Goal: Task Accomplishment & Management: Manage account settings

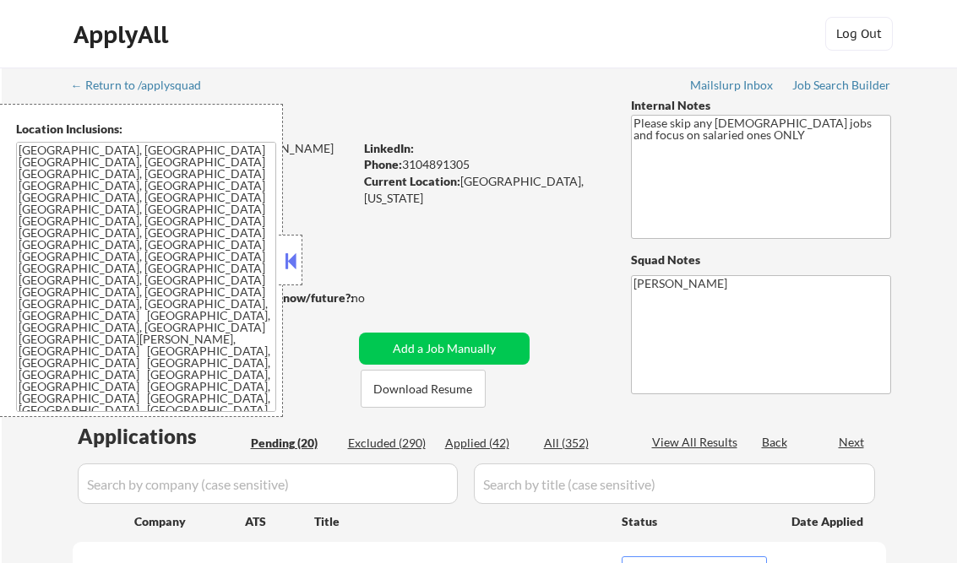
select select ""pending""
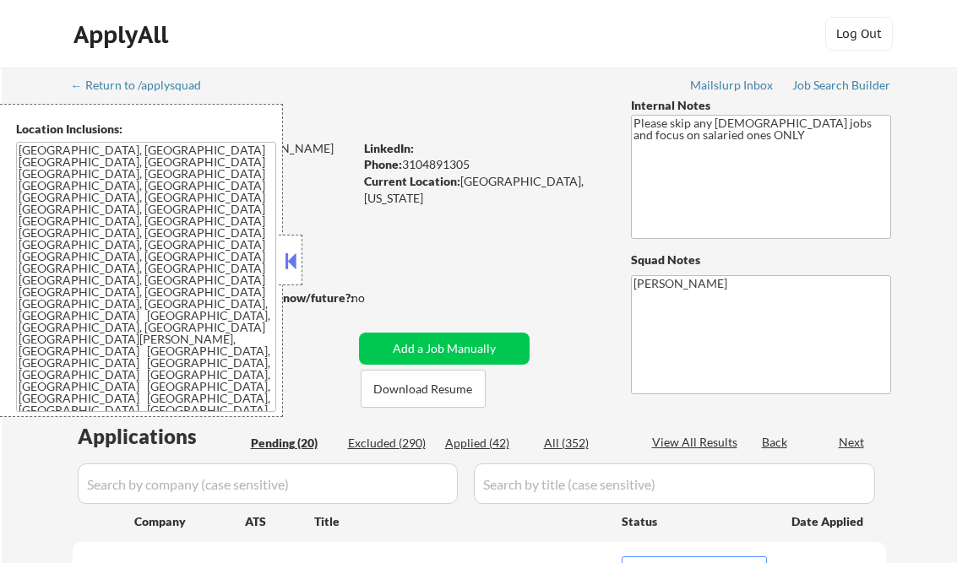
select select ""pending""
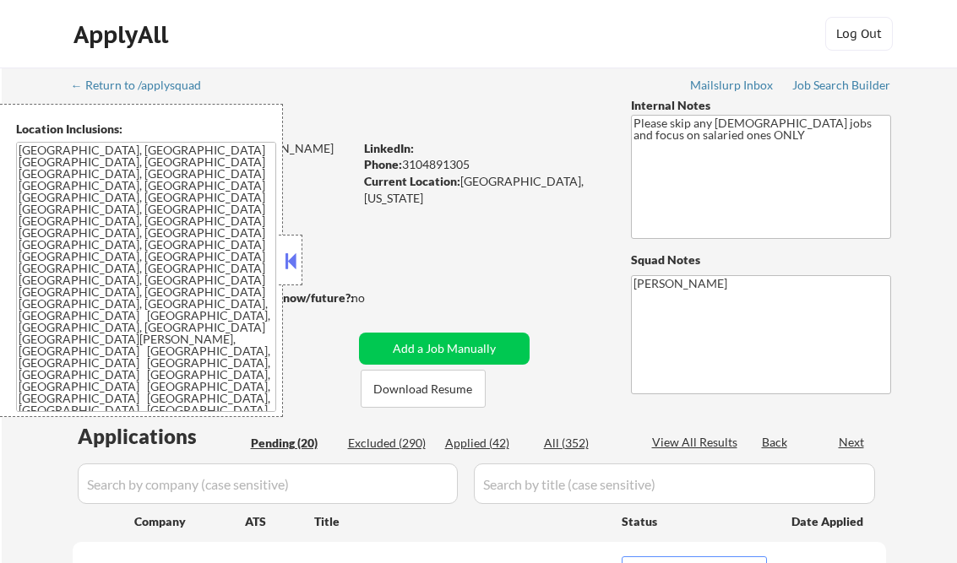
select select ""pending""
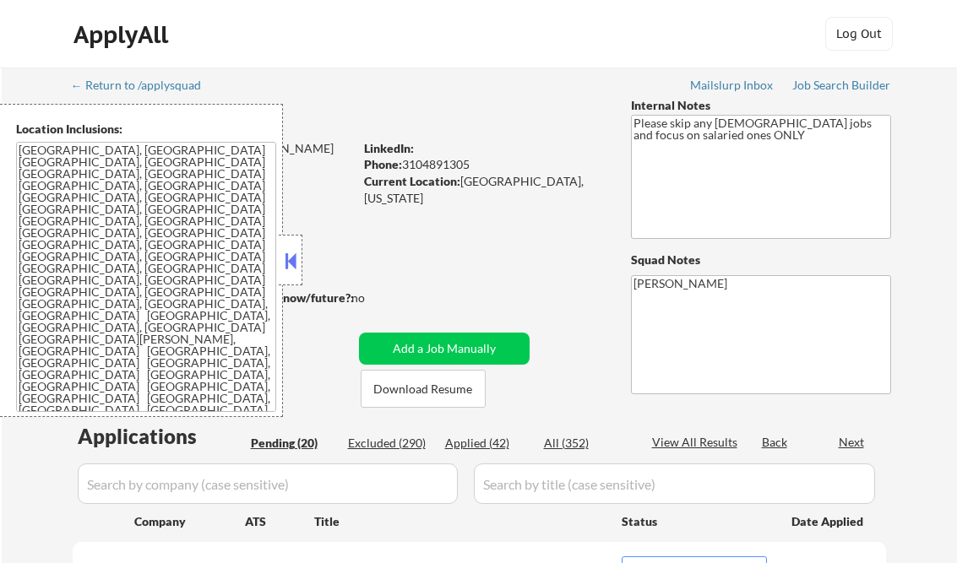
select select ""pending""
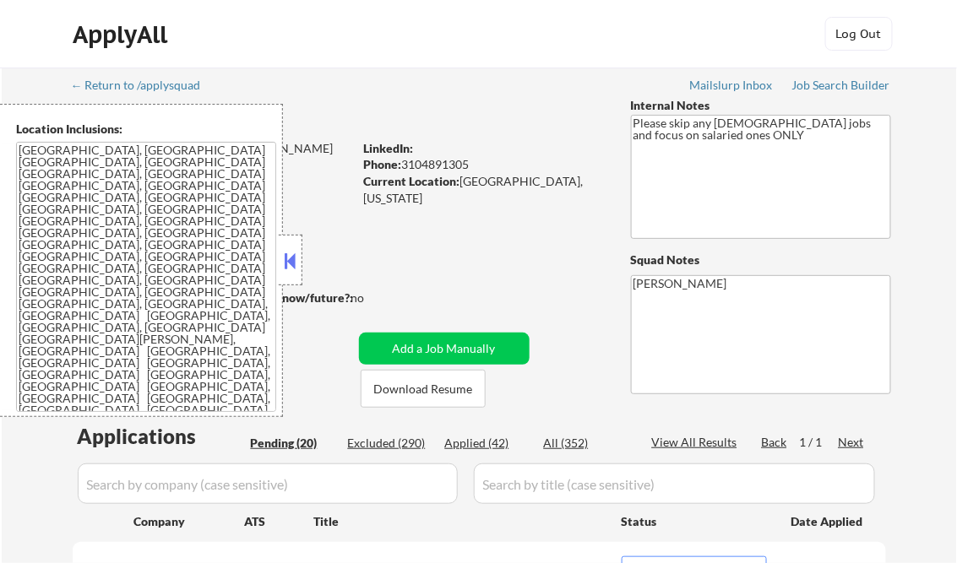
click at [822, 95] on link "Job Search Builder" at bounding box center [841, 87] width 99 height 17
click at [297, 260] on button at bounding box center [290, 260] width 19 height 25
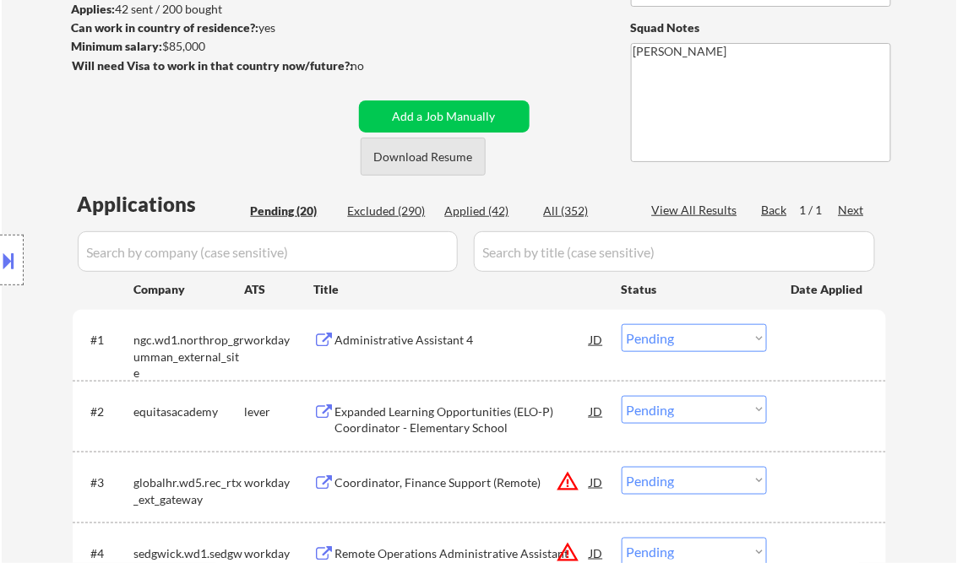
scroll to position [270, 0]
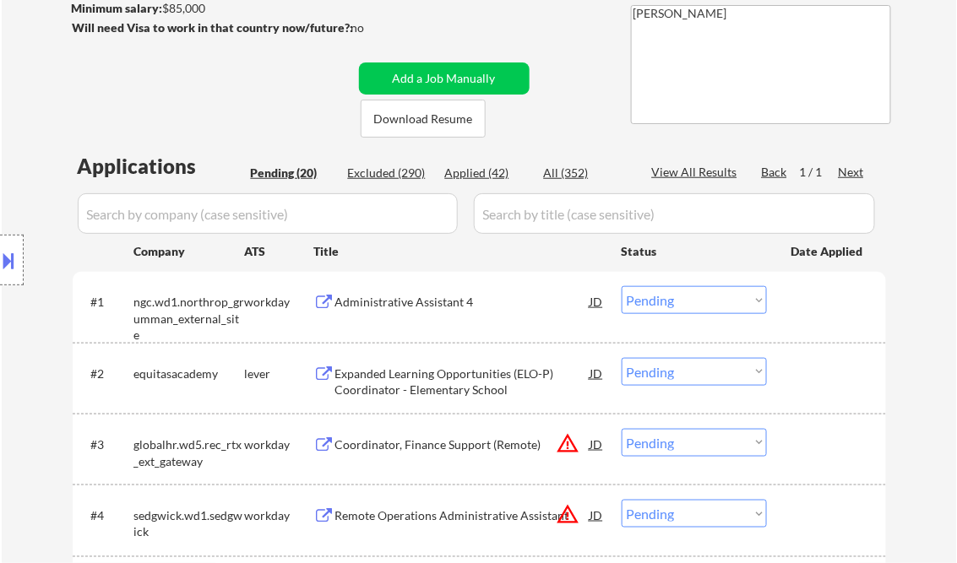
click at [402, 299] on div "Administrative Assistant 4" at bounding box center [462, 302] width 255 height 17
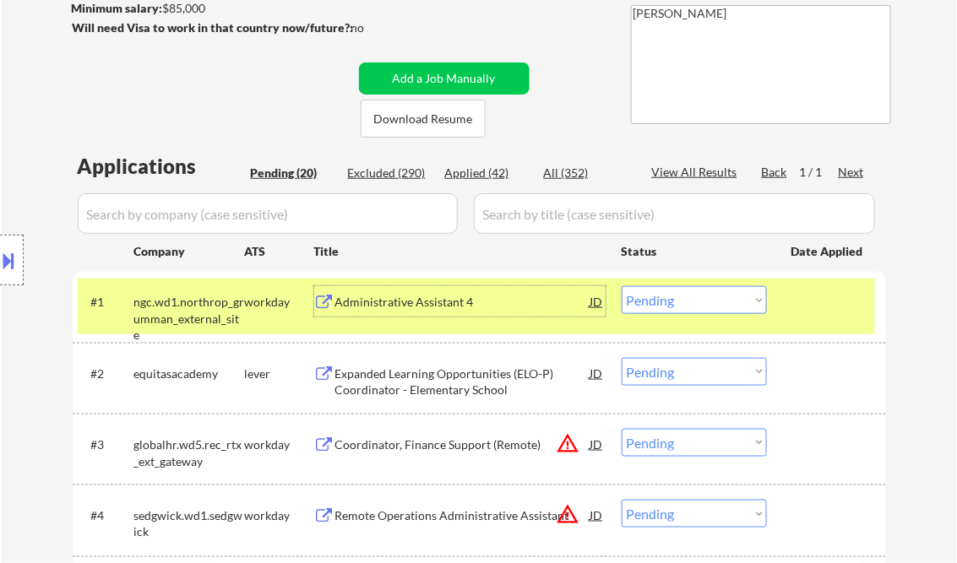
click at [675, 304] on select "Choose an option... Pending Applied Excluded (Questions) Excluded (Expired) Exc…" at bounding box center [693, 300] width 145 height 28
click at [621, 286] on select "Choose an option... Pending Applied Excluded (Questions) Excluded (Expired) Exc…" at bounding box center [693, 300] width 145 height 28
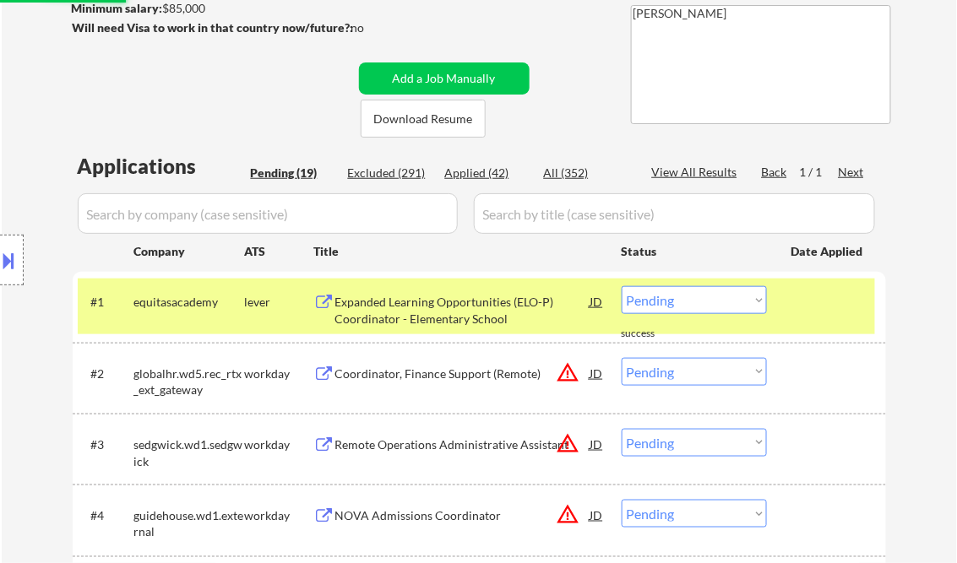
click at [424, 317] on div "Expanded Learning Opportunities (ELO-P) Coordinator - Elementary School" at bounding box center [462, 310] width 255 height 33
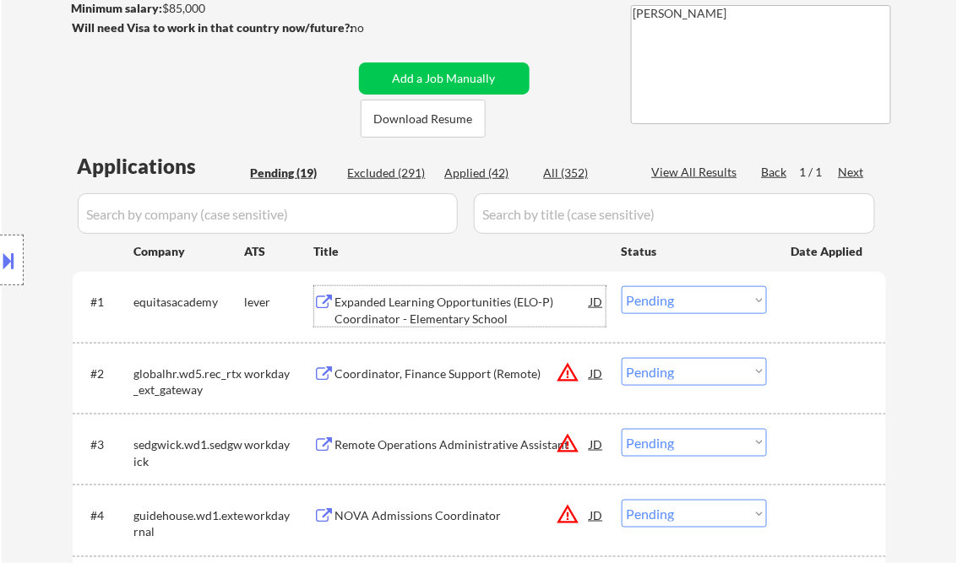
click at [701, 306] on select "Choose an option... Pending Applied Excluded (Questions) Excluded (Expired) Exc…" at bounding box center [693, 300] width 145 height 28
click at [621, 286] on select "Choose an option... Pending Applied Excluded (Questions) Excluded (Expired) Exc…" at bounding box center [693, 300] width 145 height 28
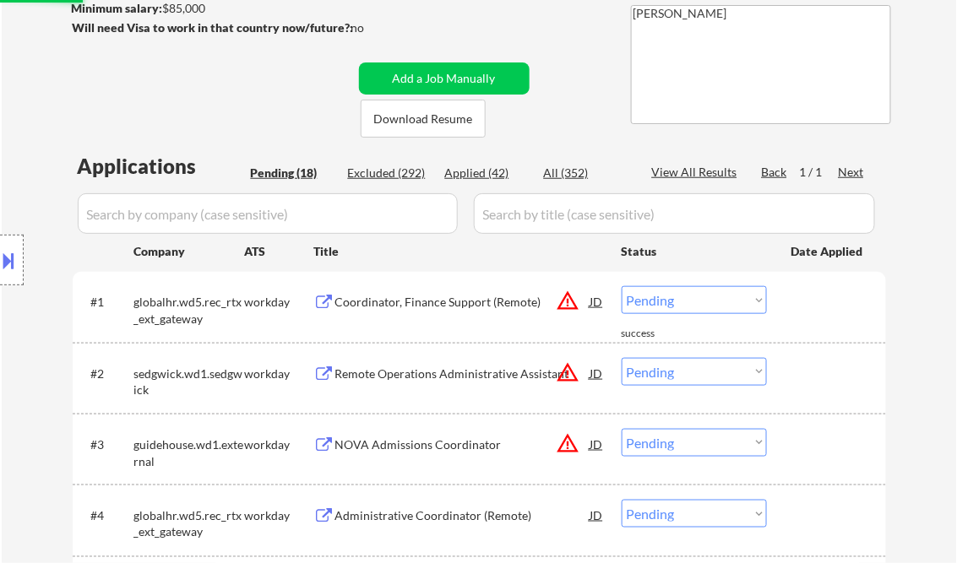
click at [414, 291] on div "Coordinator, Finance Support (Remote)" at bounding box center [462, 301] width 255 height 30
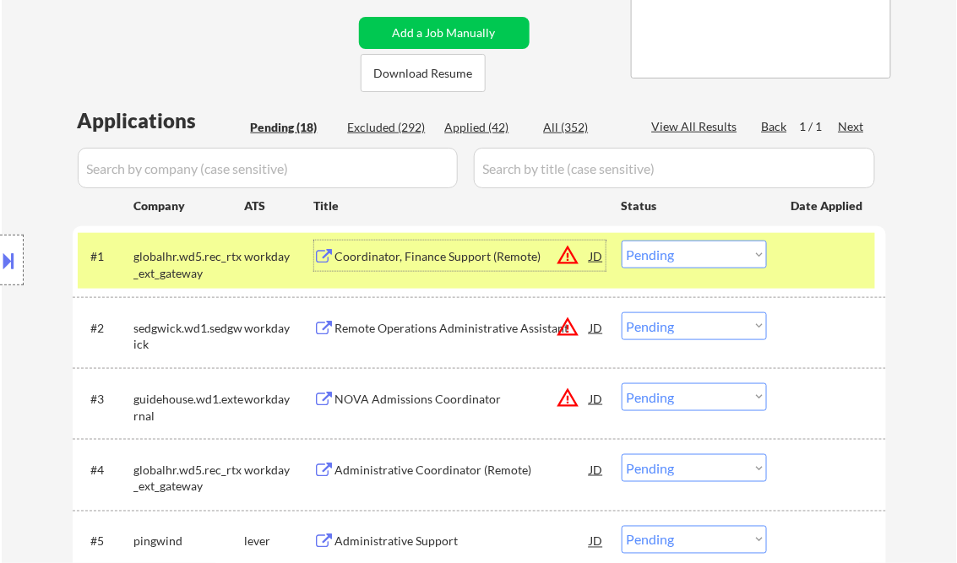
scroll to position [338, 0]
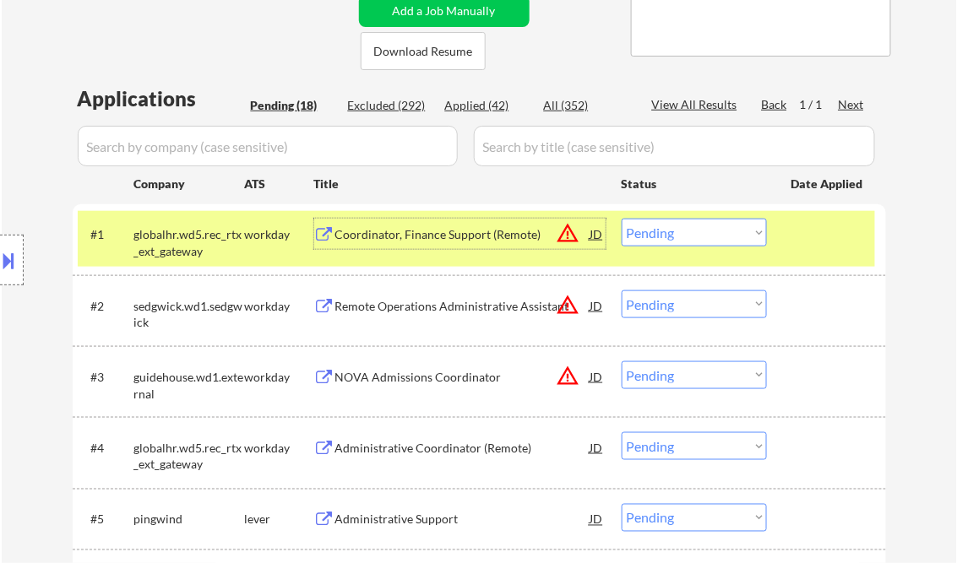
drag, startPoint x: 659, startPoint y: 233, endPoint x: 662, endPoint y: 245, distance: 12.3
click at [659, 234] on select "Choose an option... Pending Applied Excluded (Questions) Excluded (Expired) Exc…" at bounding box center [693, 233] width 145 height 28
click at [621, 219] on select "Choose an option... Pending Applied Excluded (Questions) Excluded (Expired) Exc…" at bounding box center [693, 233] width 145 height 28
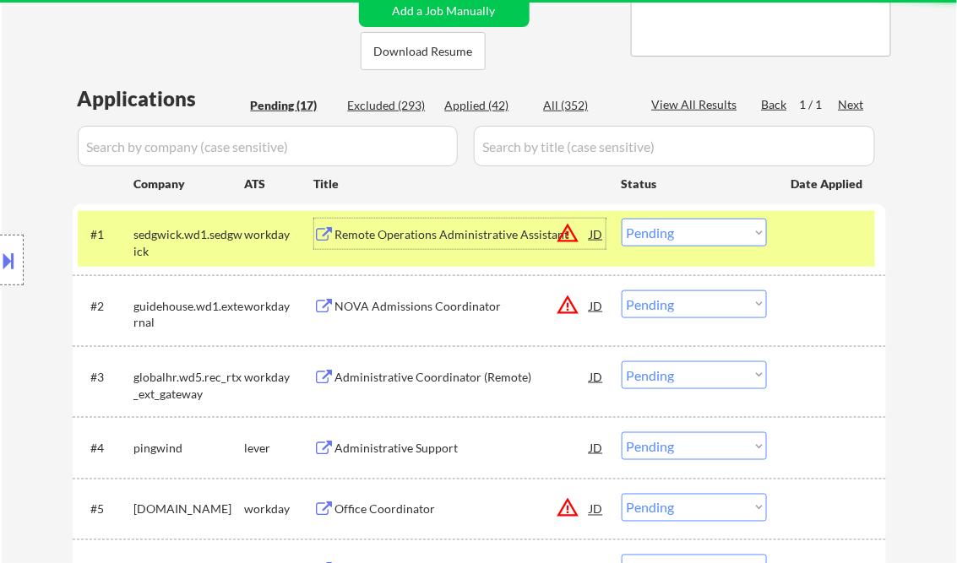
click at [409, 240] on div "Remote Operations Administrative Assistant" at bounding box center [462, 234] width 255 height 17
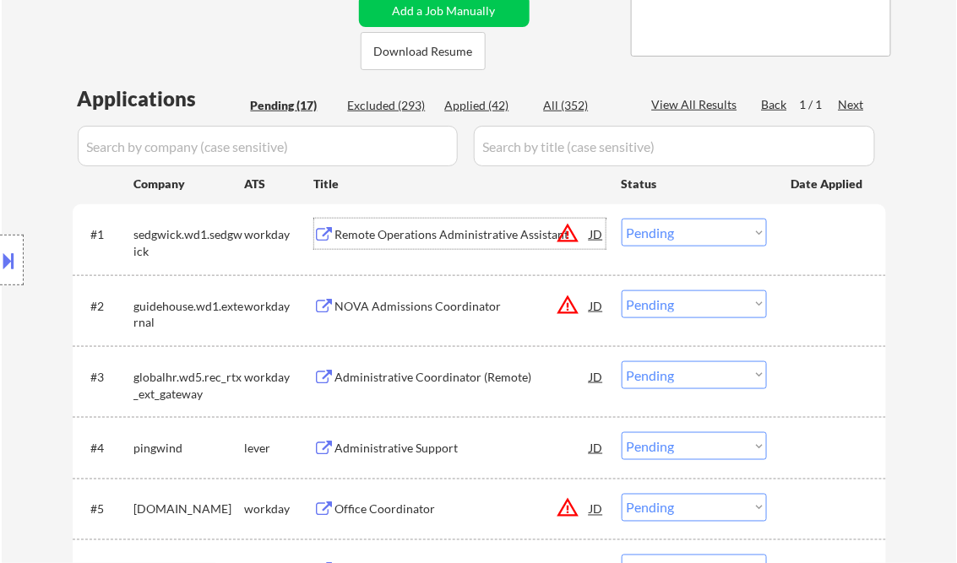
click at [684, 230] on select "Choose an option... Pending Applied Excluded (Questions) Excluded (Expired) Exc…" at bounding box center [693, 233] width 145 height 28
click at [621, 219] on select "Choose an option... Pending Applied Excluded (Questions) Excluded (Expired) Exc…" at bounding box center [693, 233] width 145 height 28
click at [385, 313] on div "NOVA Admissions Coordinator" at bounding box center [462, 306] width 255 height 17
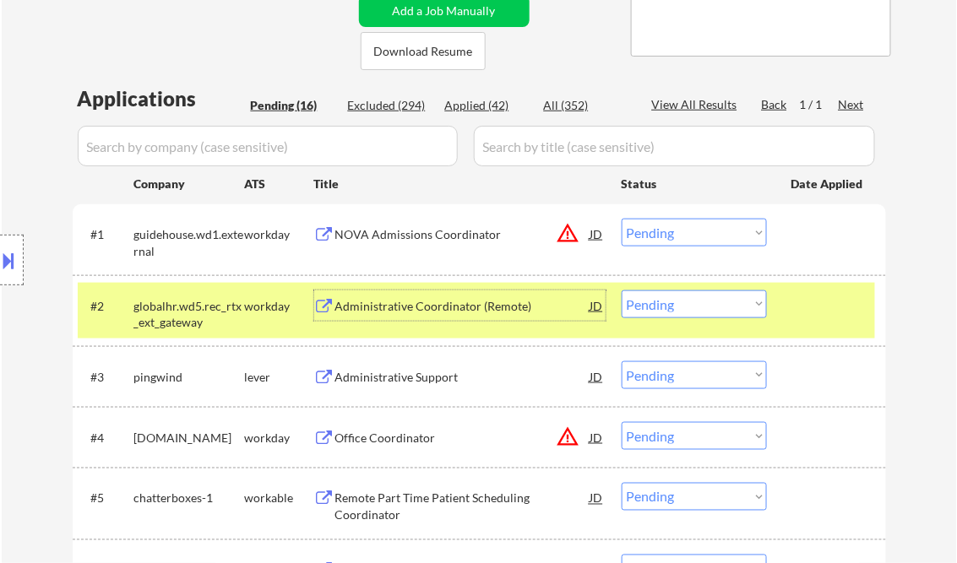
click at [633, 234] on select "Choose an option... Pending Applied Excluded (Questions) Excluded (Expired) Exc…" at bounding box center [693, 233] width 145 height 28
click at [621, 219] on select "Choose an option... Pending Applied Excluded (Questions) Excluded (Expired) Exc…" at bounding box center [693, 233] width 145 height 28
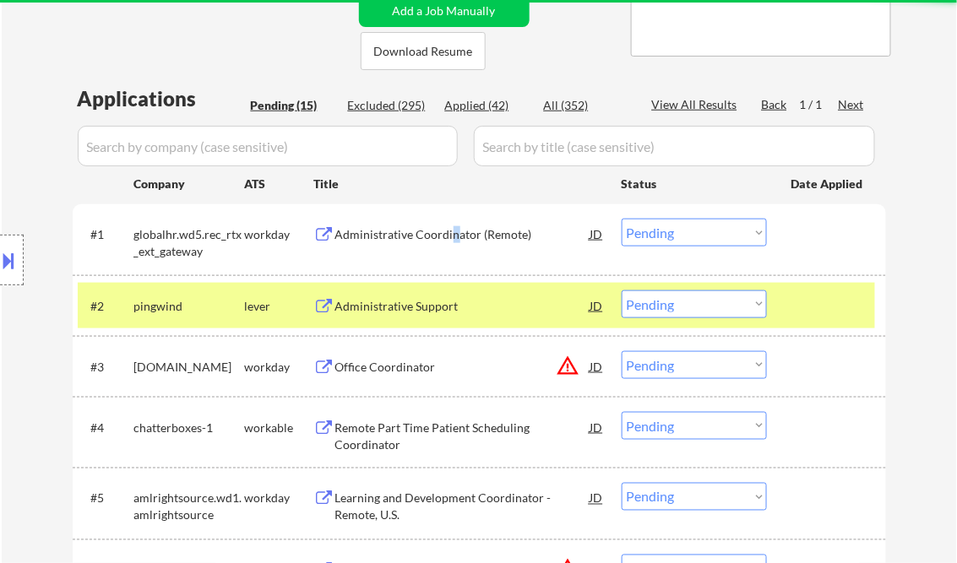
click at [453, 228] on div "Administrative Coordinator (Remote)" at bounding box center [462, 234] width 255 height 17
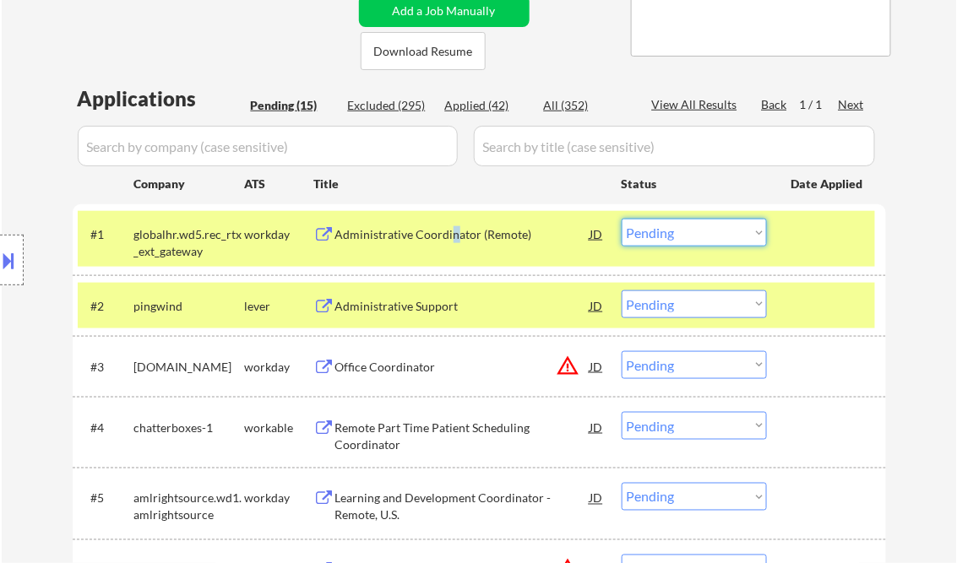
click at [687, 238] on select "Choose an option... Pending Applied Excluded (Questions) Excluded (Expired) Exc…" at bounding box center [693, 233] width 145 height 28
click at [621, 219] on select "Choose an option... Pending Applied Excluded (Questions) Excluded (Expired) Exc…" at bounding box center [693, 233] width 145 height 28
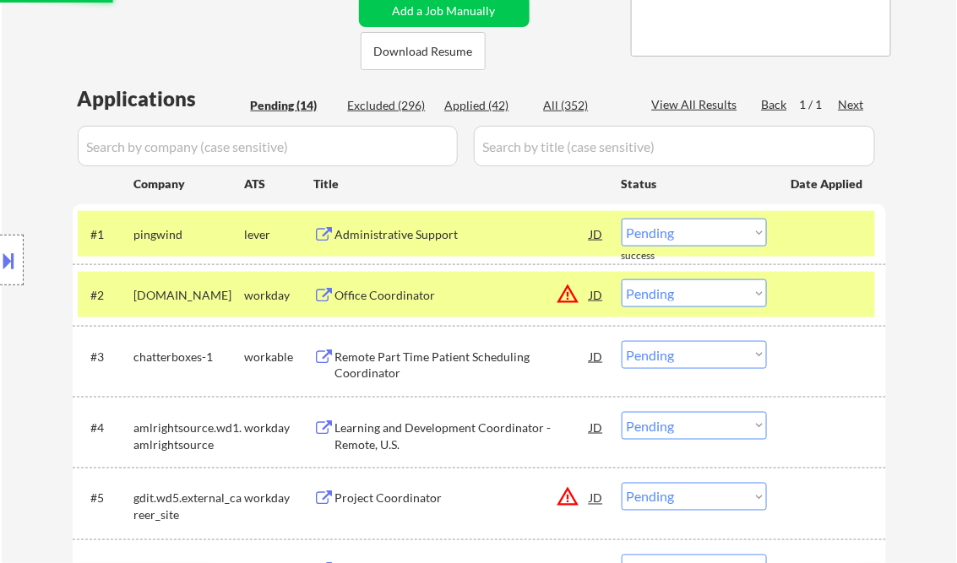
click at [442, 230] on div "Administrative Support" at bounding box center [462, 234] width 255 height 17
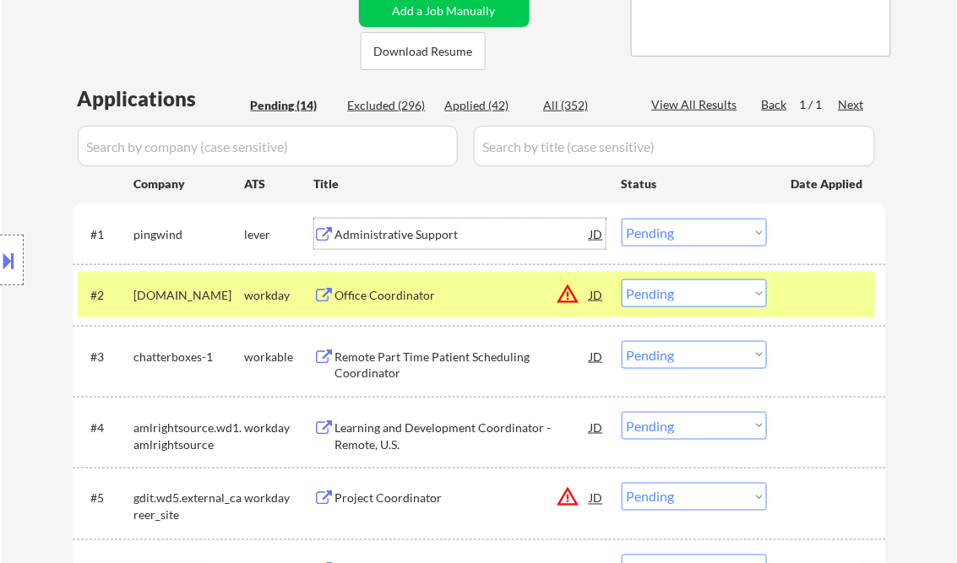
drag, startPoint x: 699, startPoint y: 230, endPoint x: 702, endPoint y: 245, distance: 15.6
click at [699, 230] on select "Choose an option... Pending Applied Excluded (Questions) Excluded (Expired) Exc…" at bounding box center [693, 233] width 145 height 28
click at [621, 219] on select "Choose an option... Pending Applied Excluded (Questions) Excluded (Expired) Exc…" at bounding box center [693, 233] width 145 height 28
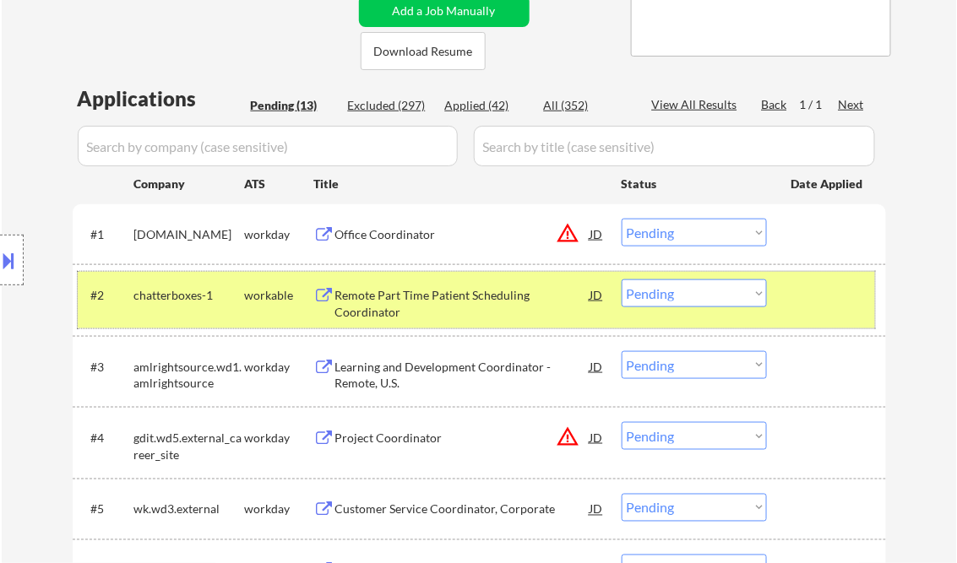
click at [806, 295] on div at bounding box center [828, 294] width 74 height 30
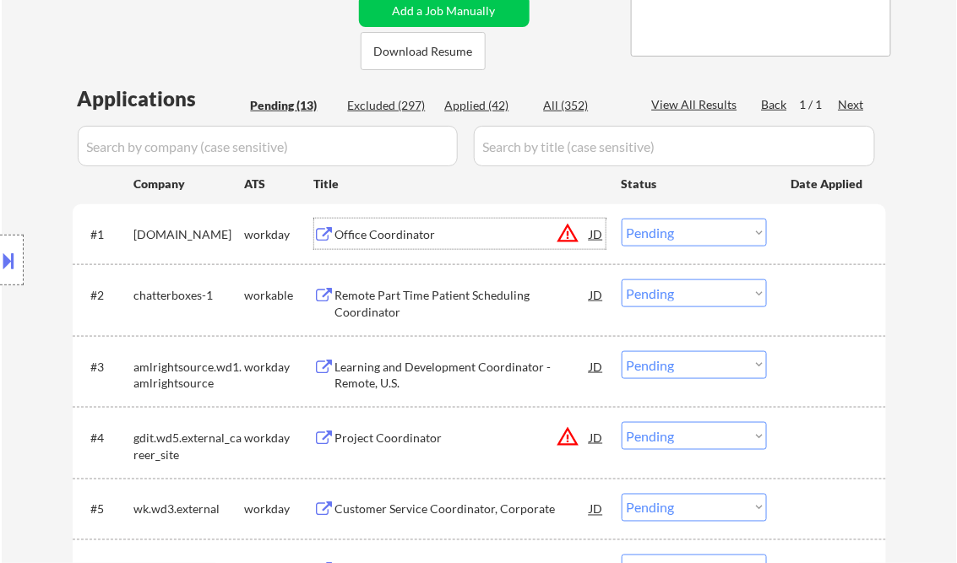
click at [378, 233] on div "Office Coordinator" at bounding box center [462, 234] width 255 height 17
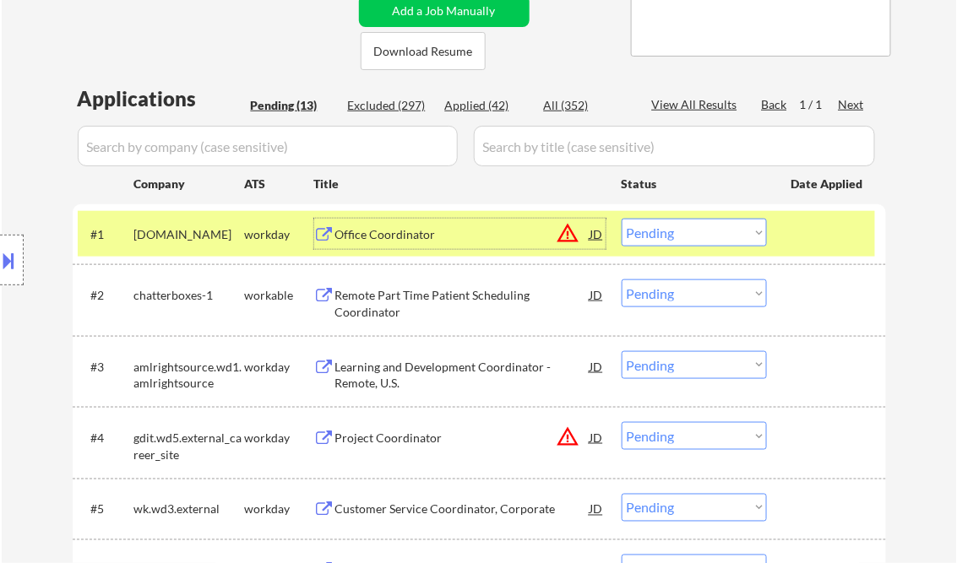
drag, startPoint x: 684, startPoint y: 231, endPoint x: 712, endPoint y: 246, distance: 31.3
click at [684, 231] on select "Choose an option... Pending Applied Excluded (Questions) Excluded (Expired) Exc…" at bounding box center [693, 233] width 145 height 28
click at [621, 219] on select "Choose an option... Pending Applied Excluded (Questions) Excluded (Expired) Exc…" at bounding box center [693, 233] width 145 height 28
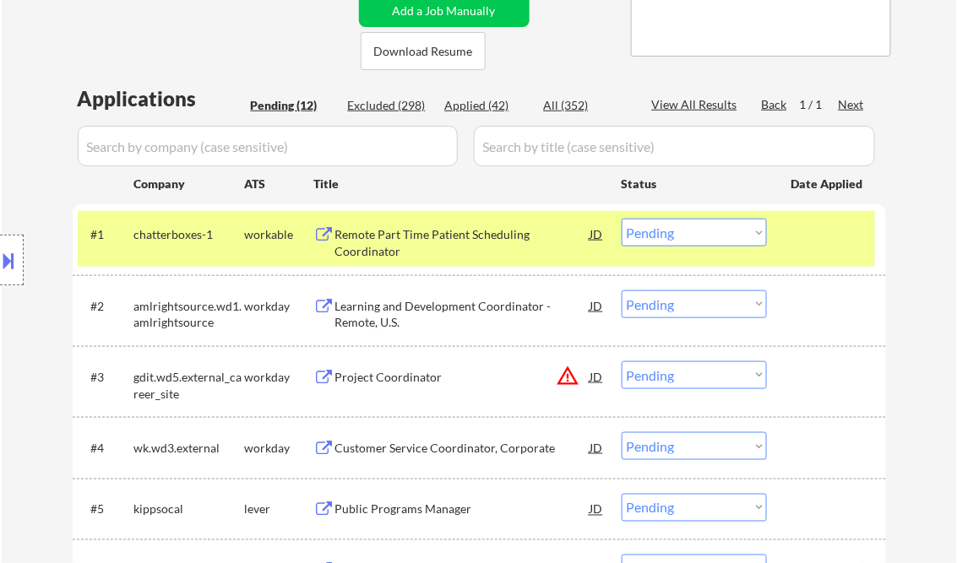
click at [713, 228] on select "Choose an option... Pending Applied Excluded (Questions) Excluded (Expired) Exc…" at bounding box center [693, 233] width 145 height 28
click at [621, 219] on select "Choose an option... Pending Applied Excluded (Questions) Excluded (Expired) Exc…" at bounding box center [693, 233] width 145 height 28
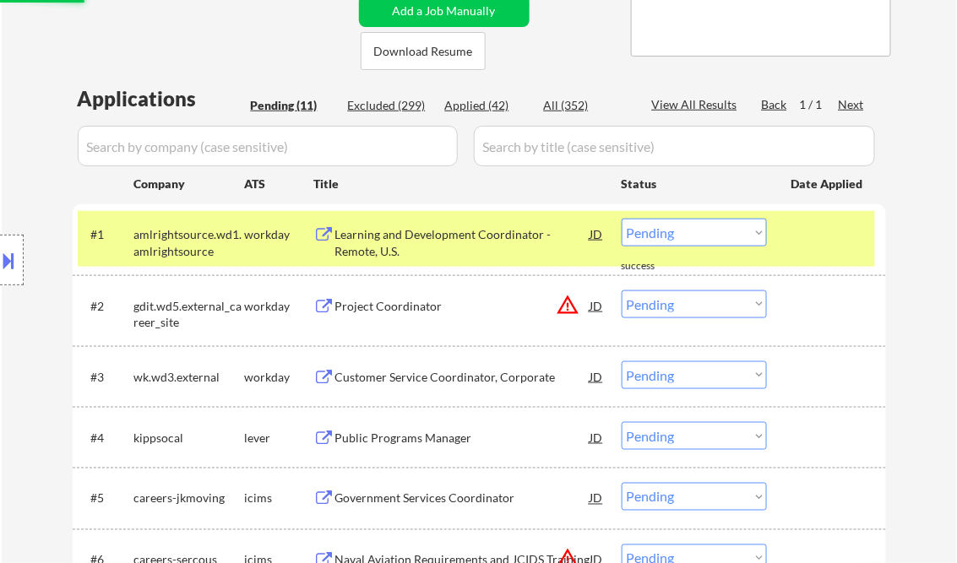
click at [426, 252] on div "Learning and Development Coordinator - Remote, U.S." at bounding box center [462, 242] width 255 height 33
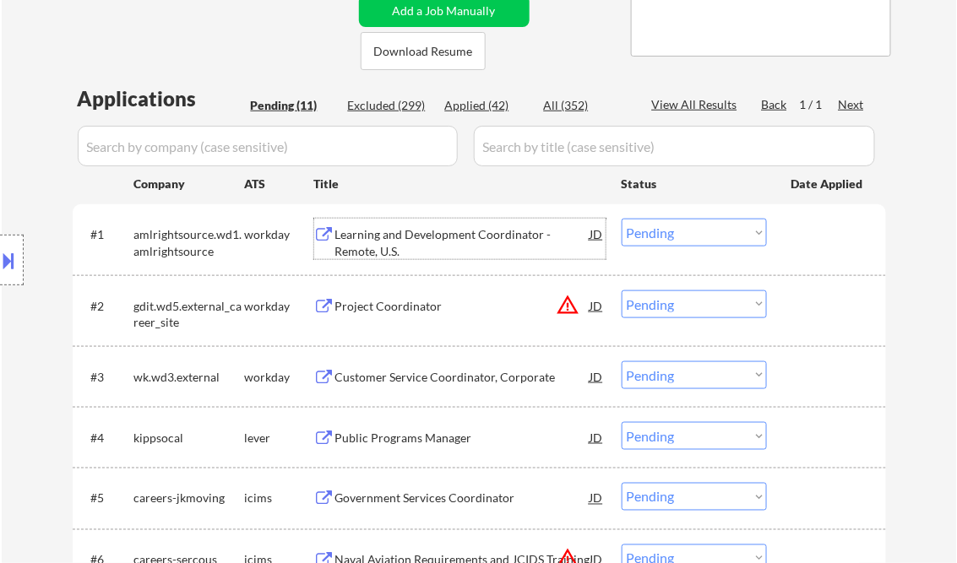
drag, startPoint x: 672, startPoint y: 231, endPoint x: 680, endPoint y: 248, distance: 18.5
click at [672, 231] on select "Choose an option... Pending Applied Excluded (Questions) Excluded (Expired) Exc…" at bounding box center [693, 233] width 145 height 28
click at [621, 219] on select "Choose an option... Pending Applied Excluded (Questions) Excluded (Expired) Exc…" at bounding box center [693, 233] width 145 height 28
click at [436, 312] on div "Project Coordinator" at bounding box center [462, 306] width 255 height 17
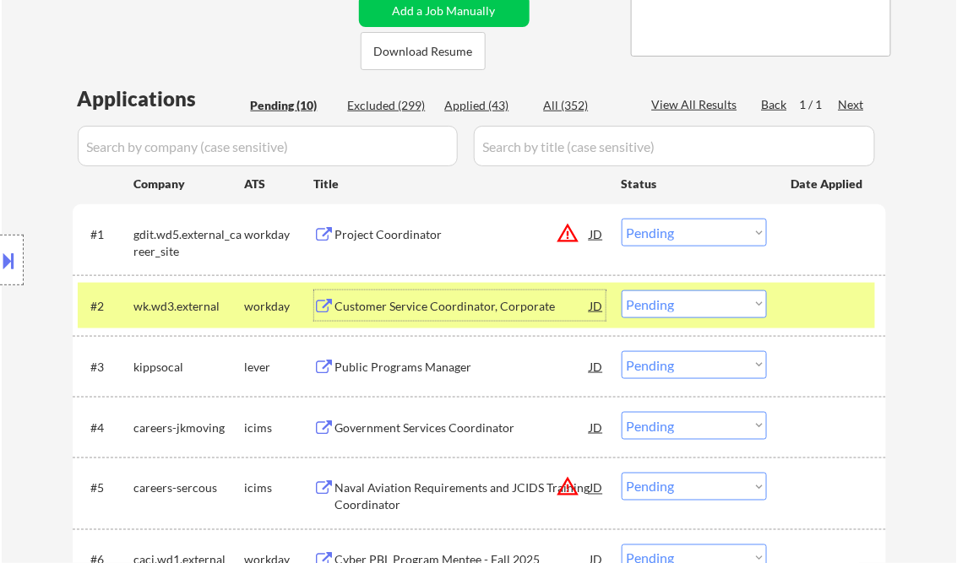
click at [427, 232] on div "Project Coordinator" at bounding box center [462, 234] width 255 height 17
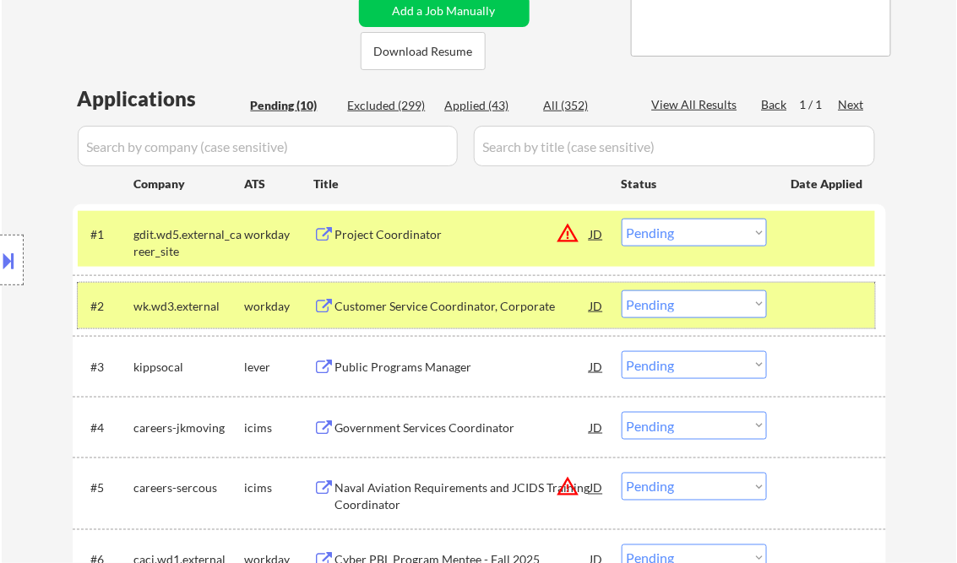
click at [824, 303] on div at bounding box center [828, 305] width 74 height 30
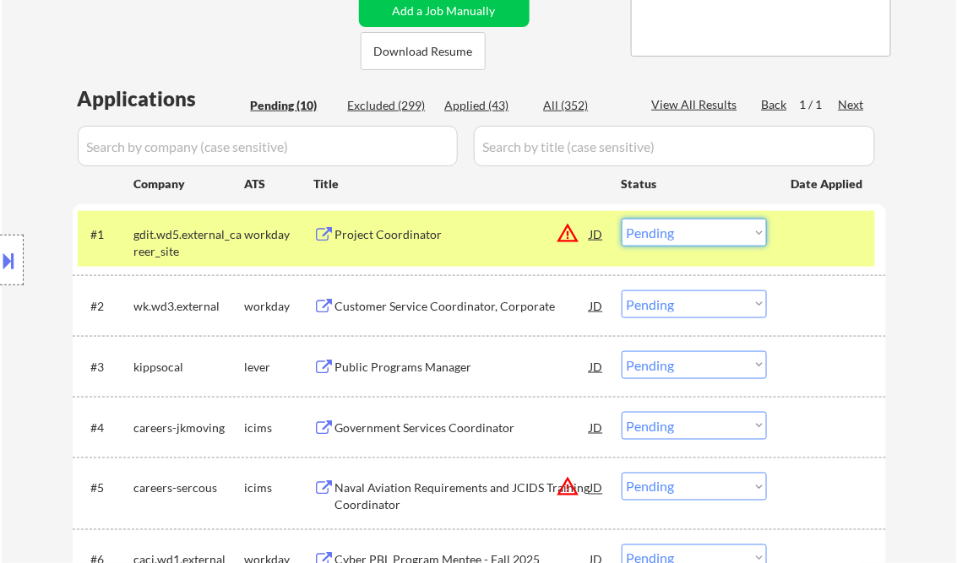
drag, startPoint x: 697, startPoint y: 229, endPoint x: 800, endPoint y: 260, distance: 107.6
click at [700, 229] on select "Choose an option... Pending Applied Excluded (Questions) Excluded (Expired) Exc…" at bounding box center [693, 233] width 145 height 28
click at [621, 219] on select "Choose an option... Pending Applied Excluded (Questions) Excluded (Expired) Exc…" at bounding box center [693, 233] width 145 height 28
click at [441, 316] on div "Customer Service Coordinator, Corporate" at bounding box center [462, 305] width 255 height 30
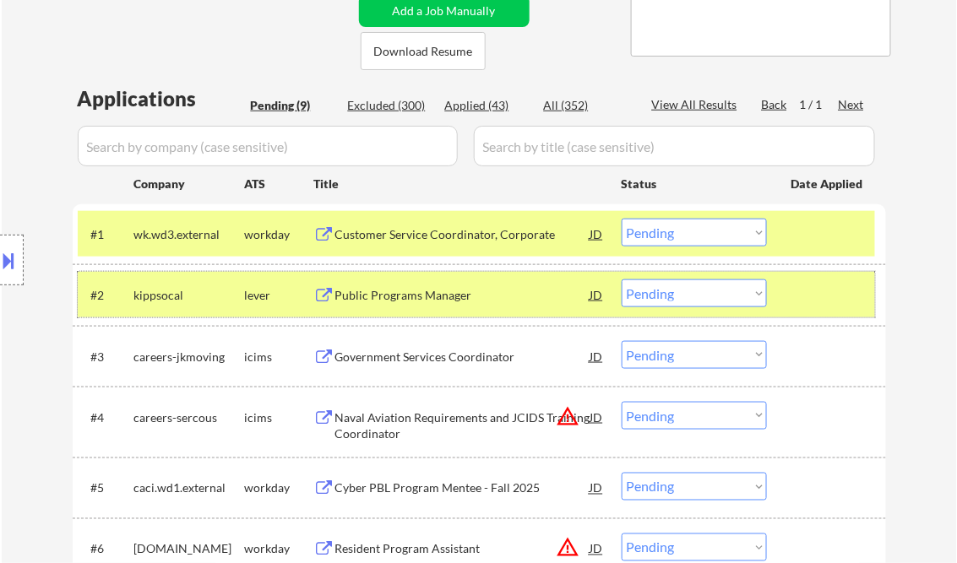
click at [824, 295] on div at bounding box center [828, 294] width 74 height 30
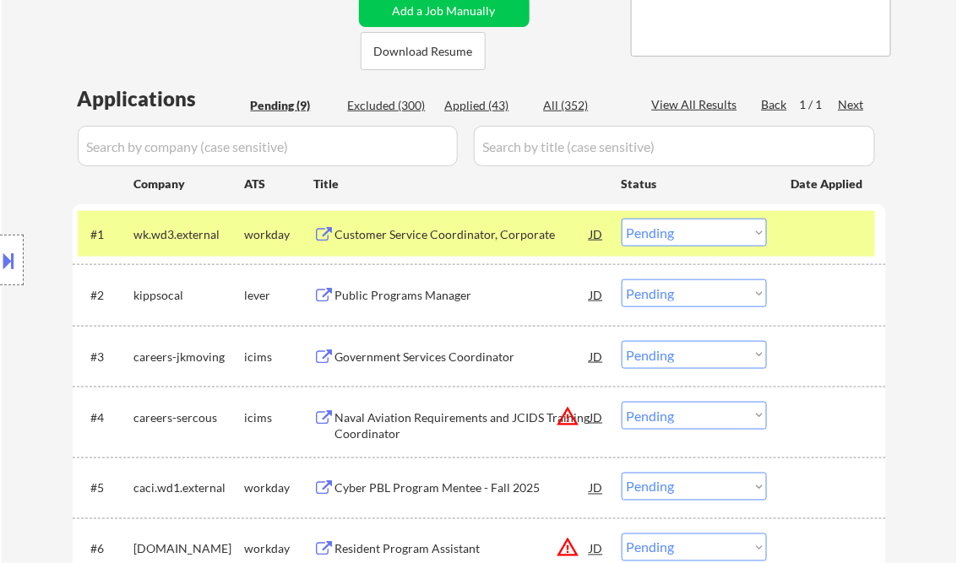
click at [802, 240] on div at bounding box center [828, 234] width 74 height 30
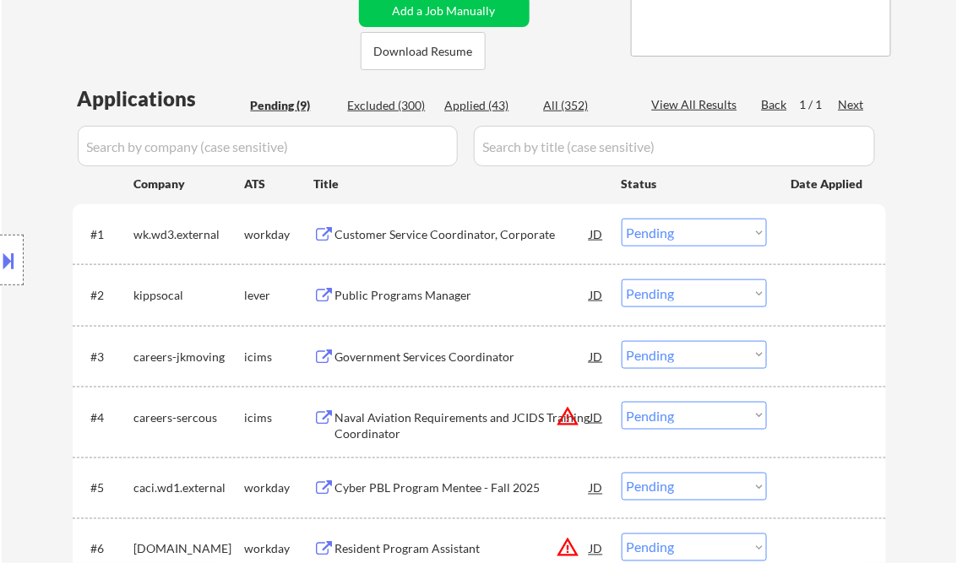
drag, startPoint x: 738, startPoint y: 235, endPoint x: 749, endPoint y: 245, distance: 14.9
click at [738, 235] on select "Choose an option... Pending Applied Excluded (Questions) Excluded (Expired) Exc…" at bounding box center [693, 233] width 145 height 28
click at [621, 219] on select "Choose an option... Pending Applied Excluded (Questions) Excluded (Expired) Exc…" at bounding box center [693, 233] width 145 height 28
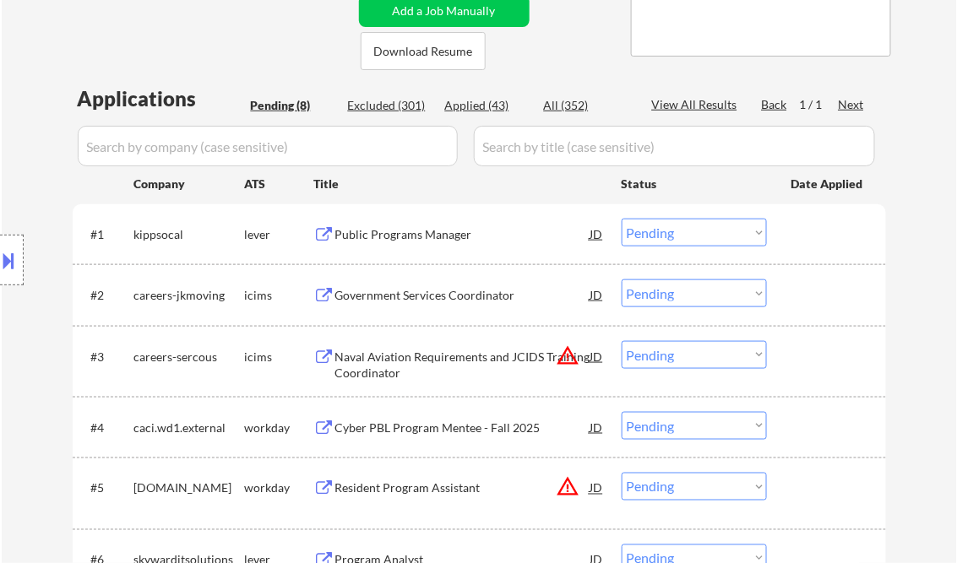
click at [405, 231] on div "Public Programs Manager" at bounding box center [462, 234] width 255 height 17
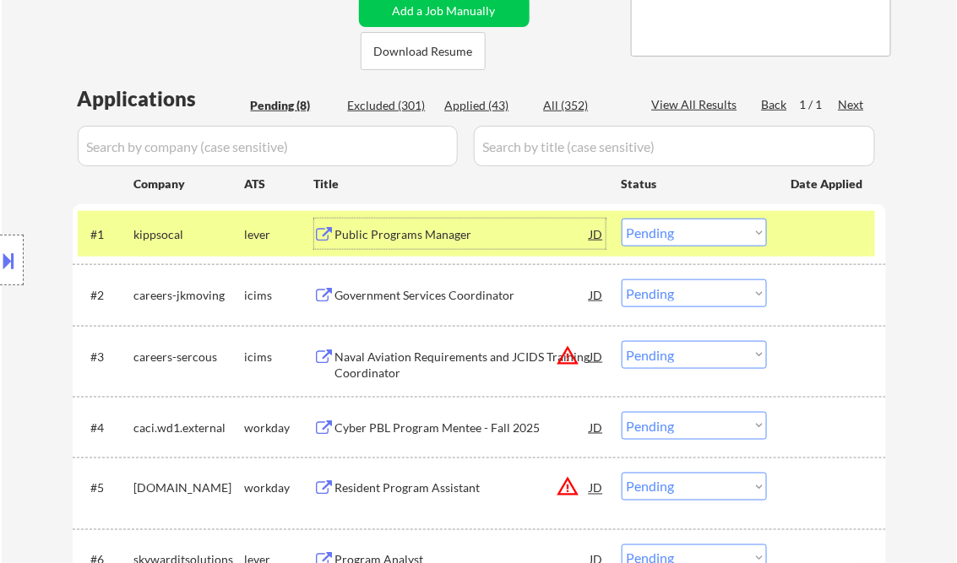
click at [392, 241] on div "Public Programs Manager" at bounding box center [462, 234] width 255 height 17
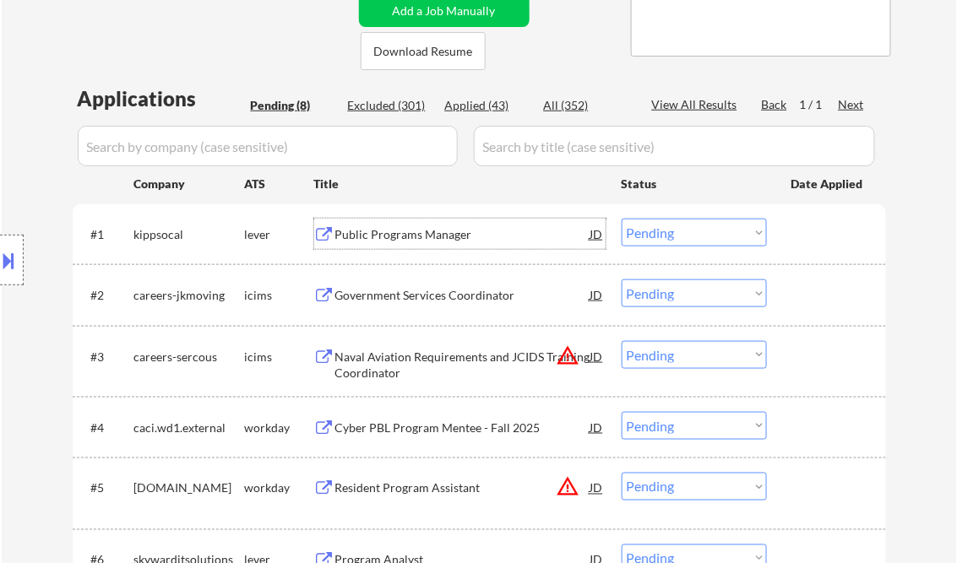
click at [707, 230] on select "Choose an option... Pending Applied Excluded (Questions) Excluded (Expired) Exc…" at bounding box center [693, 233] width 145 height 28
click at [621, 219] on select "Choose an option... Pending Applied Excluded (Questions) Excluded (Expired) Exc…" at bounding box center [693, 233] width 145 height 28
click at [402, 287] on div "Government Services Coordinator" at bounding box center [462, 295] width 255 height 17
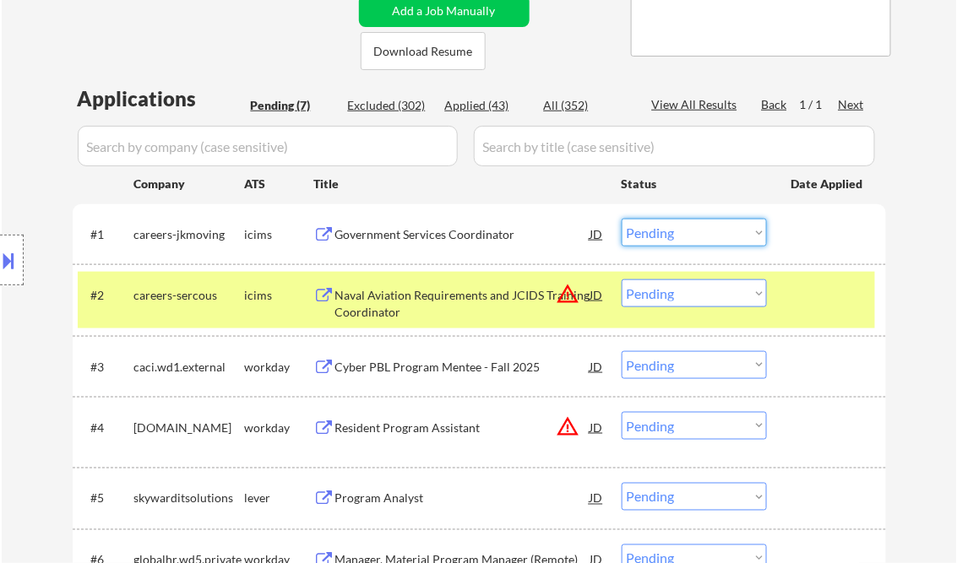
drag, startPoint x: 727, startPoint y: 230, endPoint x: 770, endPoint y: 289, distance: 72.4
click at [727, 230] on select "Choose an option... Pending Applied Excluded (Questions) Excluded (Expired) Exc…" at bounding box center [693, 233] width 145 height 28
click at [621, 219] on select "Choose an option... Pending Applied Excluded (Questions) Excluded (Expired) Exc…" at bounding box center [693, 233] width 145 height 28
click at [809, 289] on div at bounding box center [828, 294] width 74 height 30
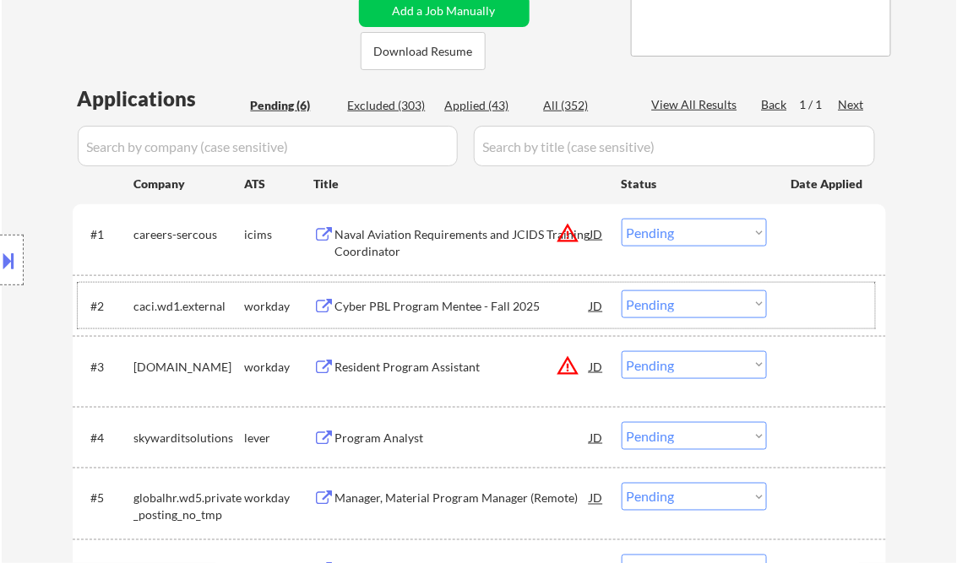
click at [432, 239] on div "Naval Aviation Requirements and JCIDS Training Coordinator" at bounding box center [462, 242] width 255 height 33
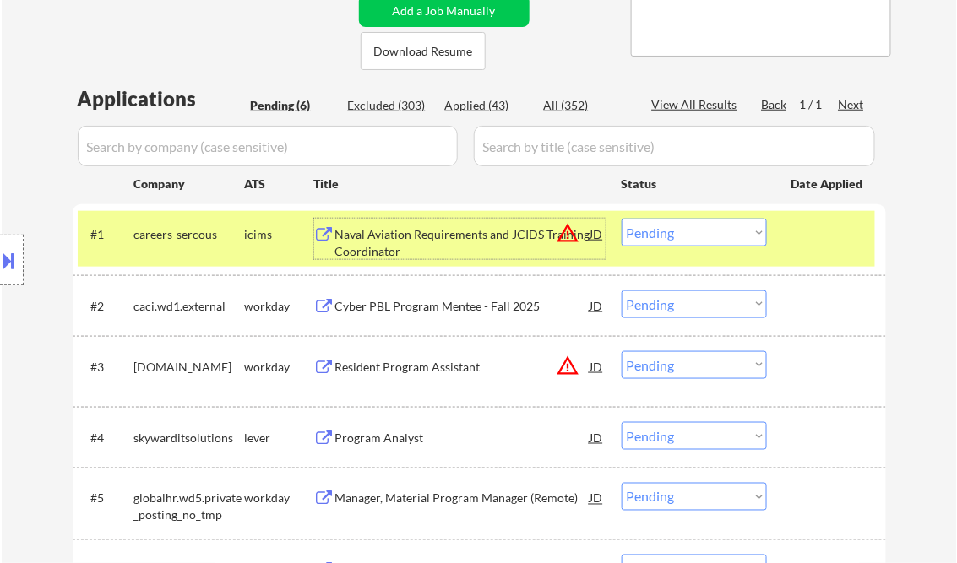
click at [660, 231] on select "Choose an option... Pending Applied Excluded (Questions) Excluded (Expired) Exc…" at bounding box center [693, 233] width 145 height 28
click at [621, 219] on select "Choose an option... Pending Applied Excluded (Questions) Excluded (Expired) Exc…" at bounding box center [693, 233] width 145 height 28
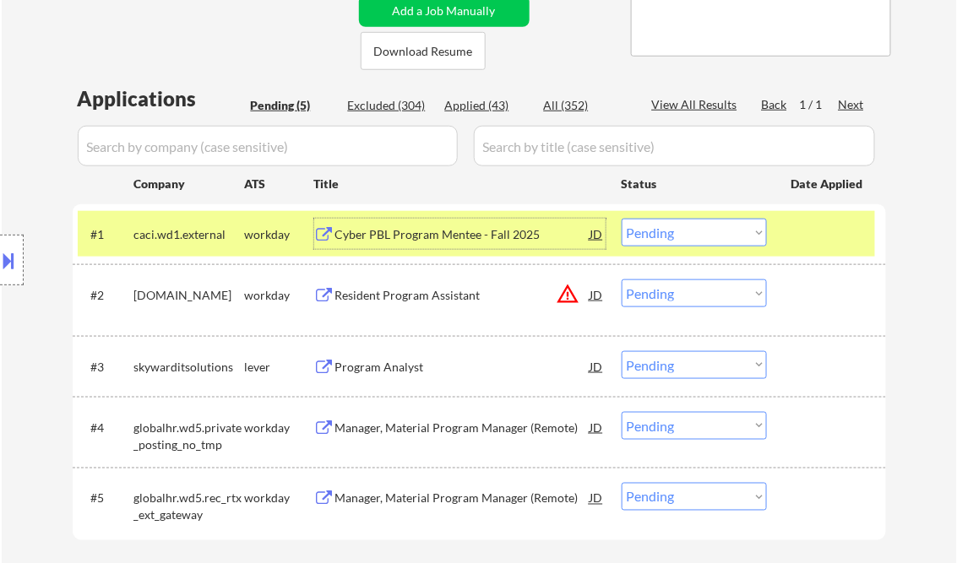
drag, startPoint x: 401, startPoint y: 236, endPoint x: 412, endPoint y: 228, distance: 13.8
click at [401, 235] on div "Cyber PBL Program Mentee - Fall 2025" at bounding box center [462, 234] width 255 height 17
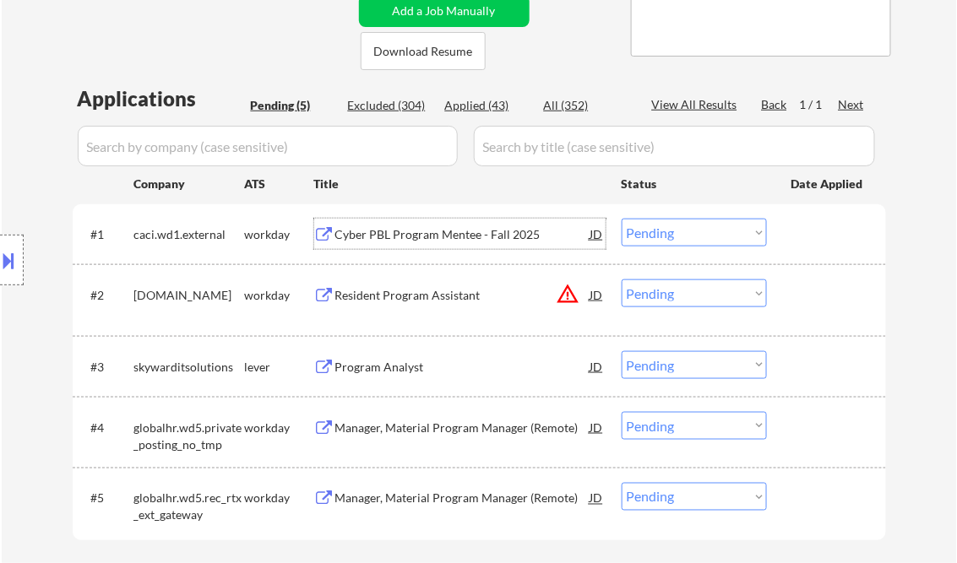
drag, startPoint x: 666, startPoint y: 225, endPoint x: 686, endPoint y: 245, distance: 28.7
click at [667, 226] on select "Choose an option... Pending Applied Excluded (Questions) Excluded (Expired) Exc…" at bounding box center [693, 233] width 145 height 28
click at [621, 219] on select "Choose an option... Pending Applied Excluded (Questions) Excluded (Expired) Exc…" at bounding box center [693, 233] width 145 height 28
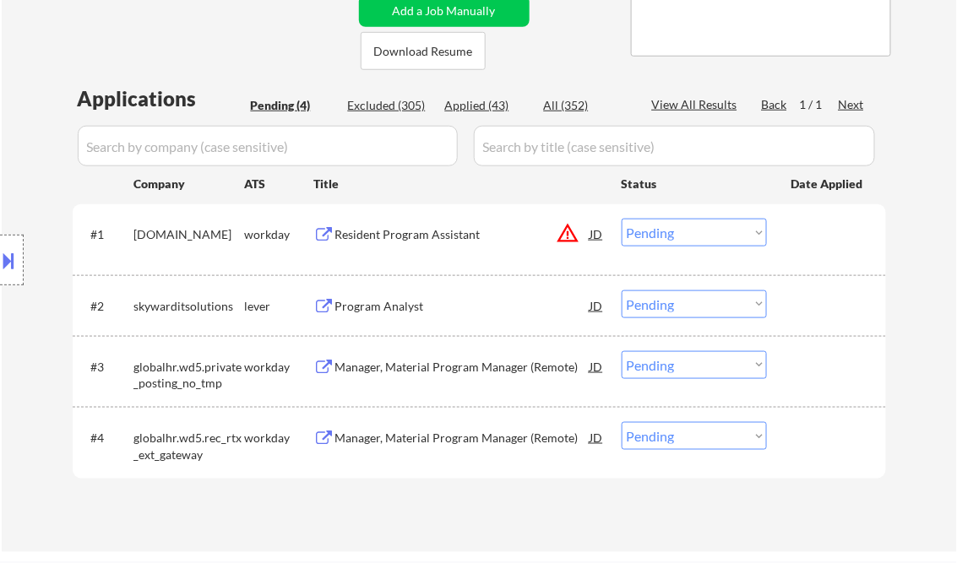
click at [371, 236] on div "Resident Program Assistant" at bounding box center [462, 234] width 255 height 17
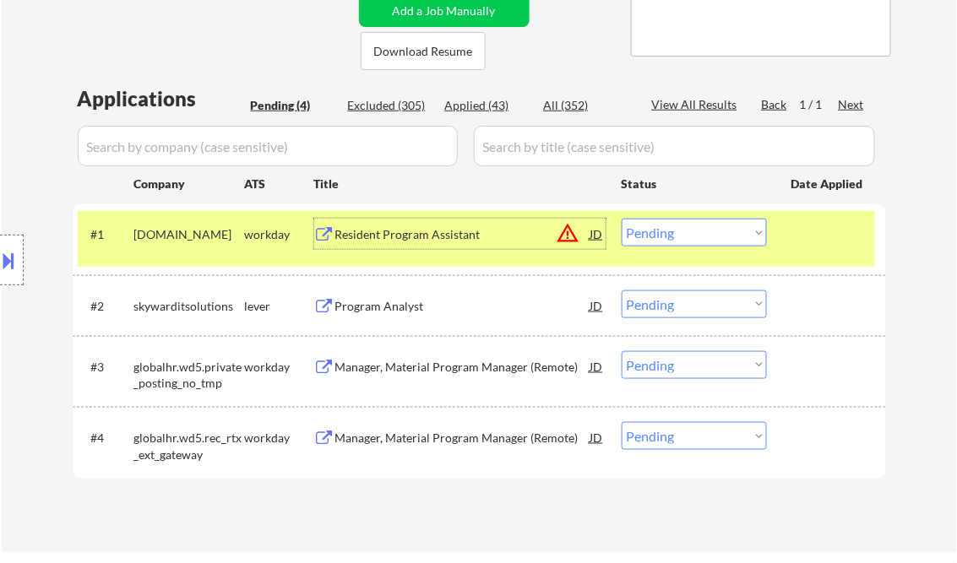
drag, startPoint x: 692, startPoint y: 241, endPoint x: 699, endPoint y: 248, distance: 10.2
click at [692, 241] on select "Choose an option... Pending Applied Excluded (Questions) Excluded (Expired) Exc…" at bounding box center [693, 233] width 145 height 28
click at [621, 219] on select "Choose an option... Pending Applied Excluded (Questions) Excluded (Expired) Exc…" at bounding box center [693, 233] width 145 height 28
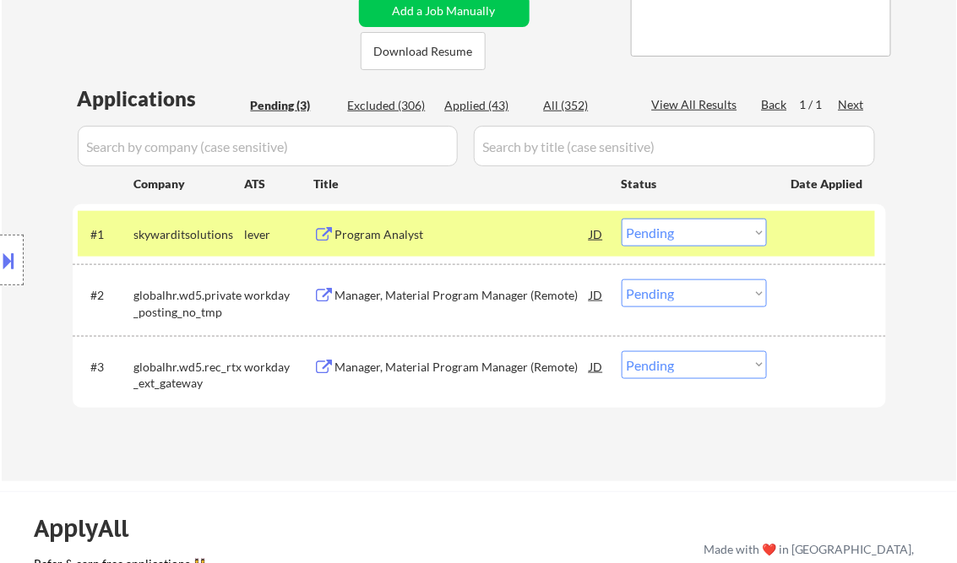
click at [397, 241] on div "Program Analyst" at bounding box center [462, 234] width 255 height 17
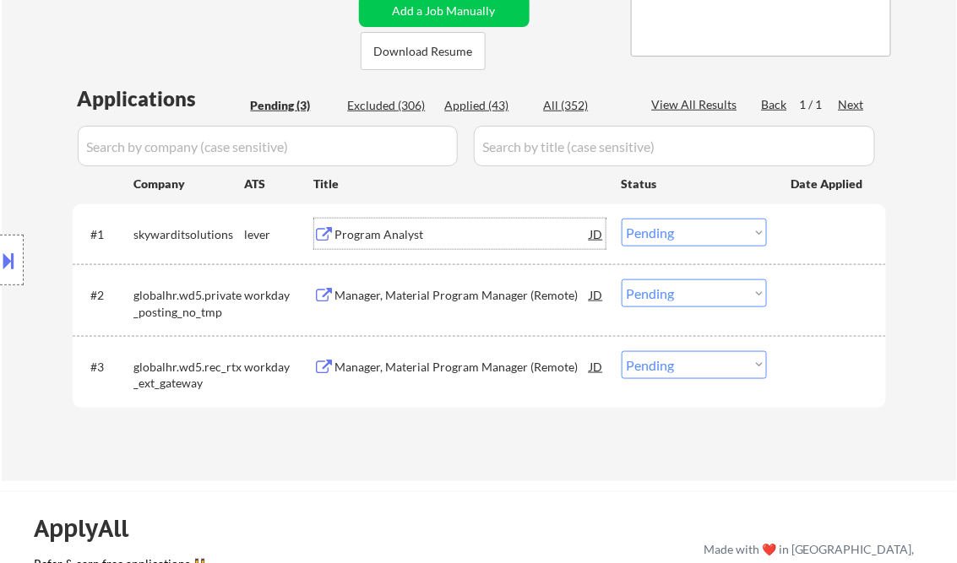
drag, startPoint x: 690, startPoint y: 230, endPoint x: 697, endPoint y: 247, distance: 17.7
click at [690, 230] on select "Choose an option... Pending Applied Excluded (Questions) Excluded (Expired) Exc…" at bounding box center [693, 233] width 145 height 28
click at [621, 219] on select "Choose an option... Pending Applied Excluded (Questions) Excluded (Expired) Exc…" at bounding box center [693, 233] width 145 height 28
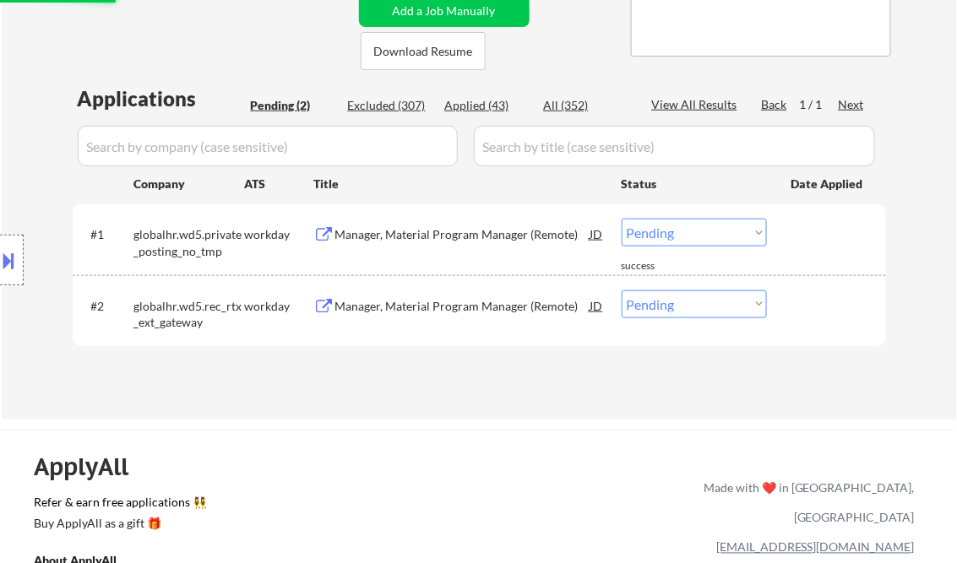
click at [417, 243] on div "Manager, Material Program Manager (Remote)" at bounding box center [462, 234] width 255 height 30
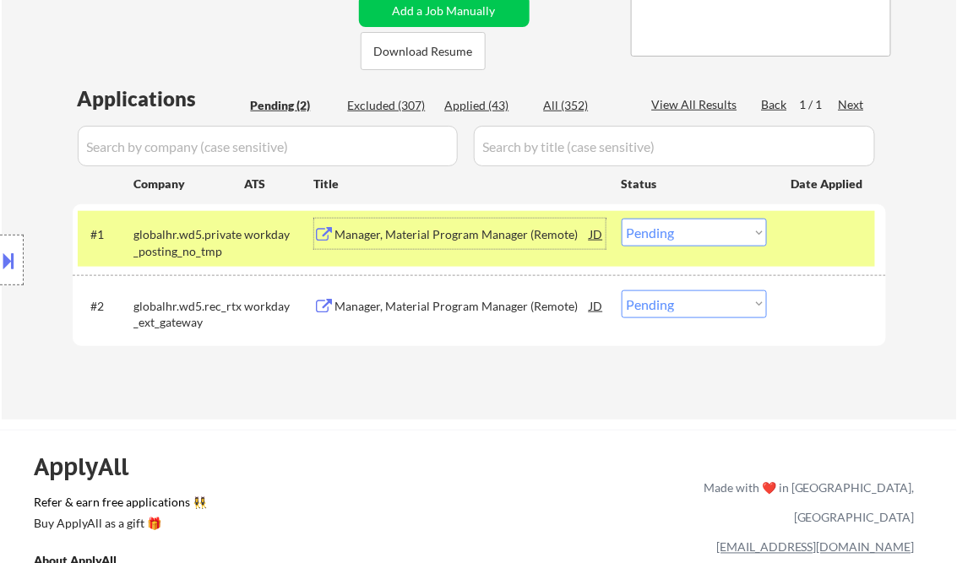
click at [664, 235] on select "Choose an option... Pending Applied Excluded (Questions) Excluded (Expired) Exc…" at bounding box center [693, 233] width 145 height 28
click at [621, 219] on select "Choose an option... Pending Applied Excluded (Questions) Excluded (Expired) Exc…" at bounding box center [693, 233] width 145 height 28
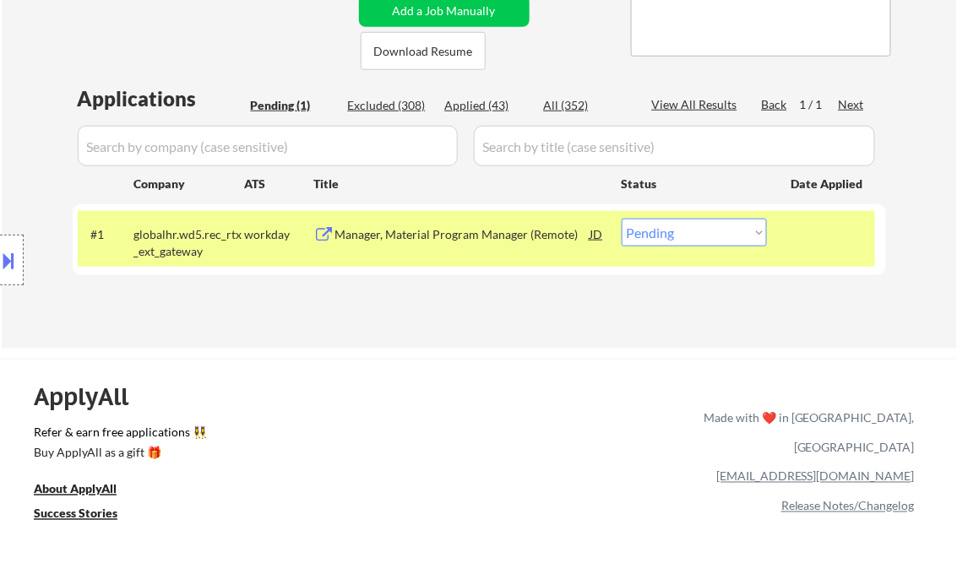
click at [412, 241] on div "Manager, Material Program Manager (Remote)" at bounding box center [462, 234] width 255 height 17
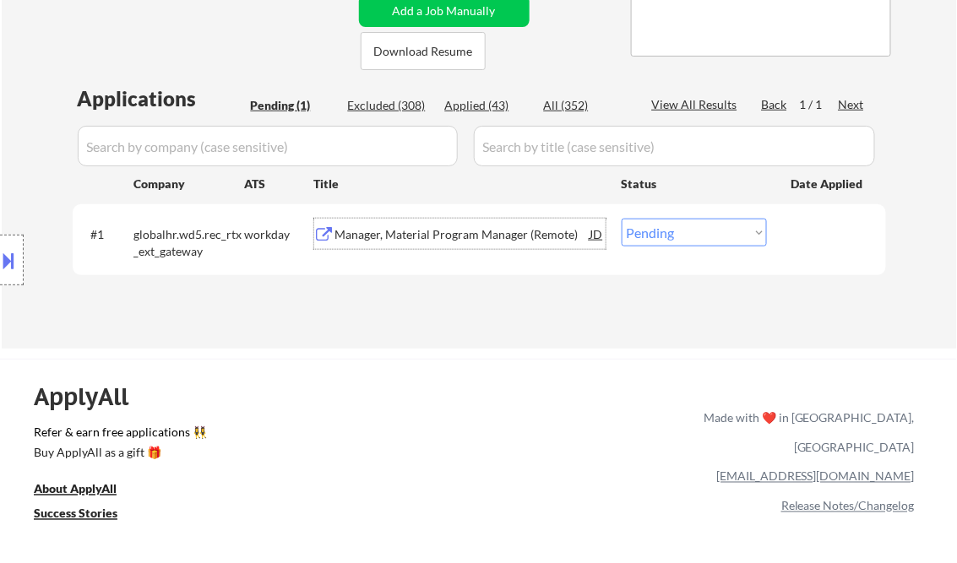
click at [672, 234] on select "Choose an option... Pending Applied Excluded (Questions) Excluded (Expired) Exc…" at bounding box center [693, 233] width 145 height 28
select select ""excluded__expired_""
click at [621, 219] on select "Choose an option... Pending Applied Excluded (Questions) Excluded (Expired) Exc…" at bounding box center [693, 233] width 145 height 28
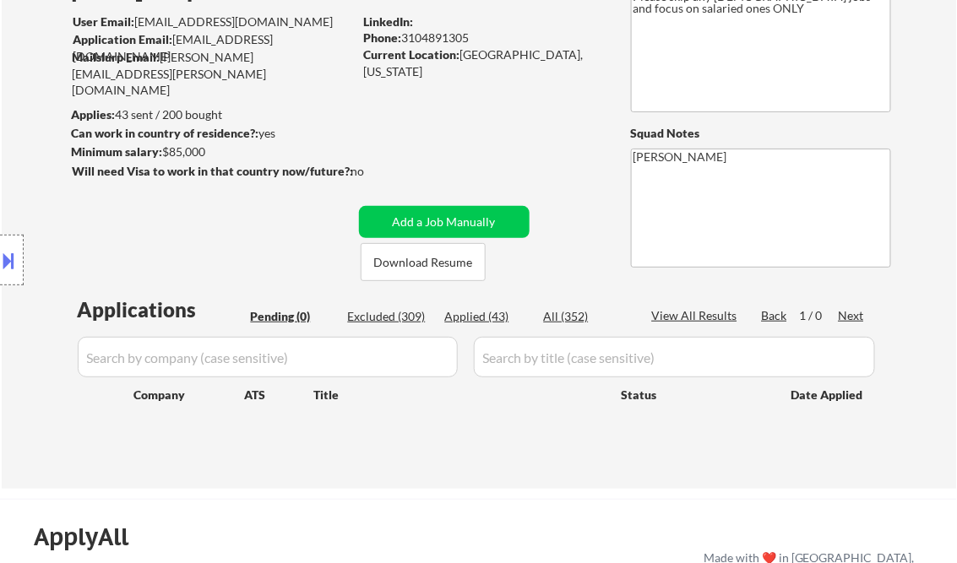
scroll to position [0, 0]
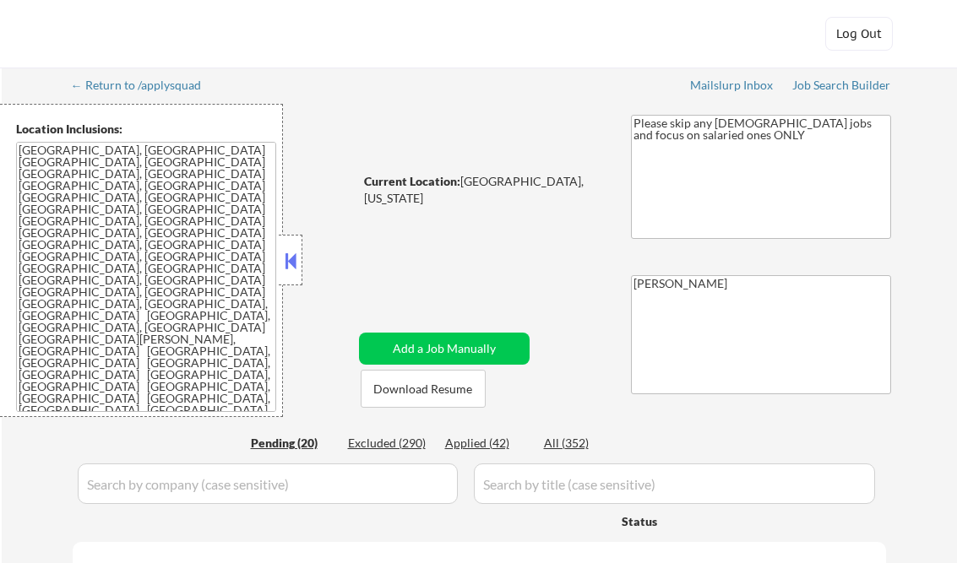
select select ""pending""
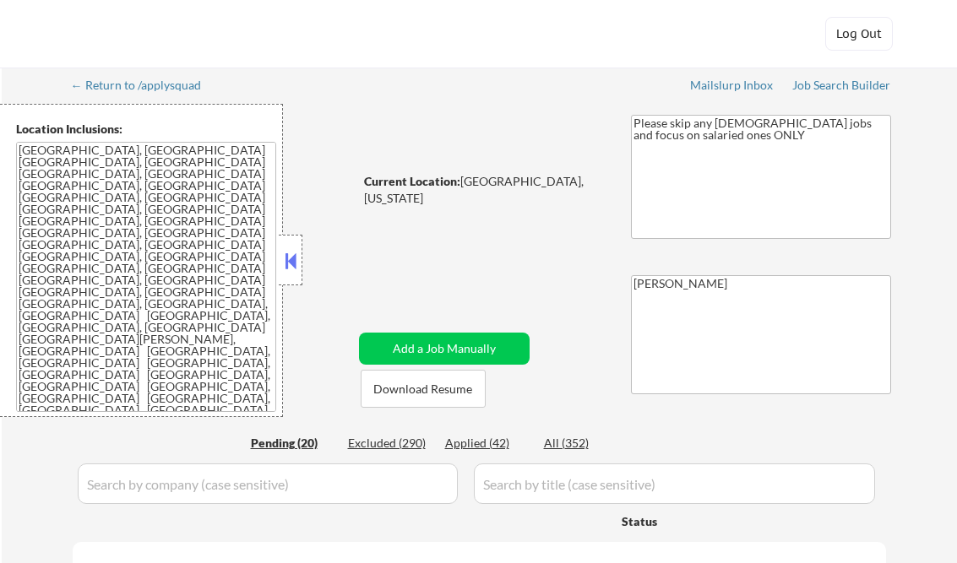
select select ""pending""
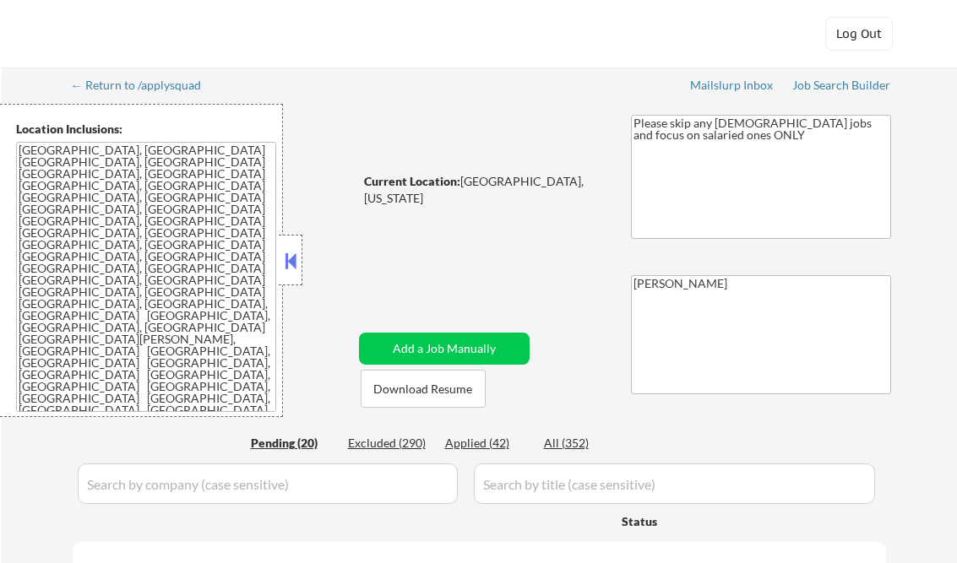
select select ""pending""
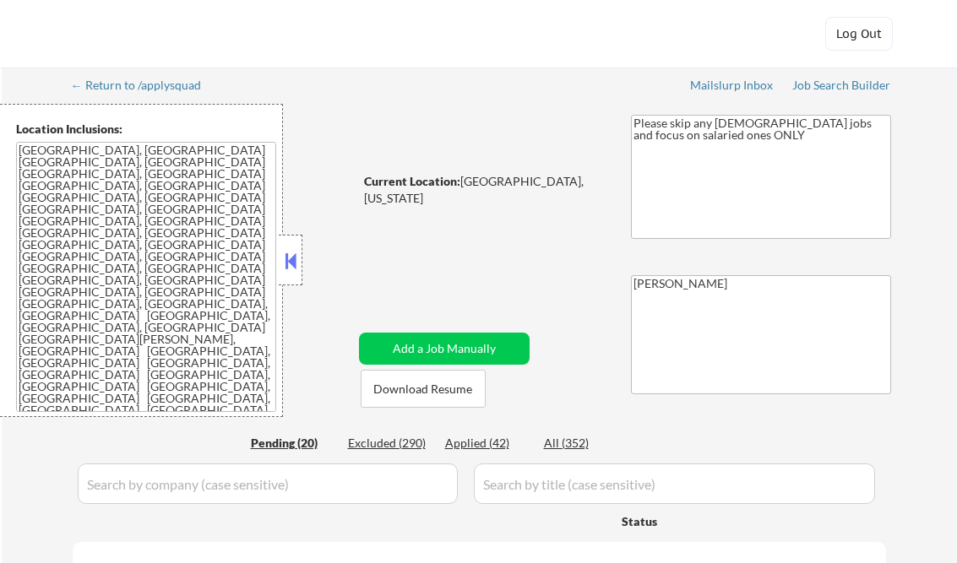
select select ""pending""
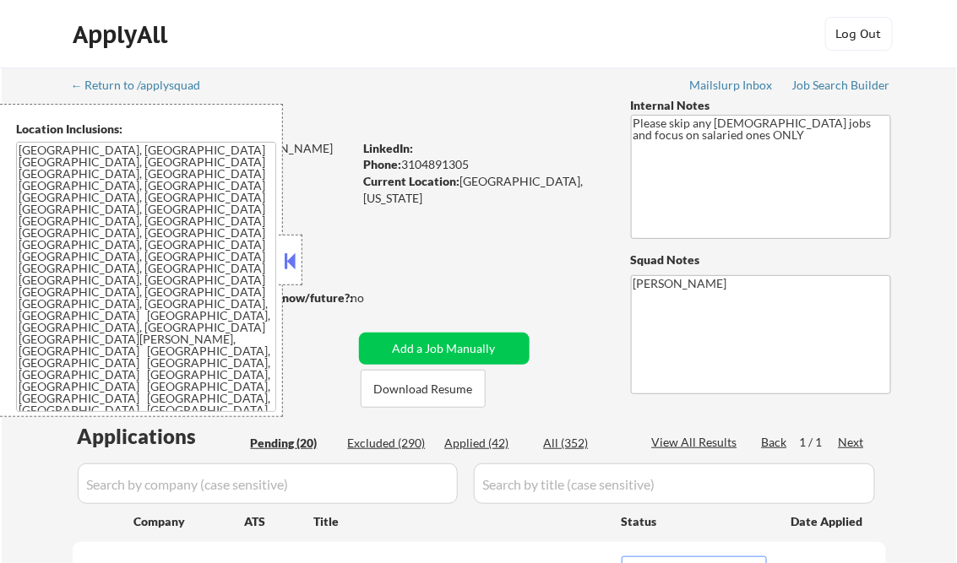
click at [290, 262] on button at bounding box center [290, 260] width 19 height 25
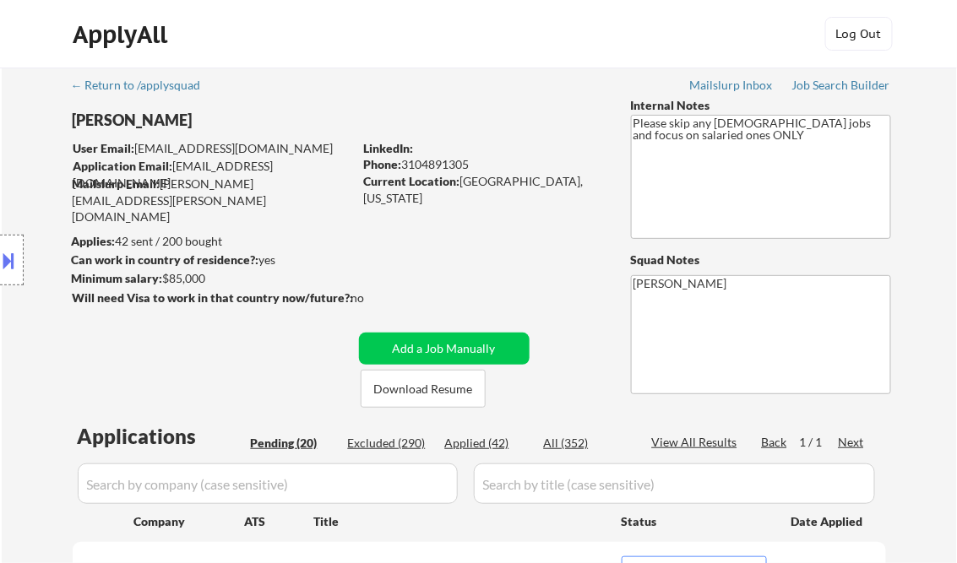
click at [489, 441] on div "Applied (42)" at bounding box center [487, 443] width 84 height 17
select select ""applied""
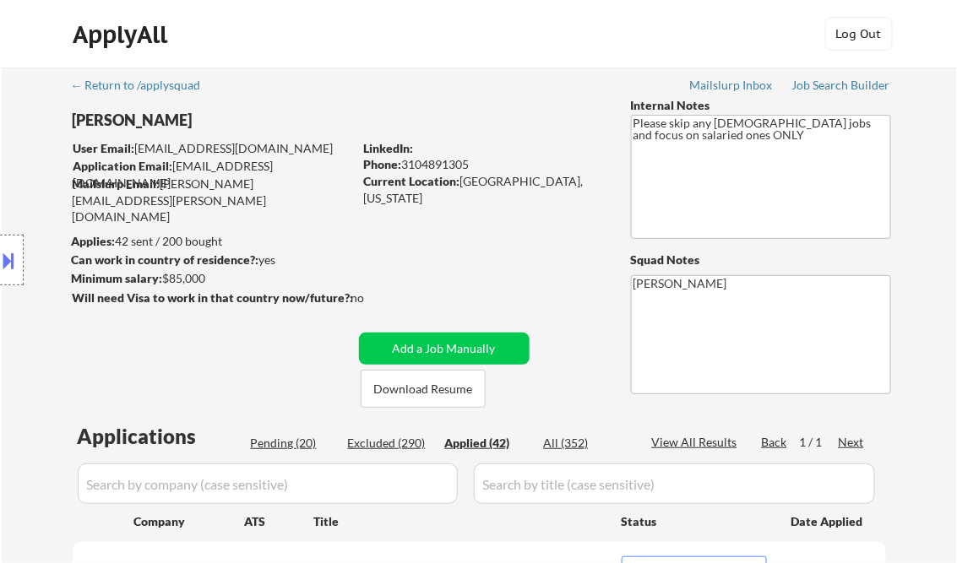
select select ""applied""
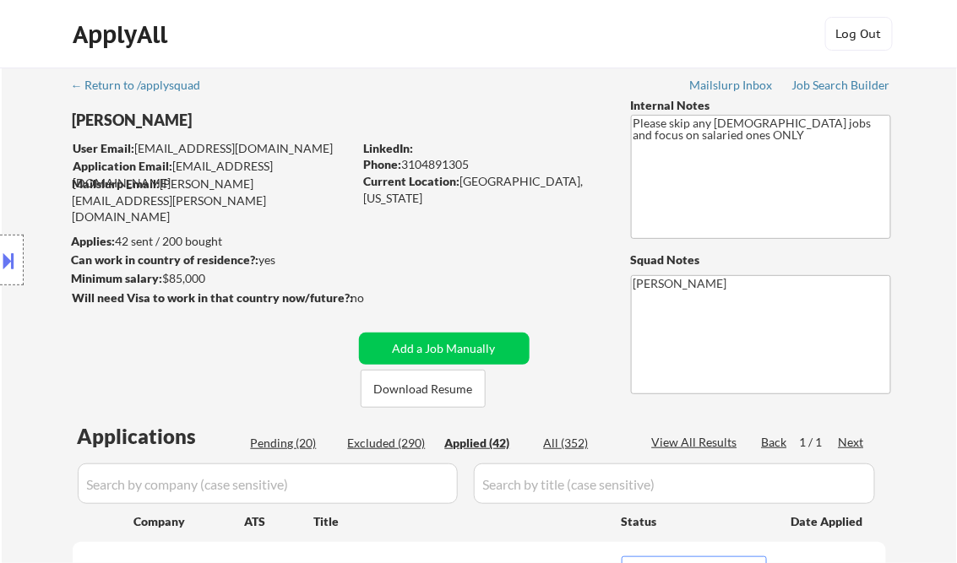
select select ""applied""
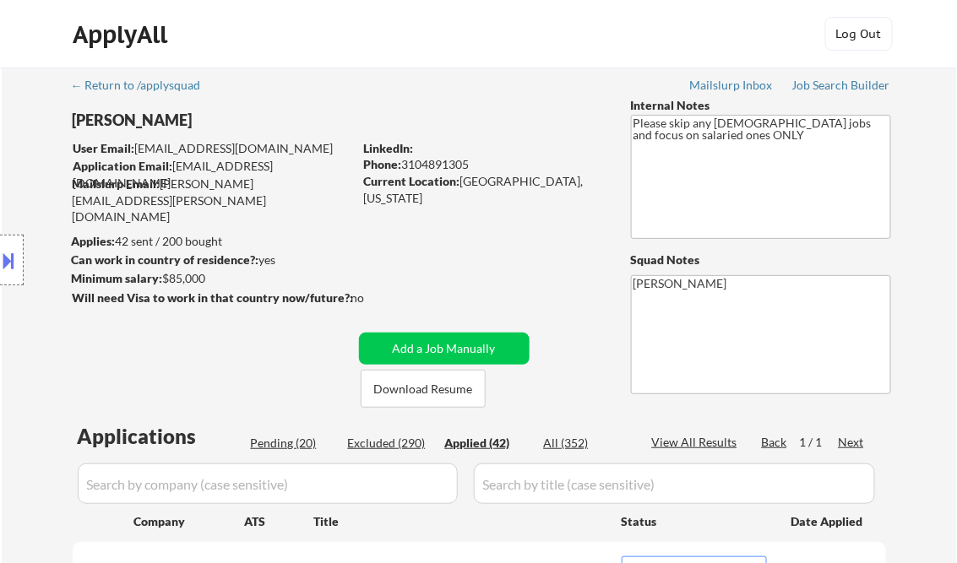
select select ""applied""
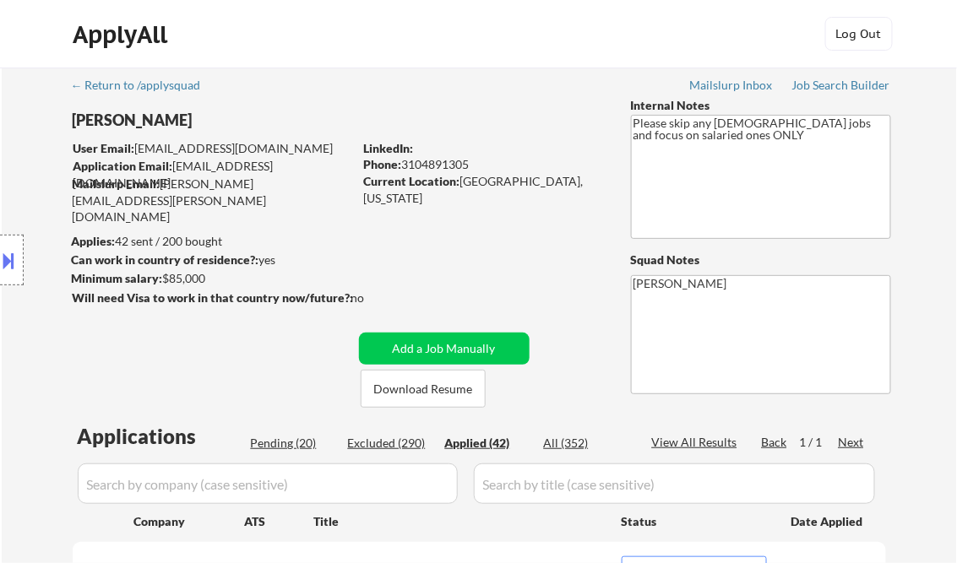
select select ""applied""
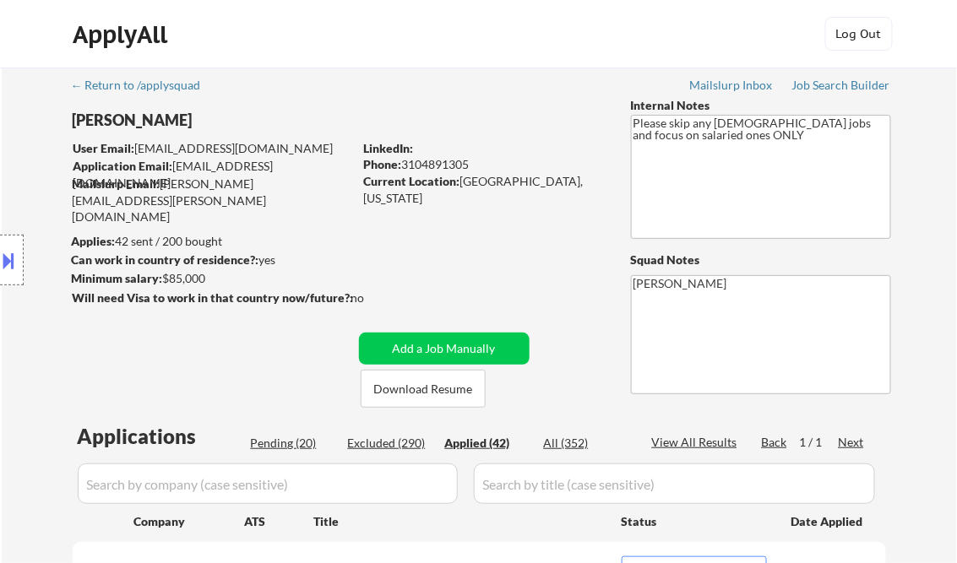
select select ""applied""
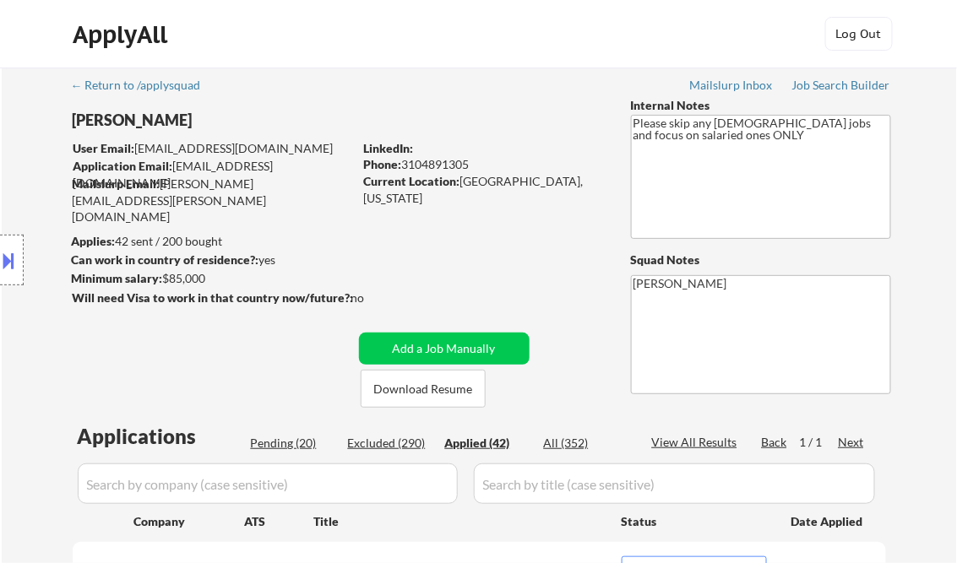
select select ""applied""
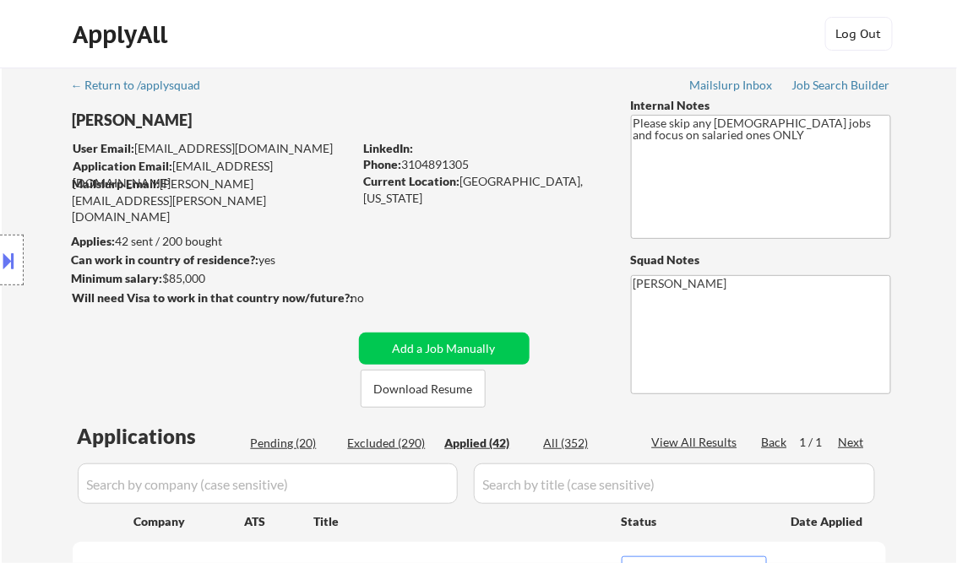
select select ""applied""
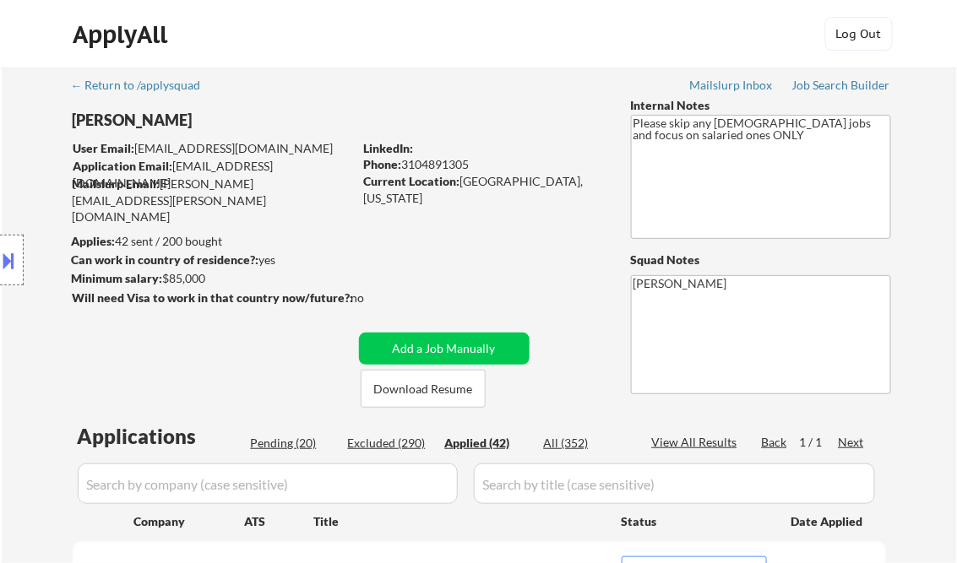
select select ""applied""
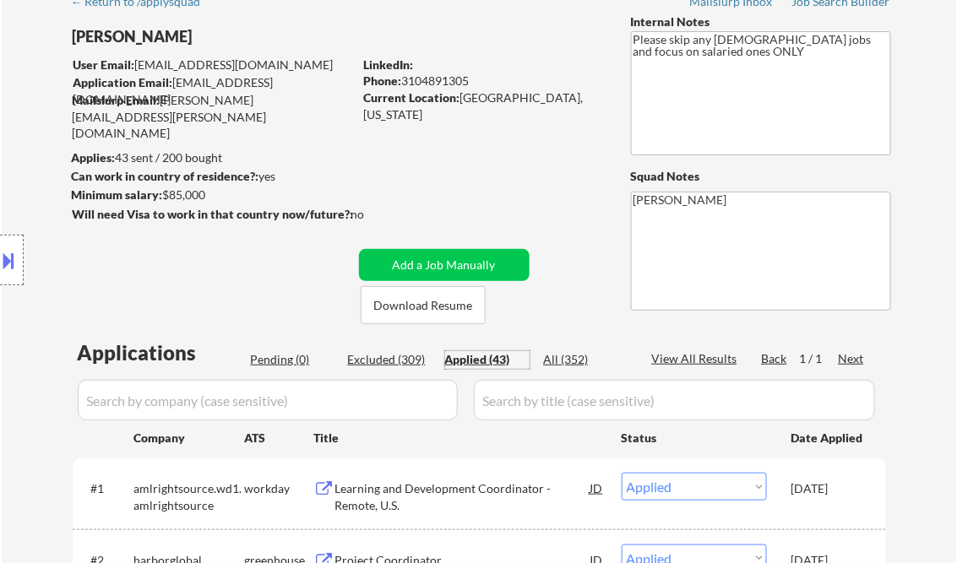
scroll to position [68, 0]
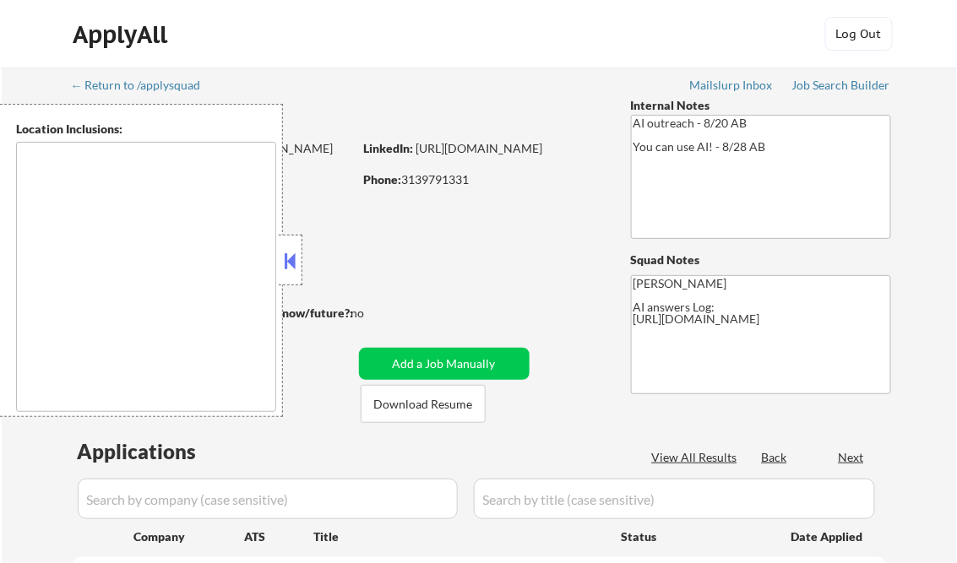
select select ""pending""
type textarea "remote"
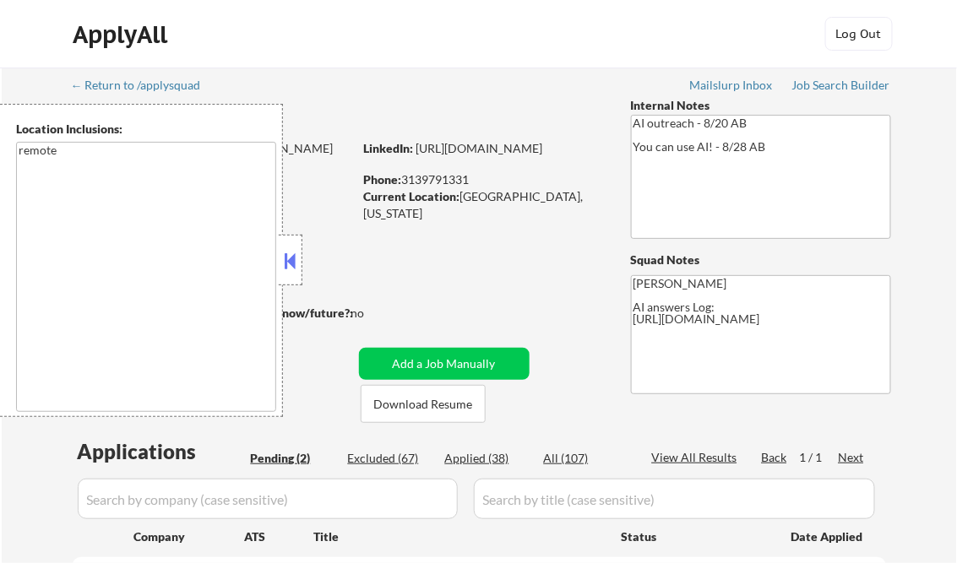
click at [289, 260] on button at bounding box center [290, 260] width 19 height 25
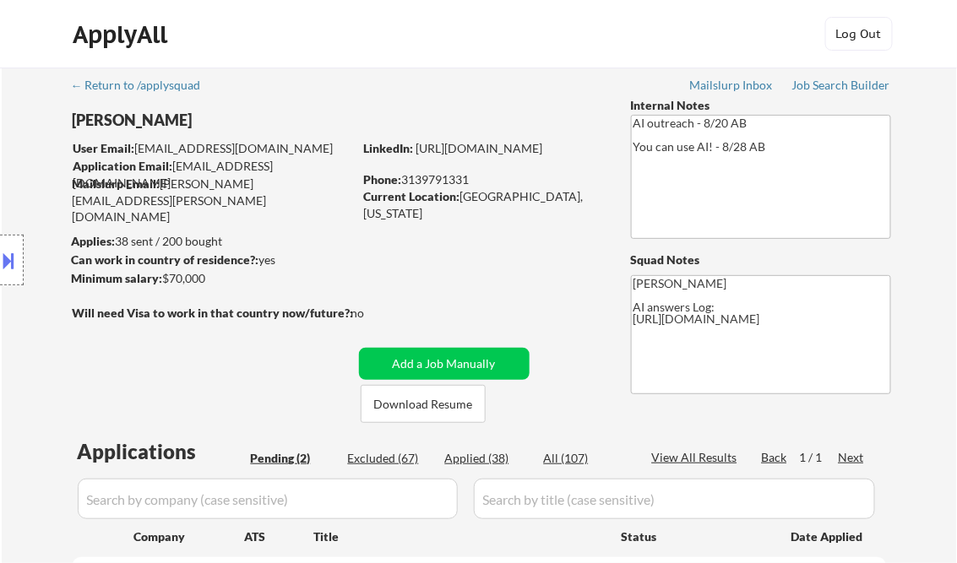
click at [828, 82] on div "Job Search Builder" at bounding box center [841, 85] width 99 height 12
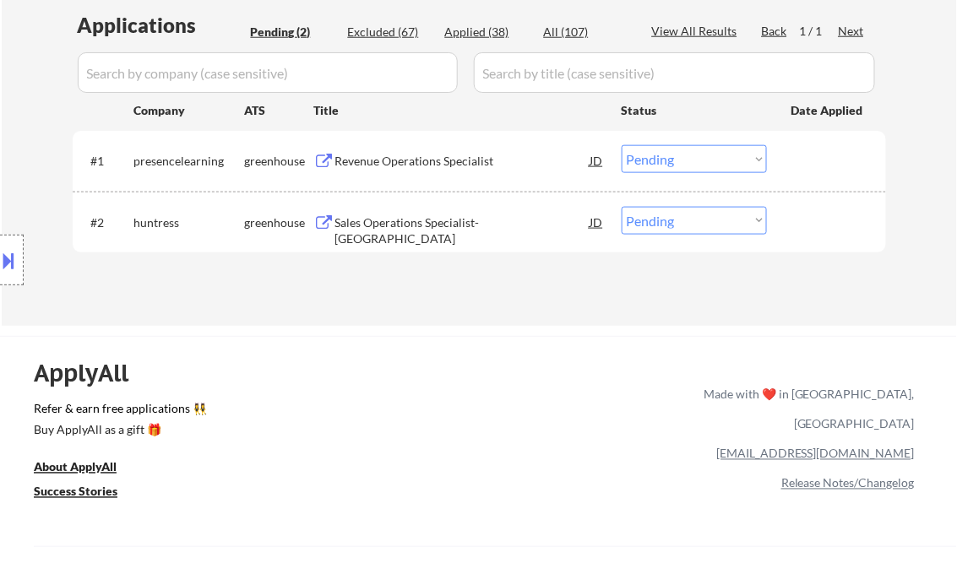
scroll to position [473, 0]
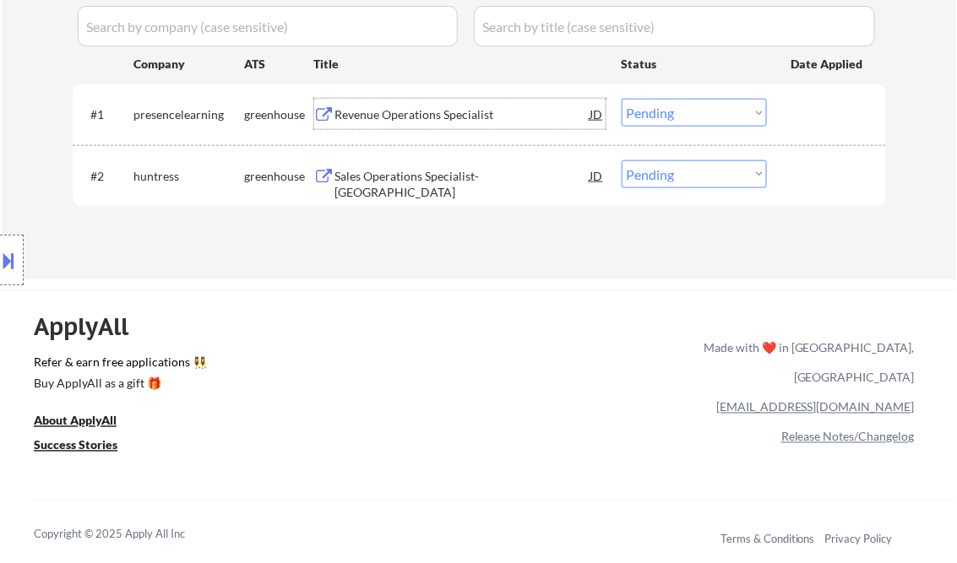
click at [394, 117] on div "Revenue Operations Specialist" at bounding box center [462, 114] width 255 height 17
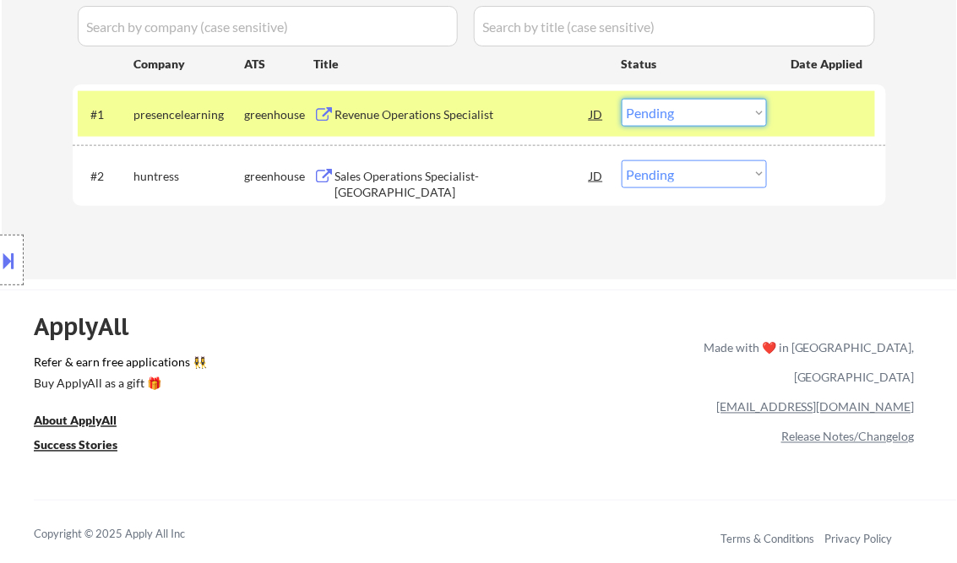
drag, startPoint x: 687, startPoint y: 111, endPoint x: 722, endPoint y: 125, distance: 37.5
click at [690, 111] on select "Choose an option... Pending Applied Excluded (Questions) Excluded (Expired) Exc…" at bounding box center [693, 113] width 145 height 28
click at [621, 99] on select "Choose an option... Pending Applied Excluded (Questions) Excluded (Expired) Exc…" at bounding box center [693, 113] width 145 height 28
click at [457, 179] on div "Sales Operations Specialist- [GEOGRAPHIC_DATA]" at bounding box center [462, 184] width 255 height 33
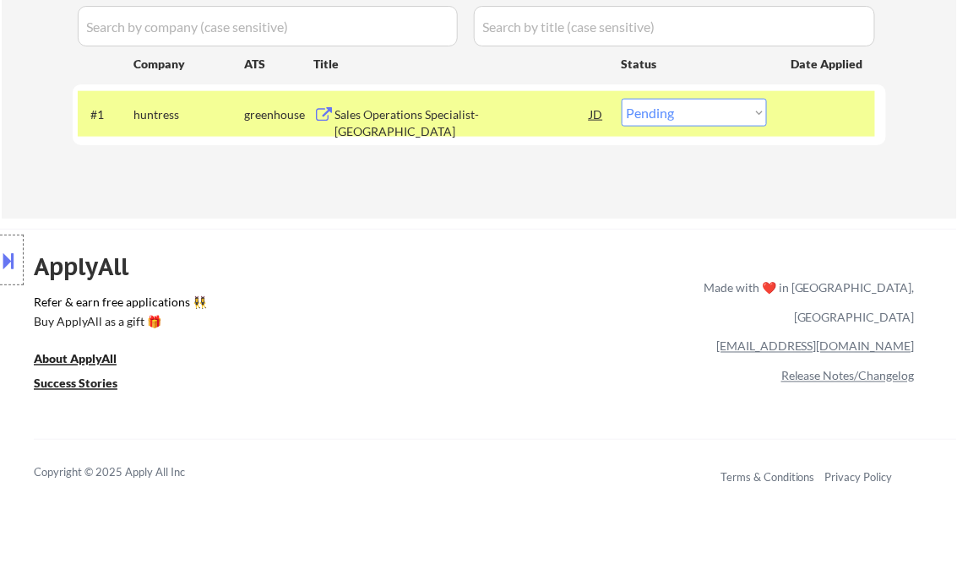
drag, startPoint x: 679, startPoint y: 111, endPoint x: 684, endPoint y: 127, distance: 17.6
click at [679, 111] on select "Choose an option... Pending Applied Excluded (Questions) Excluded (Expired) Exc…" at bounding box center [693, 113] width 145 height 28
select select ""excluded__location_""
click at [621, 99] on select "Choose an option... Pending Applied Excluded (Questions) Excluded (Expired) Exc…" at bounding box center [693, 113] width 145 height 28
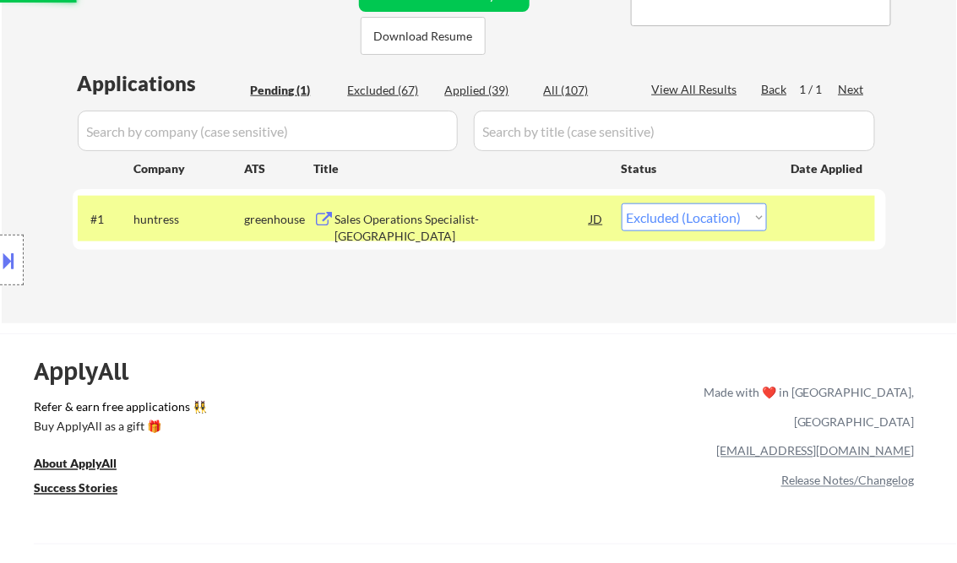
scroll to position [270, 0]
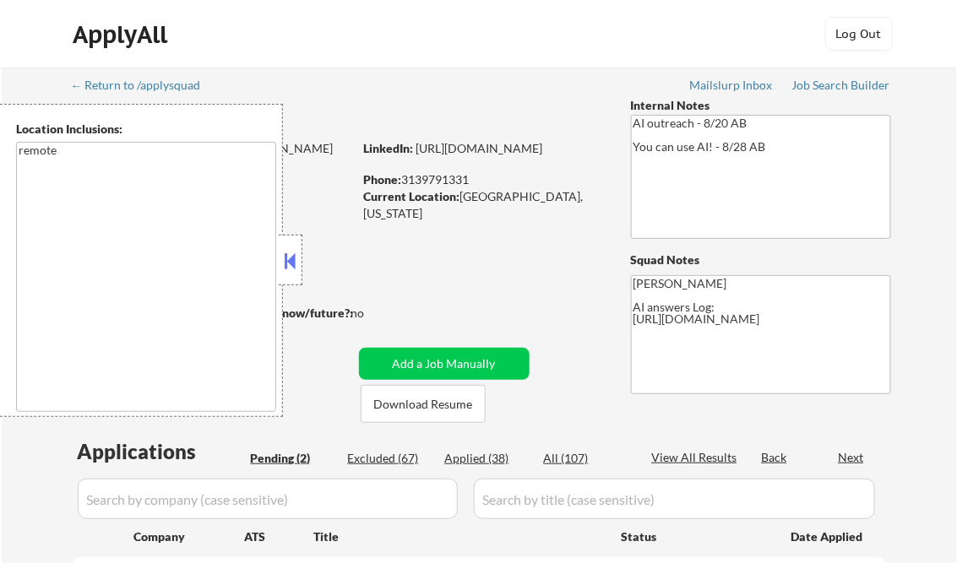
select select ""pending""
click at [295, 258] on button at bounding box center [290, 260] width 19 height 25
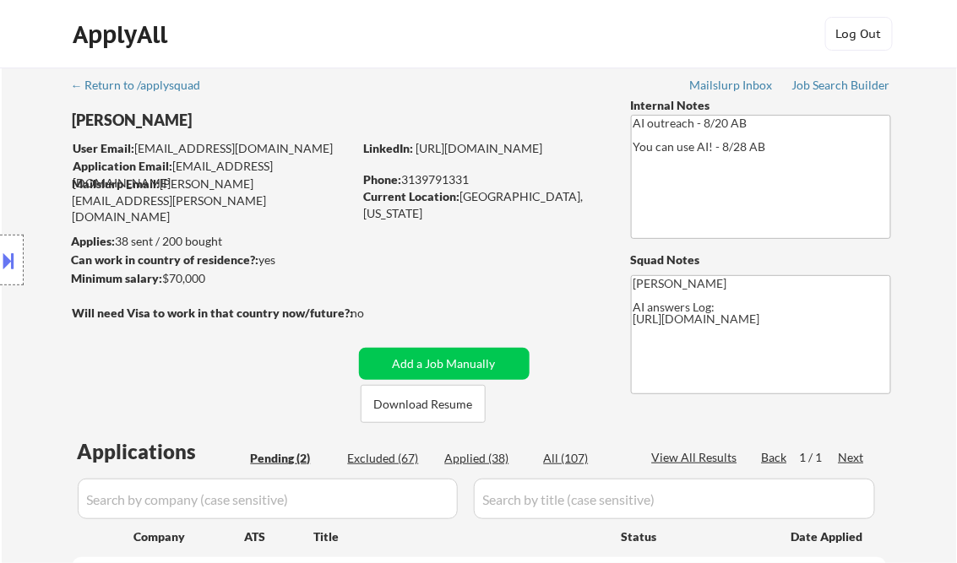
click at [478, 462] on div "Applied (38)" at bounding box center [487, 458] width 84 height 17
select select ""applied""
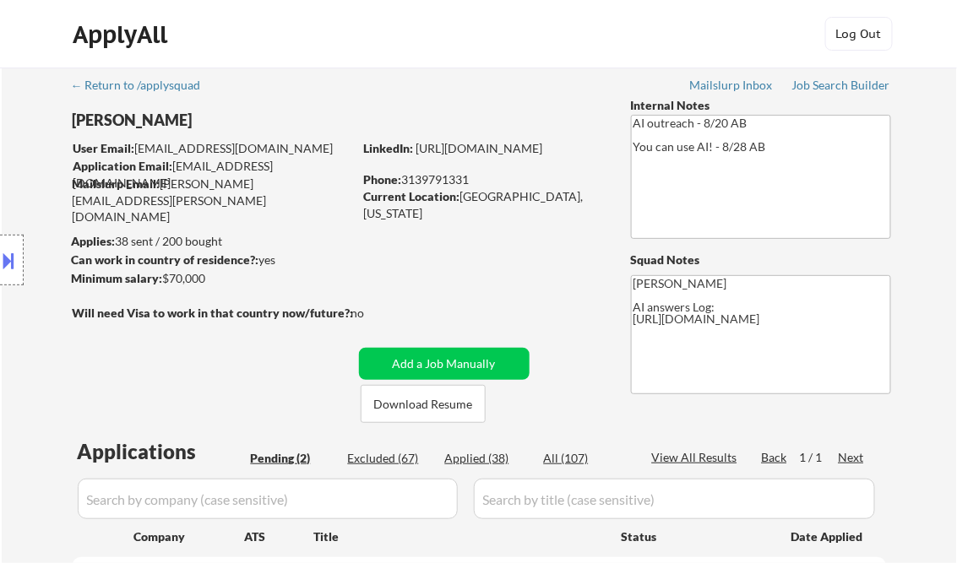
select select ""applied""
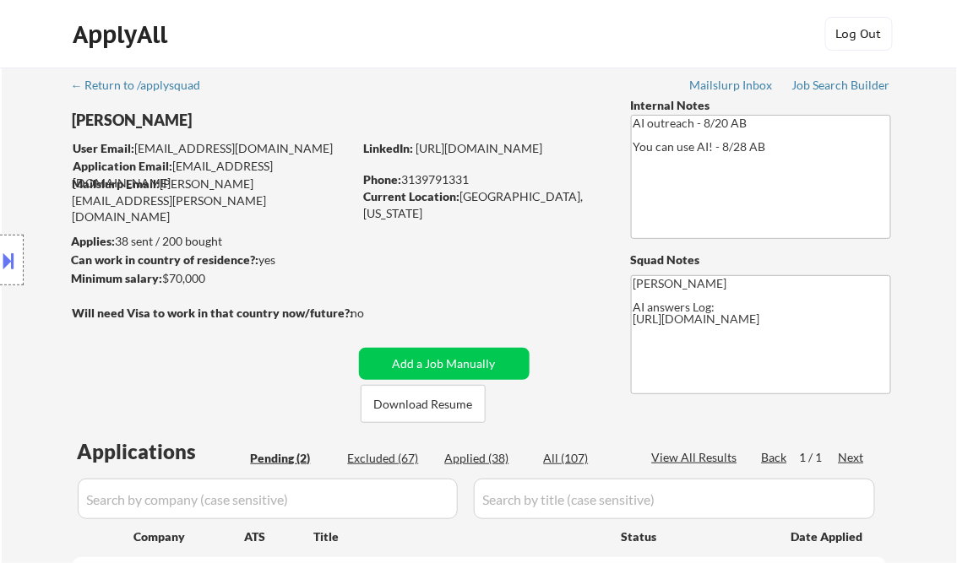
select select ""applied""
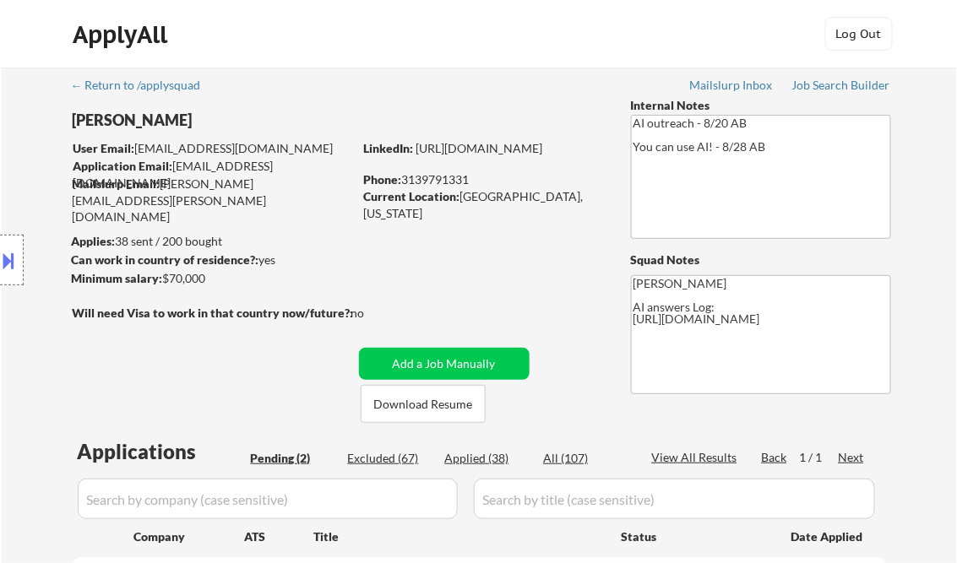
select select ""applied""
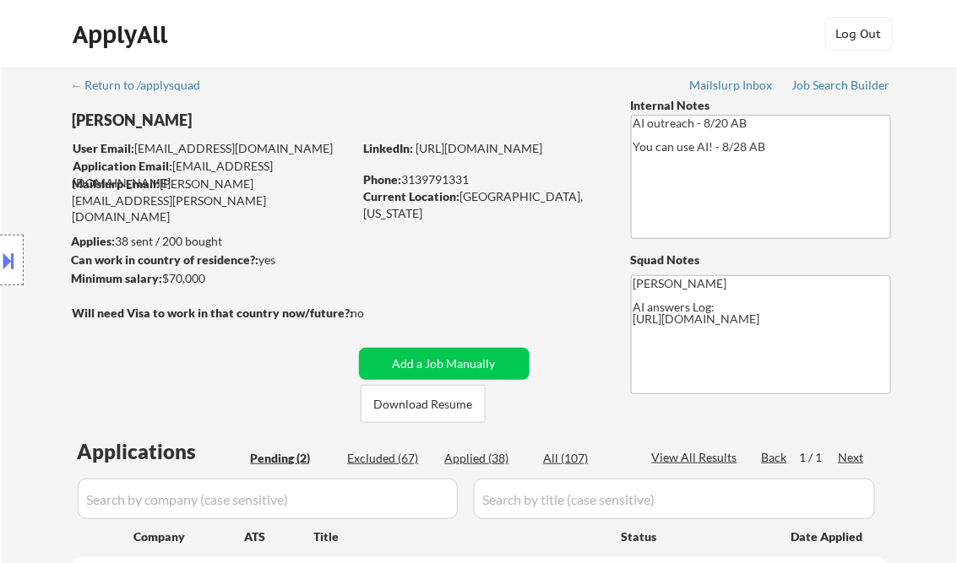
select select ""applied""
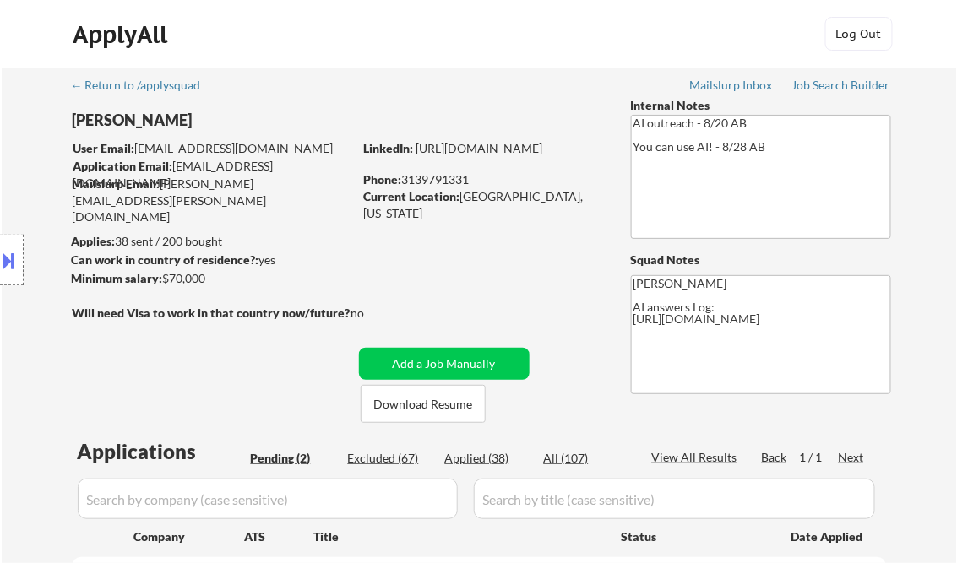
select select ""applied""
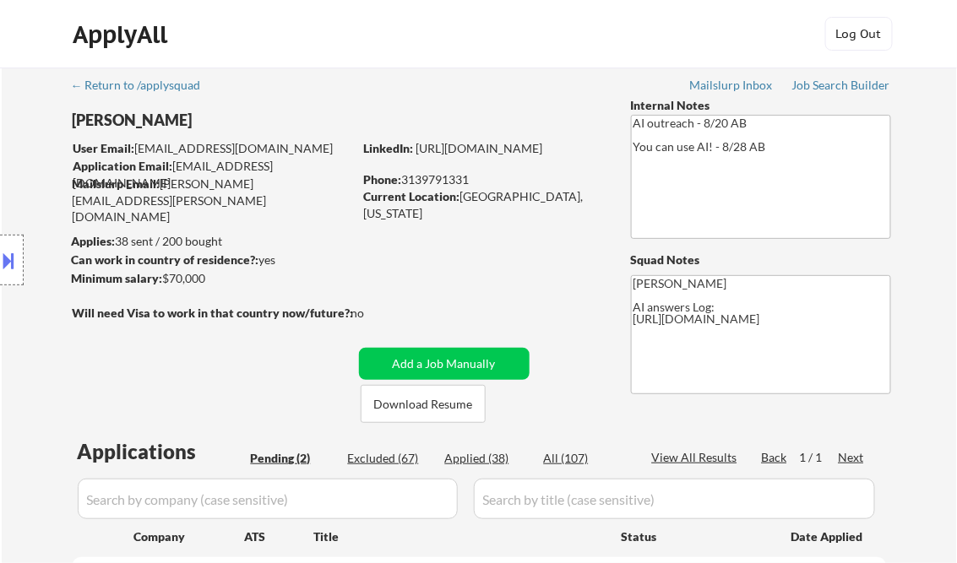
select select ""applied""
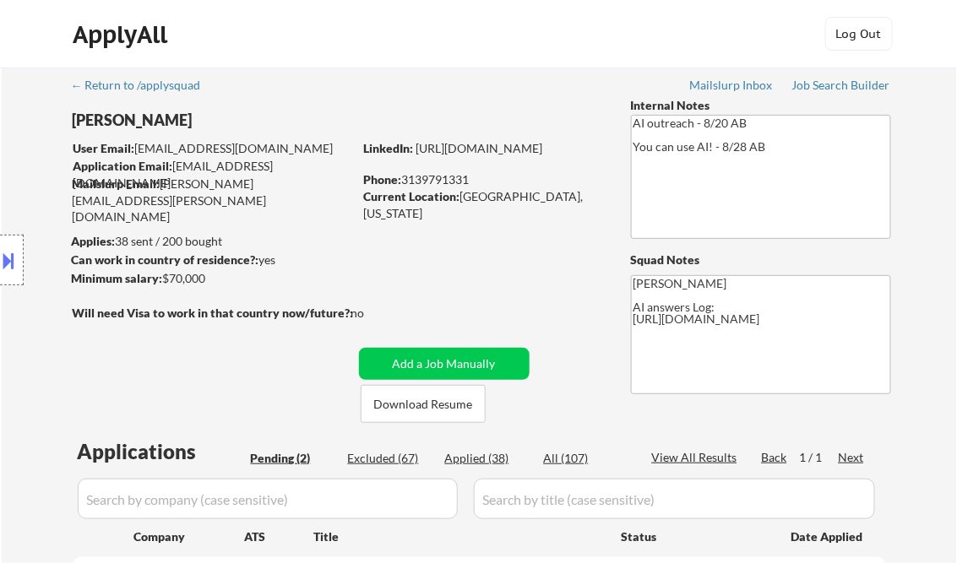
select select ""applied""
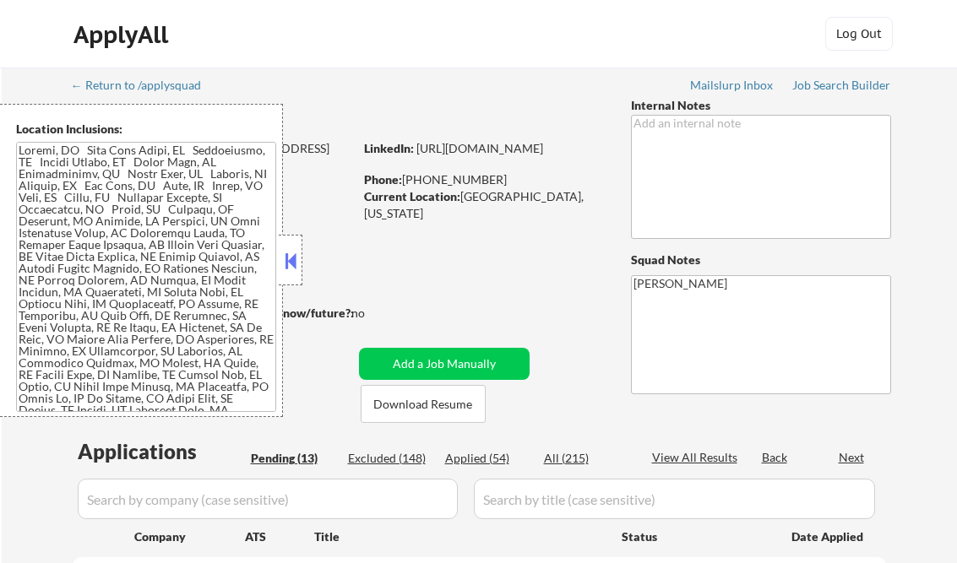
select select ""pending""
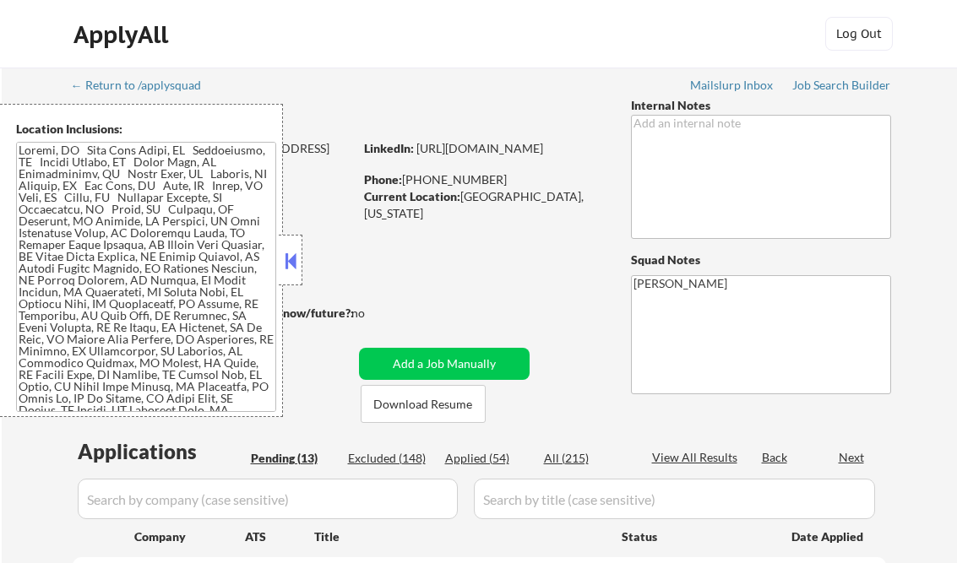
select select ""pending""
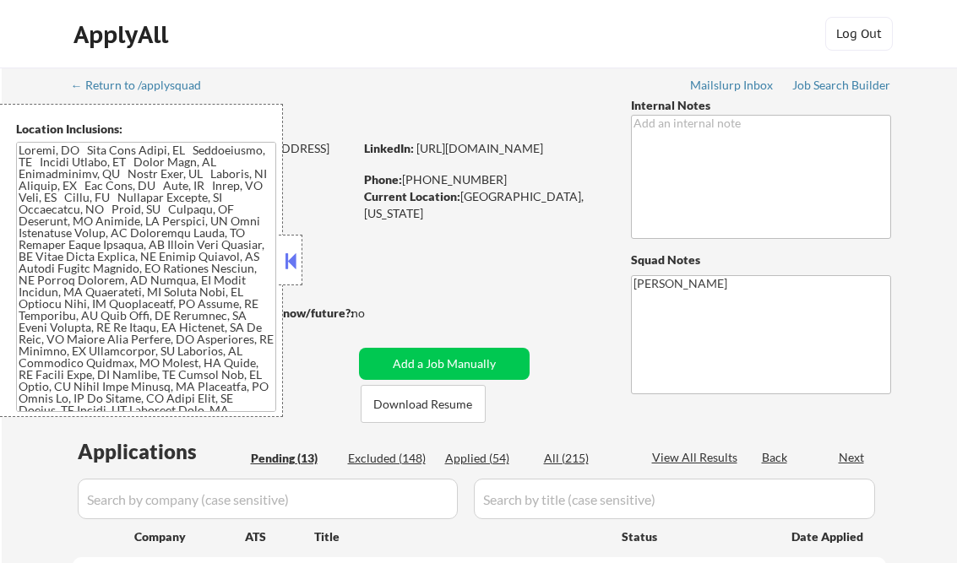
select select ""pending""
click at [296, 252] on button at bounding box center [290, 260] width 19 height 25
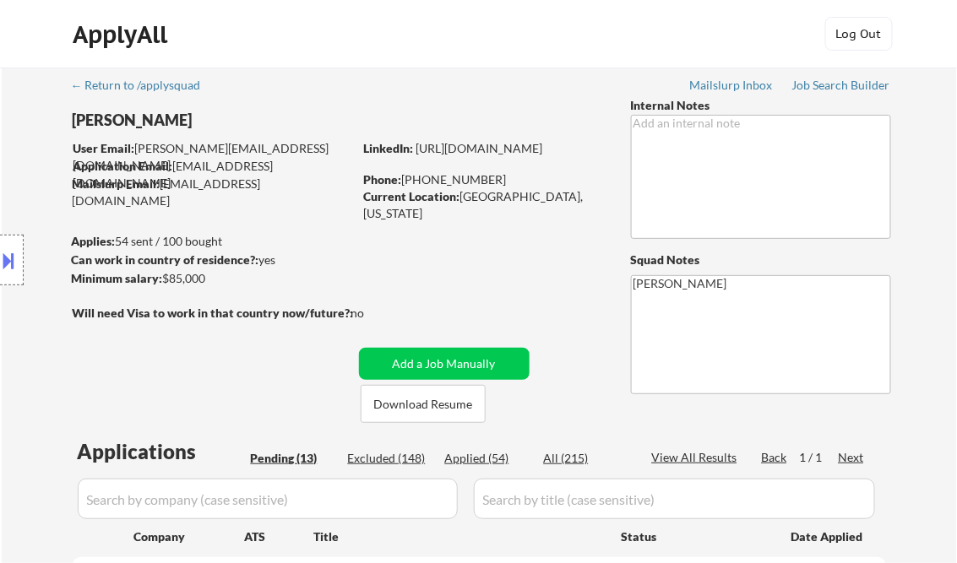
click at [838, 87] on div "Job Search Builder" at bounding box center [841, 85] width 99 height 12
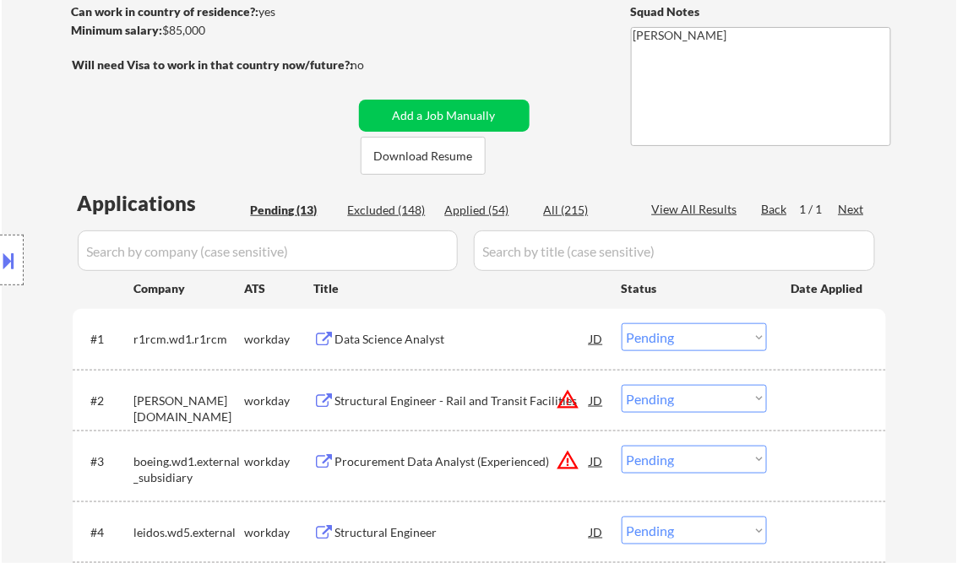
scroll to position [270, 0]
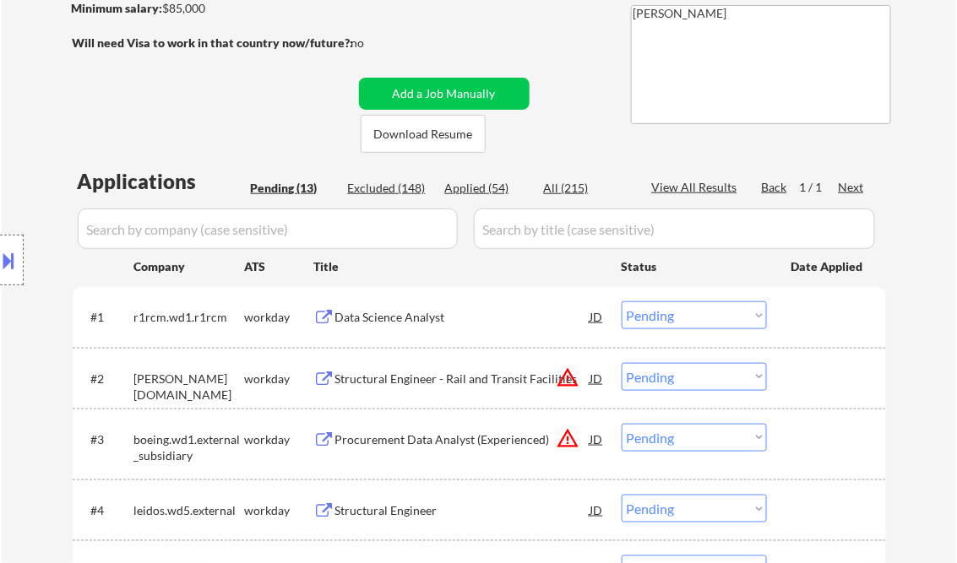
click at [412, 309] on div "Data Science Analyst" at bounding box center [462, 317] width 255 height 17
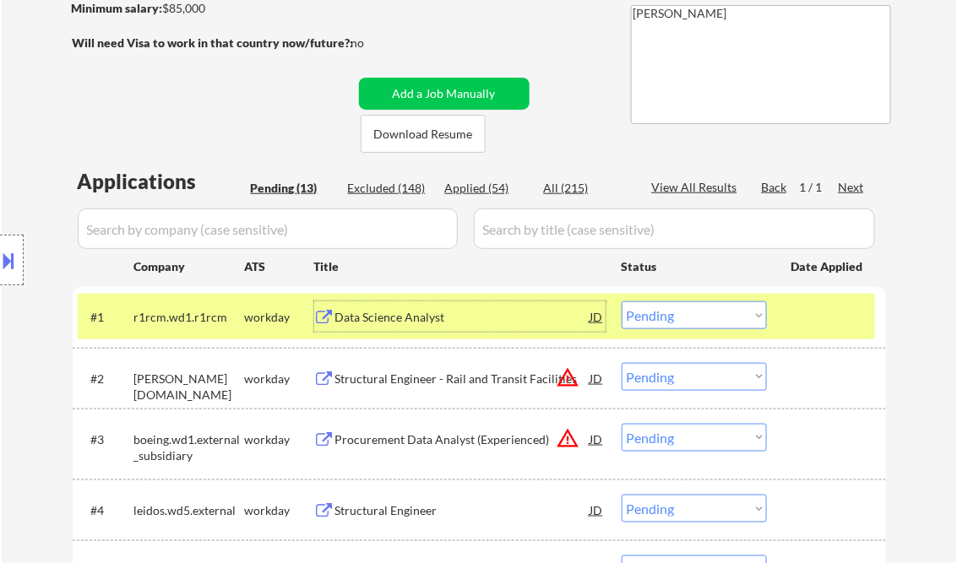
drag, startPoint x: 698, startPoint y: 315, endPoint x: 714, endPoint y: 313, distance: 16.1
click at [698, 315] on select "Choose an option... Pending Applied Excluded (Questions) Excluded (Expired) Exc…" at bounding box center [693, 315] width 145 height 28
click at [695, 319] on select "Choose an option... Pending Applied Excluded (Questions) Excluded (Expired) Exc…" at bounding box center [693, 315] width 145 height 28
click at [621, 301] on select "Choose an option... Pending Applied Excluded (Questions) Excluded (Expired) Exc…" at bounding box center [693, 315] width 145 height 28
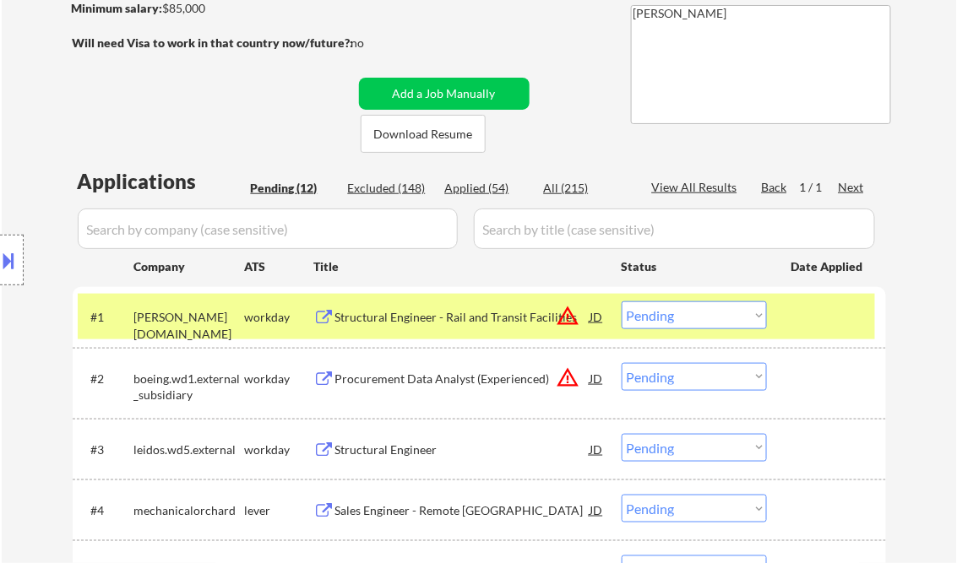
click at [383, 324] on div "Structural Engineer - Rail and Transit Facilities" at bounding box center [462, 317] width 255 height 17
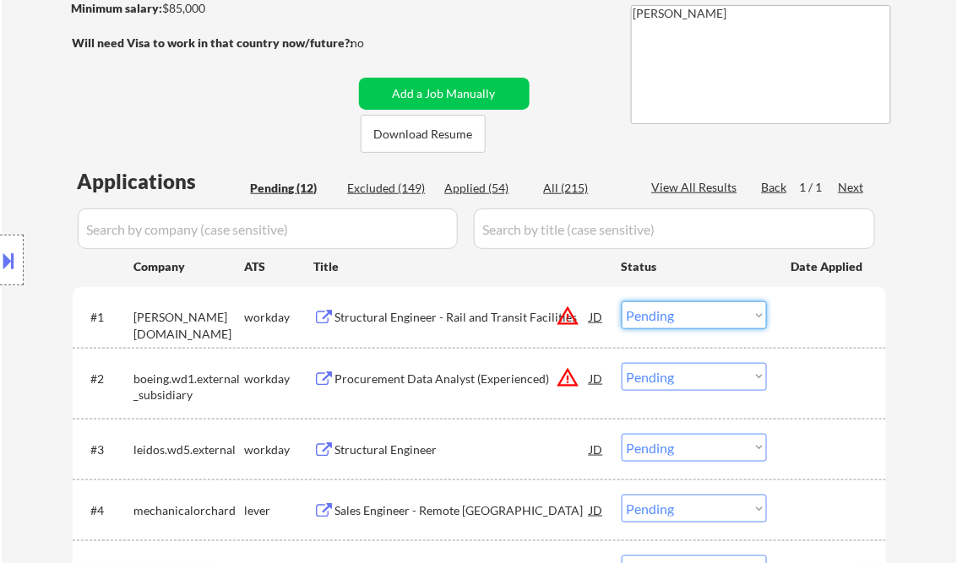
click at [716, 311] on select "Choose an option... Pending Applied Excluded (Questions) Excluded (Expired) Exc…" at bounding box center [693, 315] width 145 height 28
click at [621, 301] on select "Choose an option... Pending Applied Excluded (Questions) Excluded (Expired) Exc…" at bounding box center [693, 315] width 145 height 28
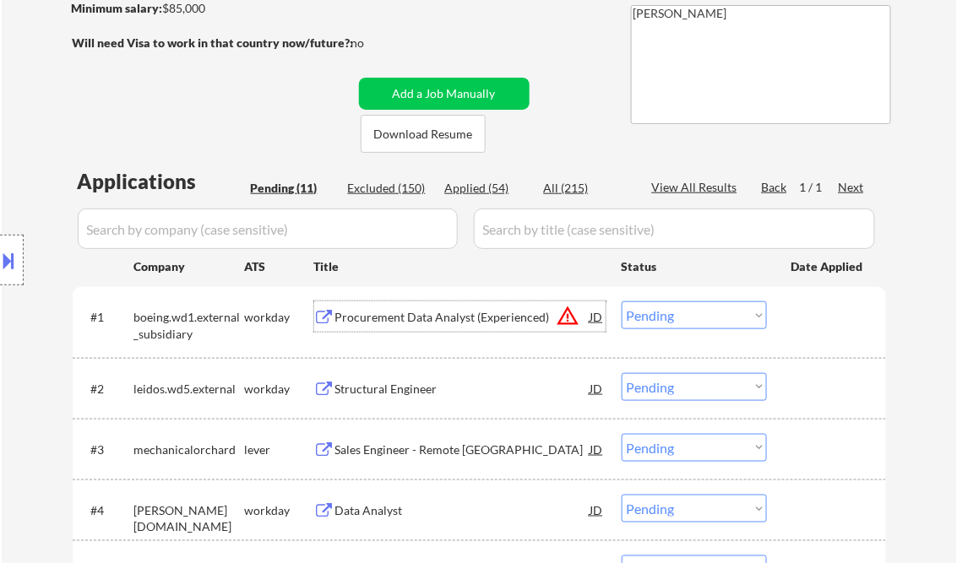
click at [441, 314] on div "Procurement Data Analyst (Experienced)" at bounding box center [462, 317] width 255 height 17
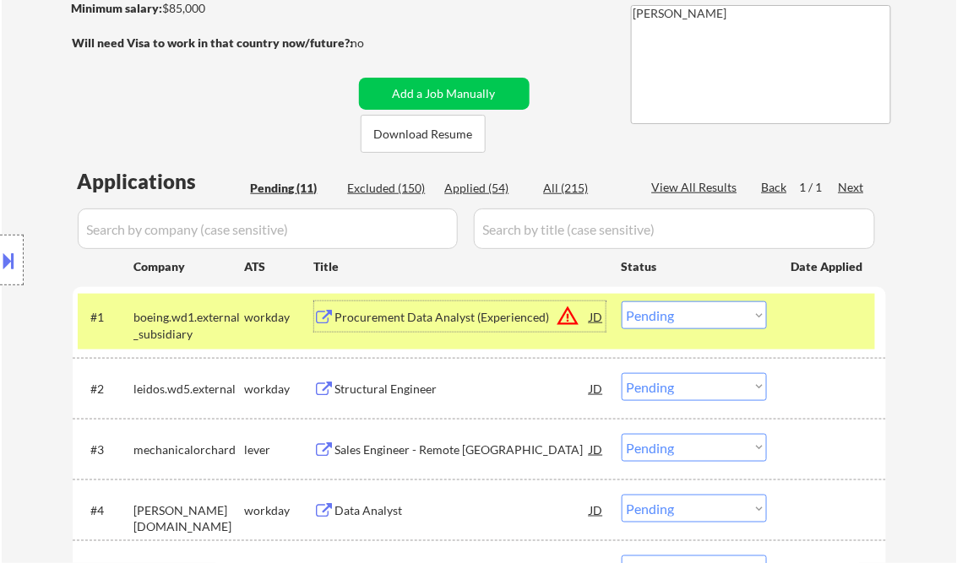
click at [680, 317] on select "Choose an option... Pending Applied Excluded (Questions) Excluded (Expired) Exc…" at bounding box center [693, 315] width 145 height 28
click at [621, 301] on select "Choose an option... Pending Applied Excluded (Questions) Excluded (Expired) Exc…" at bounding box center [693, 315] width 145 height 28
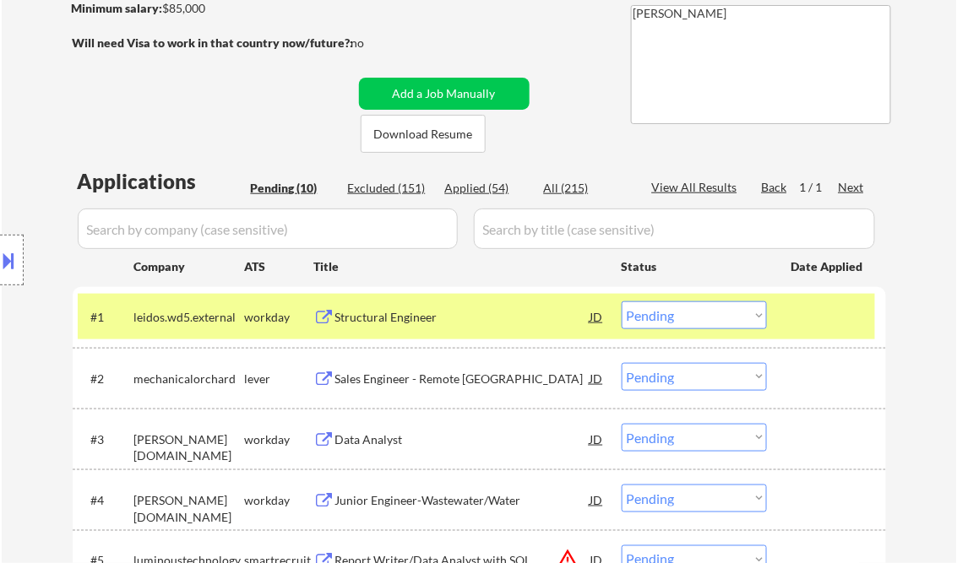
click at [444, 317] on div "Structural Engineer" at bounding box center [462, 317] width 255 height 17
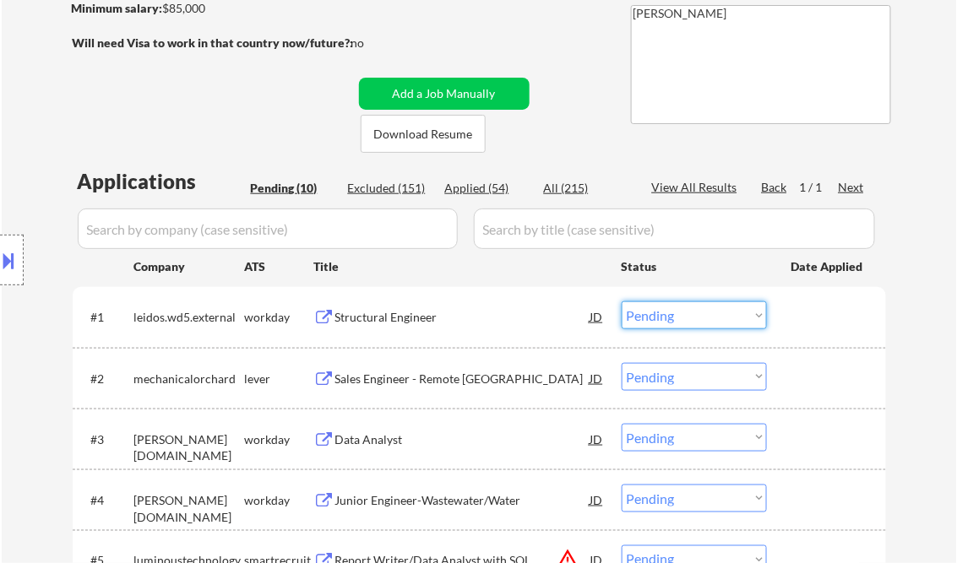
drag, startPoint x: 686, startPoint y: 317, endPoint x: 707, endPoint y: 328, distance: 23.8
click at [687, 318] on select "Choose an option... Pending Applied Excluded (Questions) Excluded (Expired) Exc…" at bounding box center [693, 315] width 145 height 28
click at [621, 301] on select "Choose an option... Pending Applied Excluded (Questions) Excluded (Expired) Exc…" at bounding box center [693, 315] width 145 height 28
click at [415, 376] on div "Sales Engineer - Remote [GEOGRAPHIC_DATA]" at bounding box center [462, 379] width 255 height 17
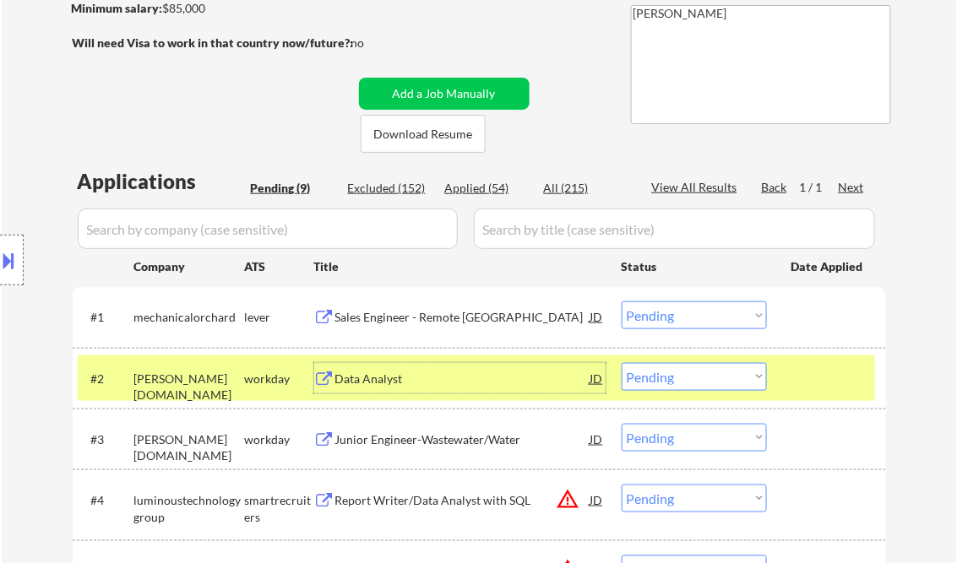
drag, startPoint x: 679, startPoint y: 324, endPoint x: 688, endPoint y: 329, distance: 10.6
click at [679, 324] on select "Choose an option... Pending Applied Excluded (Questions) Excluded (Expired) Exc…" at bounding box center [693, 315] width 145 height 28
click at [621, 301] on select "Choose an option... Pending Applied Excluded (Questions) Excluded (Expired) Exc…" at bounding box center [693, 315] width 145 height 28
click at [823, 378] on div at bounding box center [828, 378] width 74 height 30
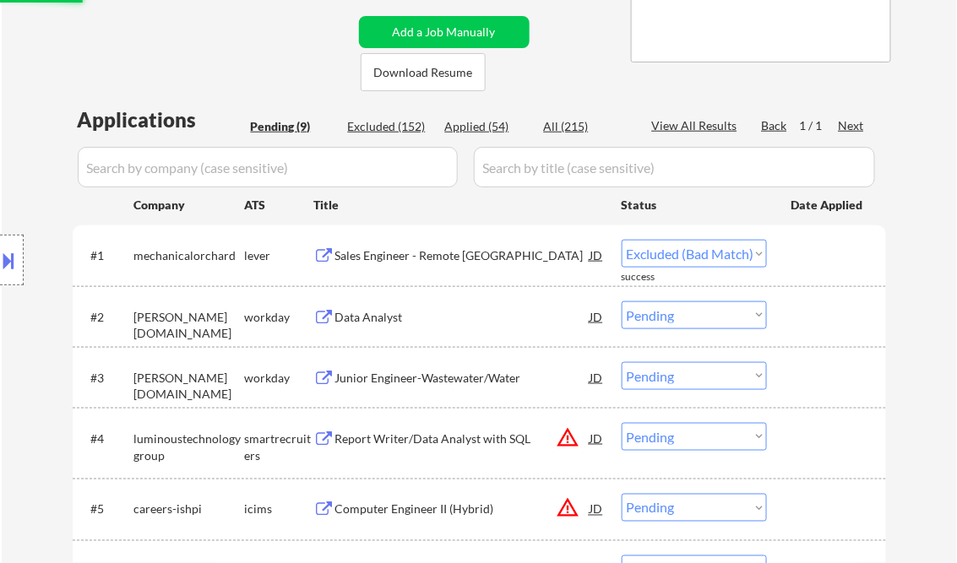
scroll to position [405, 0]
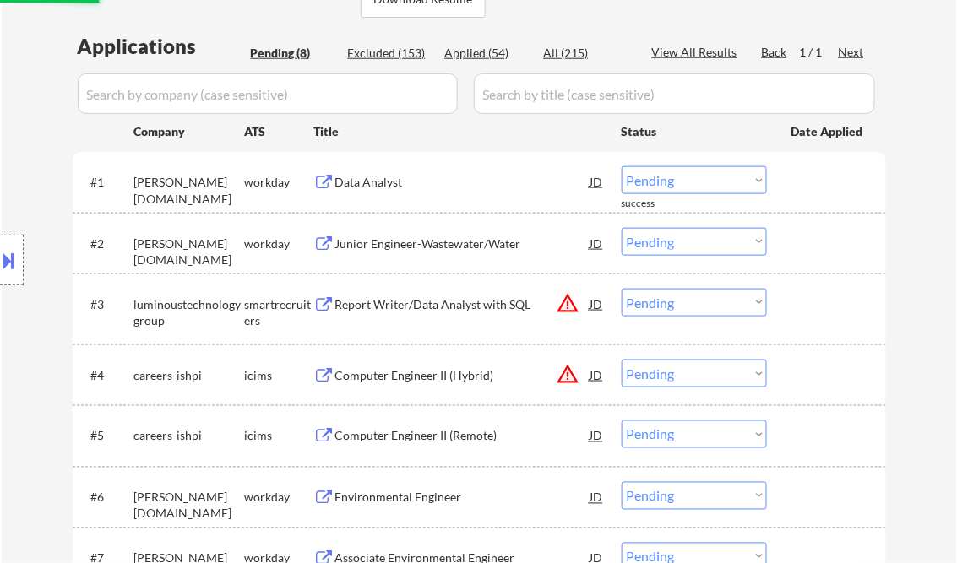
click at [367, 182] on div "Data Analyst" at bounding box center [462, 182] width 255 height 17
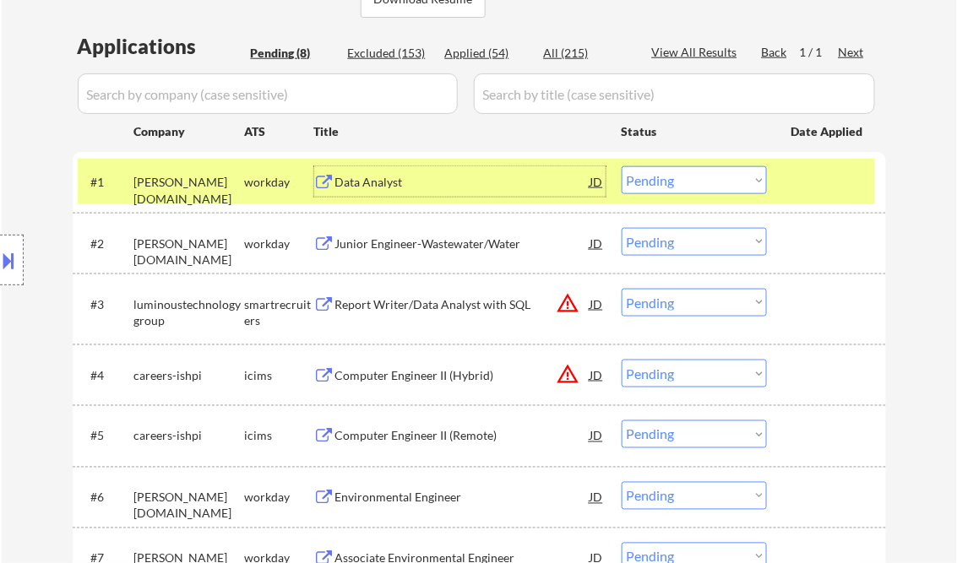
click at [396, 184] on div "Data Analyst" at bounding box center [462, 182] width 255 height 17
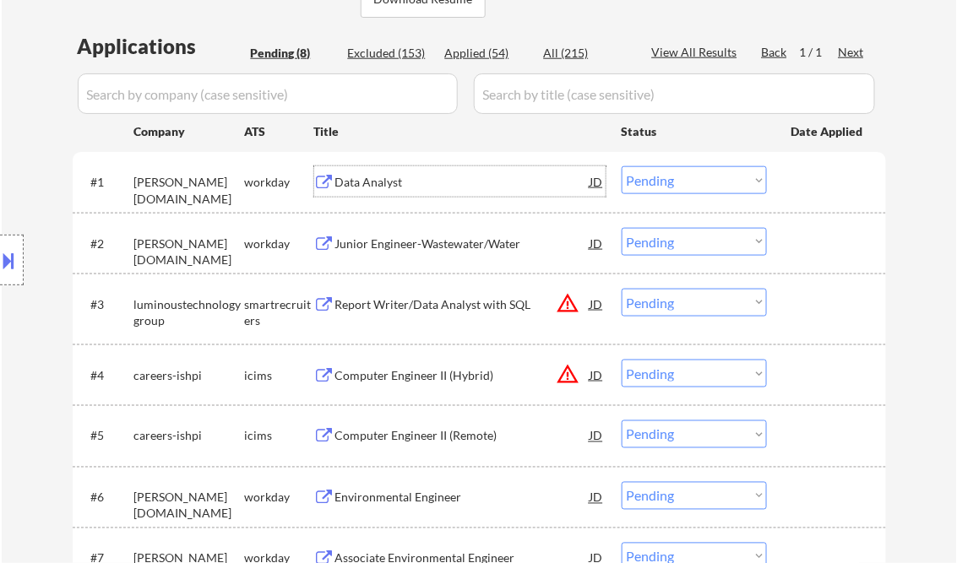
drag, startPoint x: 682, startPoint y: 177, endPoint x: 694, endPoint y: 193, distance: 19.9
click at [682, 177] on select "Choose an option... Pending Applied Excluded (Questions) Excluded (Expired) Exc…" at bounding box center [693, 180] width 145 height 28
click at [621, 166] on select "Choose an option... Pending Applied Excluded (Questions) Excluded (Expired) Exc…" at bounding box center [693, 180] width 145 height 28
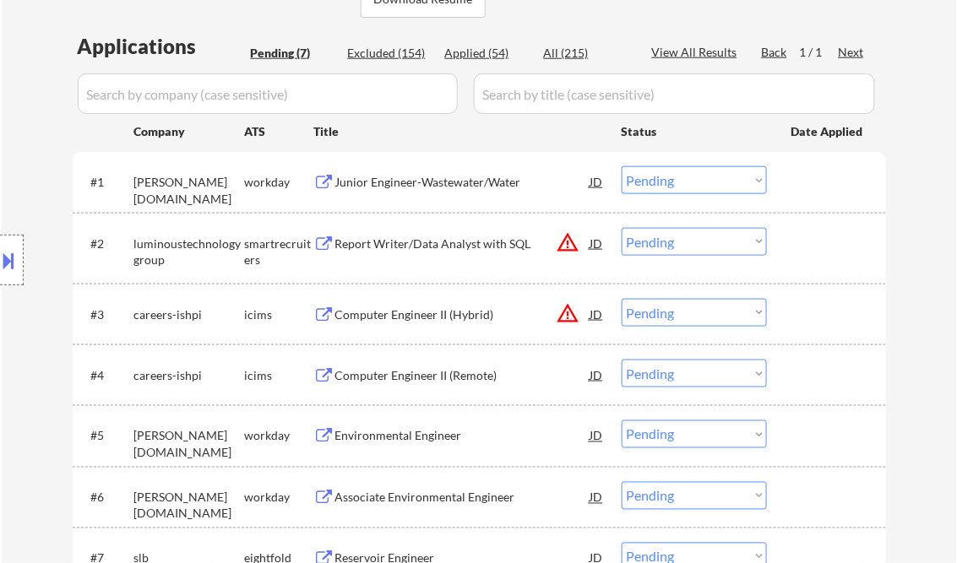
click at [396, 184] on div "Junior Engineer-Wastewater/Water" at bounding box center [462, 182] width 255 height 17
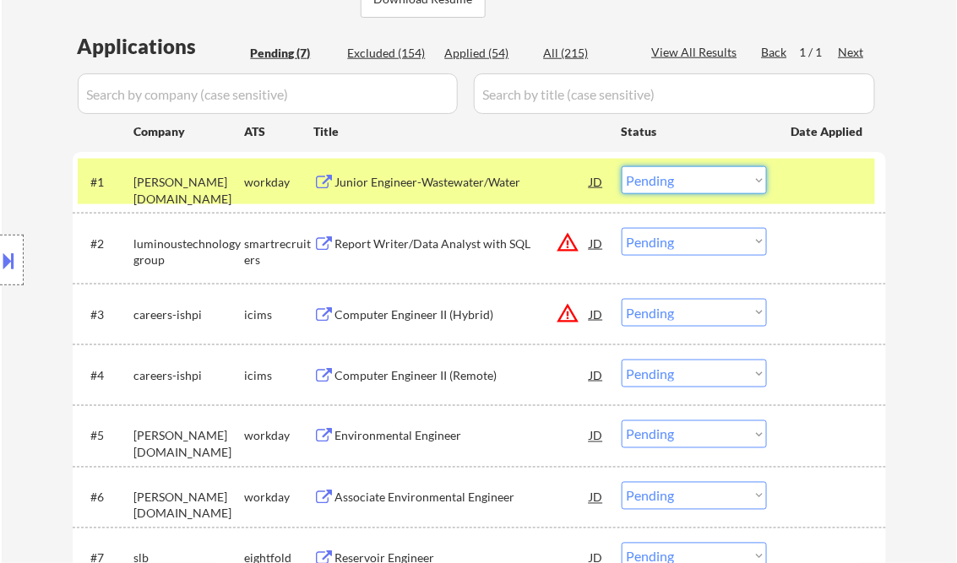
drag, startPoint x: 683, startPoint y: 187, endPoint x: 686, endPoint y: 196, distance: 9.1
click at [683, 187] on select "Choose an option... Pending Applied Excluded (Questions) Excluded (Expired) Exc…" at bounding box center [693, 180] width 145 height 28
click at [621, 166] on select "Choose an option... Pending Applied Excluded (Questions) Excluded (Expired) Exc…" at bounding box center [693, 180] width 145 height 28
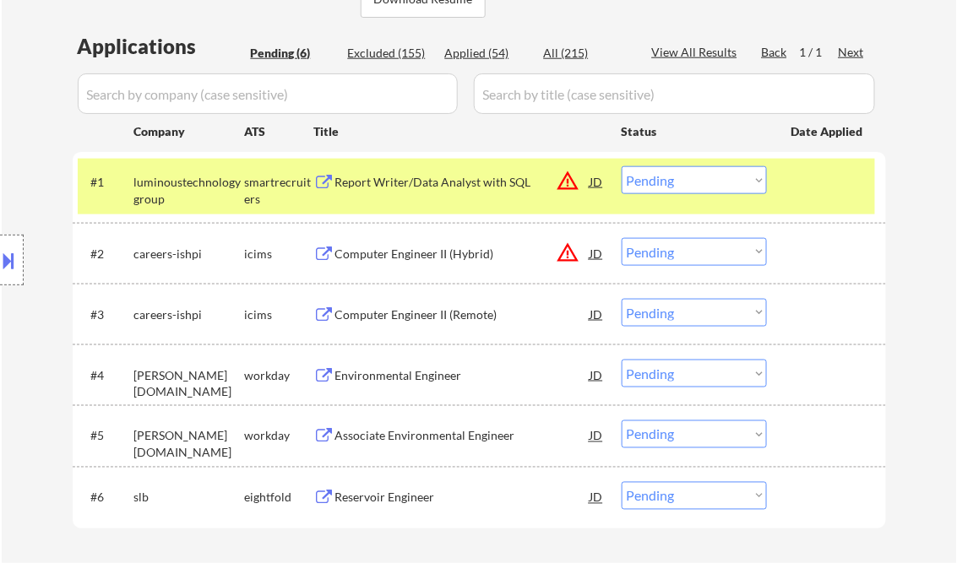
click at [432, 189] on div "Report Writer/Data Analyst with SQL" at bounding box center [462, 182] width 255 height 17
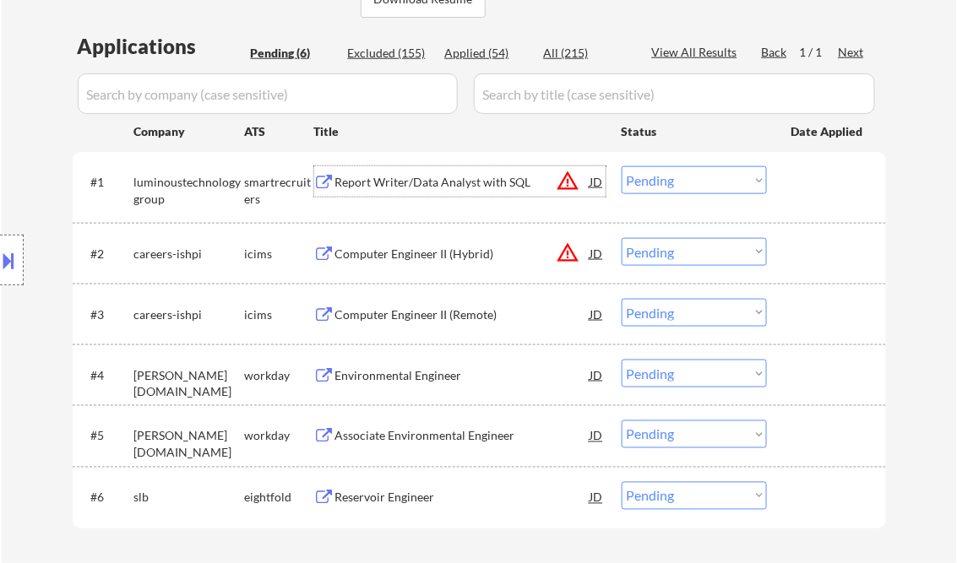
click at [659, 176] on select "Choose an option... Pending Applied Excluded (Questions) Excluded (Expired) Exc…" at bounding box center [693, 180] width 145 height 28
click at [621, 166] on select "Choose an option... Pending Applied Excluded (Questions) Excluded (Expired) Exc…" at bounding box center [693, 180] width 145 height 28
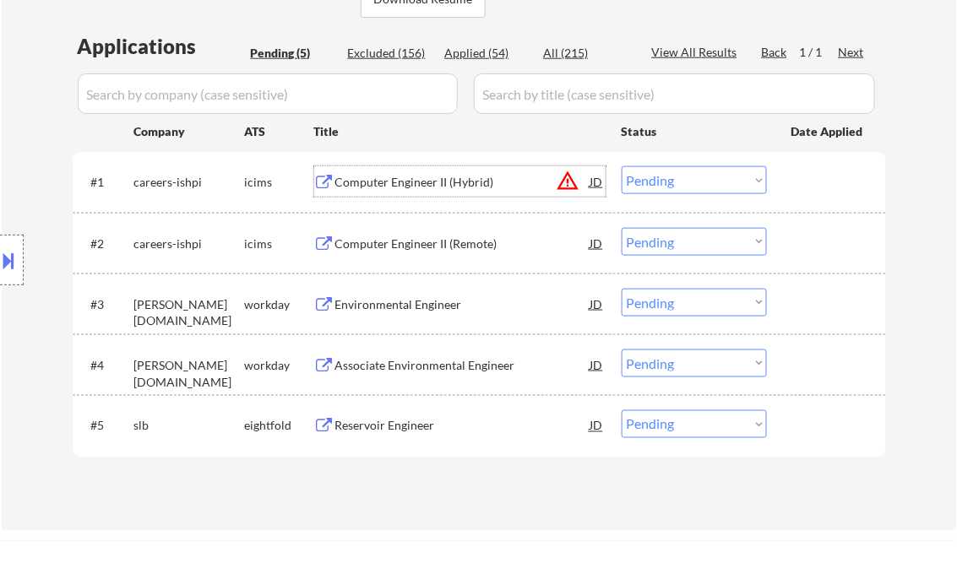
click at [453, 180] on div "Computer Engineer II (Hybrid)" at bounding box center [462, 182] width 255 height 17
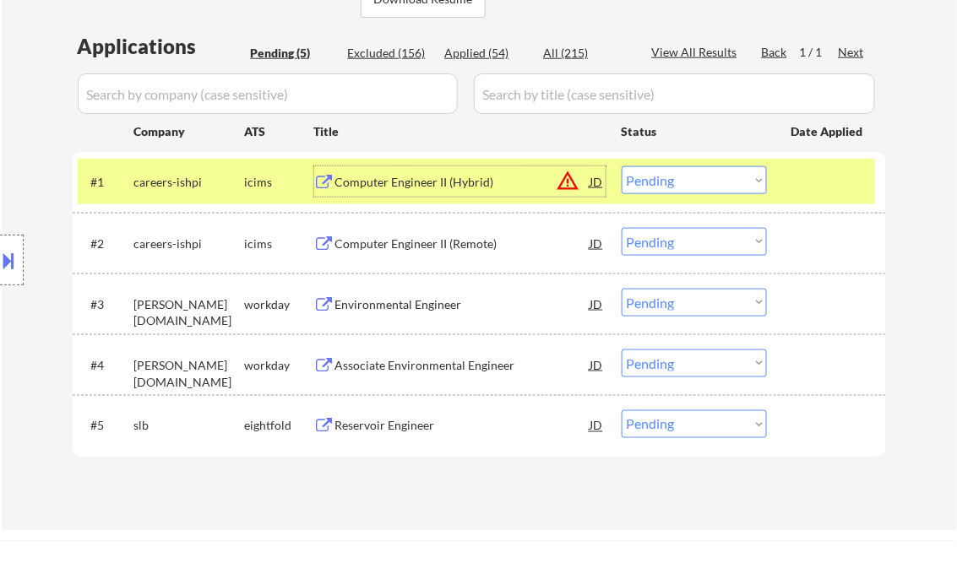
drag, startPoint x: 648, startPoint y: 171, endPoint x: 700, endPoint y: 197, distance: 57.8
click at [651, 171] on select "Choose an option... Pending Applied Excluded (Questions) Excluded (Expired) Exc…" at bounding box center [693, 180] width 145 height 28
click at [621, 166] on select "Choose an option... Pending Applied Excluded (Questions) Excluded (Expired) Exc…" at bounding box center [693, 180] width 145 height 28
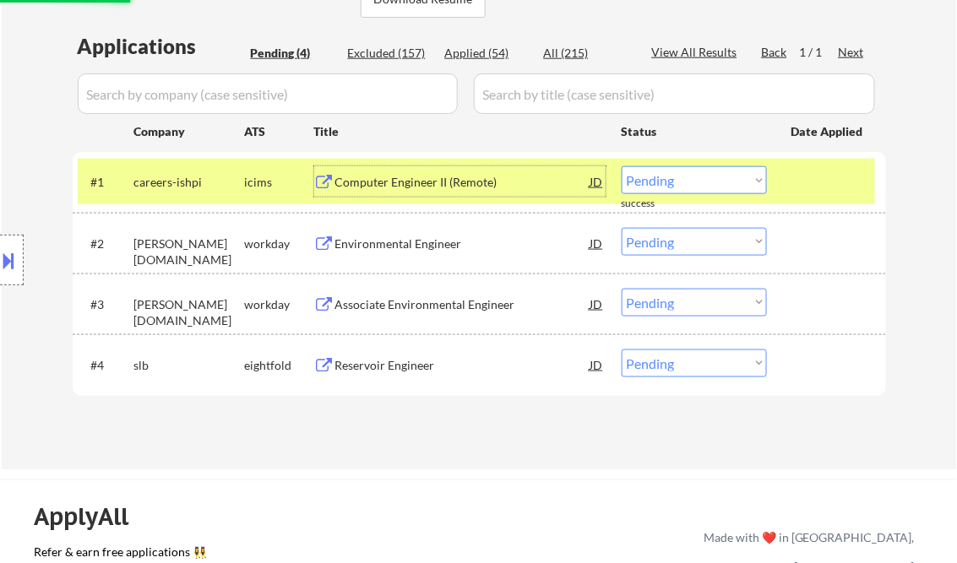
click at [444, 189] on div "Computer Engineer II (Remote)" at bounding box center [462, 182] width 255 height 17
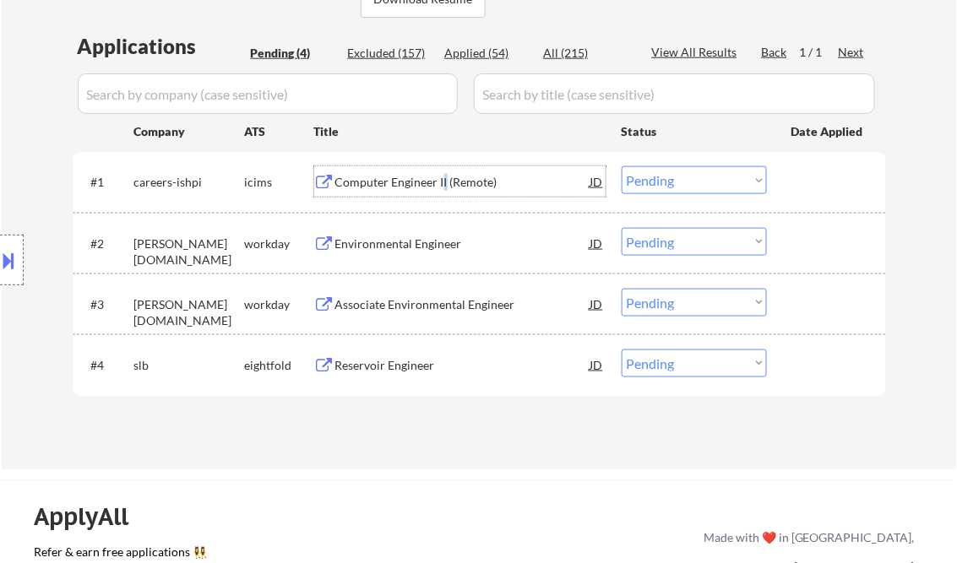
drag, startPoint x: 702, startPoint y: 177, endPoint x: 725, endPoint y: 194, distance: 28.4
click at [702, 178] on select "Choose an option... Pending Applied Excluded (Questions) Excluded (Expired) Exc…" at bounding box center [693, 180] width 145 height 28
click at [621, 166] on select "Choose an option... Pending Applied Excluded (Questions) Excluded (Expired) Exc…" at bounding box center [693, 180] width 145 height 28
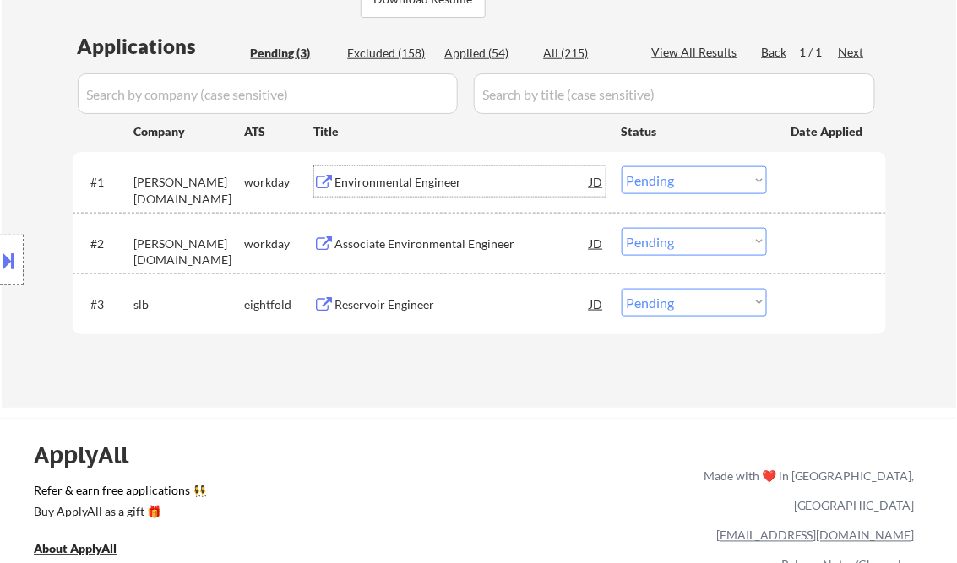
click at [378, 184] on div "Environmental Engineer" at bounding box center [462, 182] width 255 height 17
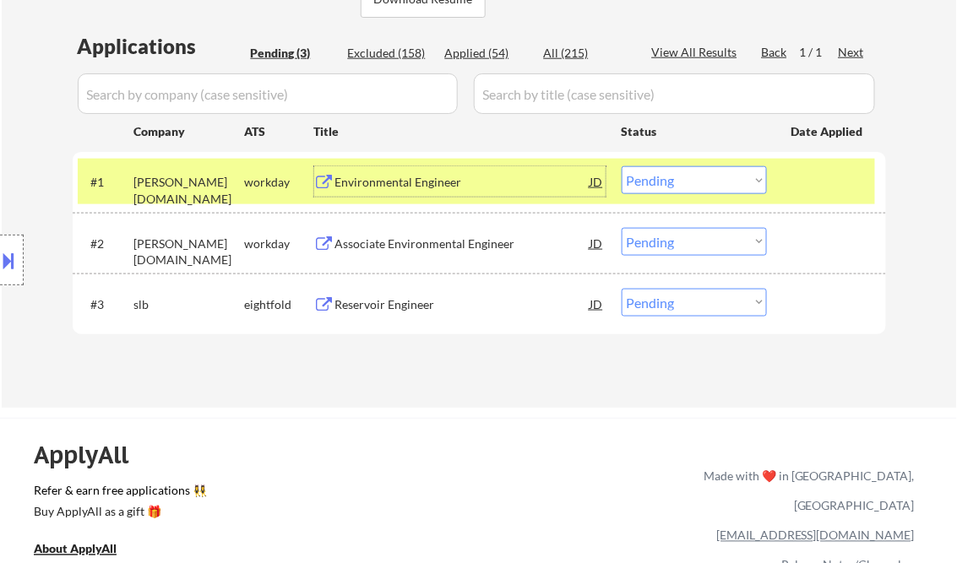
drag, startPoint x: 722, startPoint y: 172, endPoint x: 742, endPoint y: 194, distance: 29.9
click at [722, 172] on select "Choose an option... Pending Applied Excluded (Questions) Excluded (Expired) Exc…" at bounding box center [693, 180] width 145 height 28
click at [621, 166] on select "Choose an option... Pending Applied Excluded (Questions) Excluded (Expired) Exc…" at bounding box center [693, 180] width 145 height 28
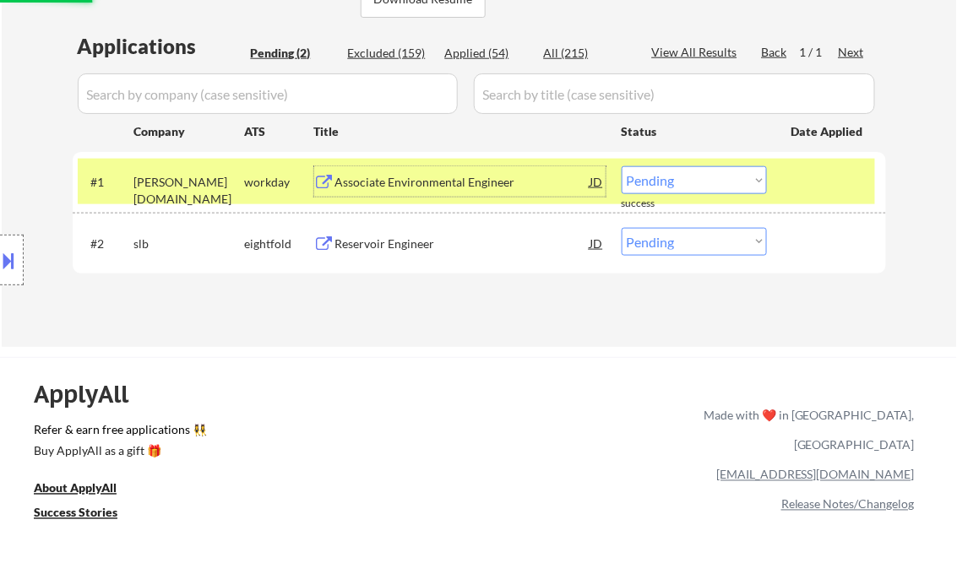
click at [401, 188] on div "Associate Environmental Engineer" at bounding box center [462, 182] width 255 height 17
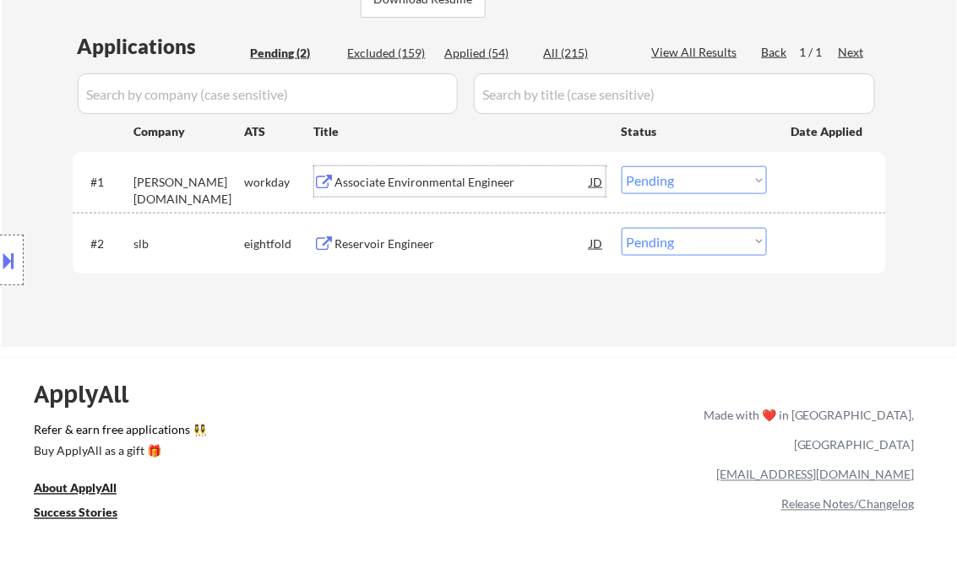
click at [676, 179] on select "Choose an option... Pending Applied Excluded (Questions) Excluded (Expired) Exc…" at bounding box center [693, 180] width 145 height 28
click at [621, 166] on select "Choose an option... Pending Applied Excluded (Questions) Excluded (Expired) Exc…" at bounding box center [693, 180] width 145 height 28
click at [371, 240] on div "Reservoir Engineer" at bounding box center [462, 244] width 255 height 17
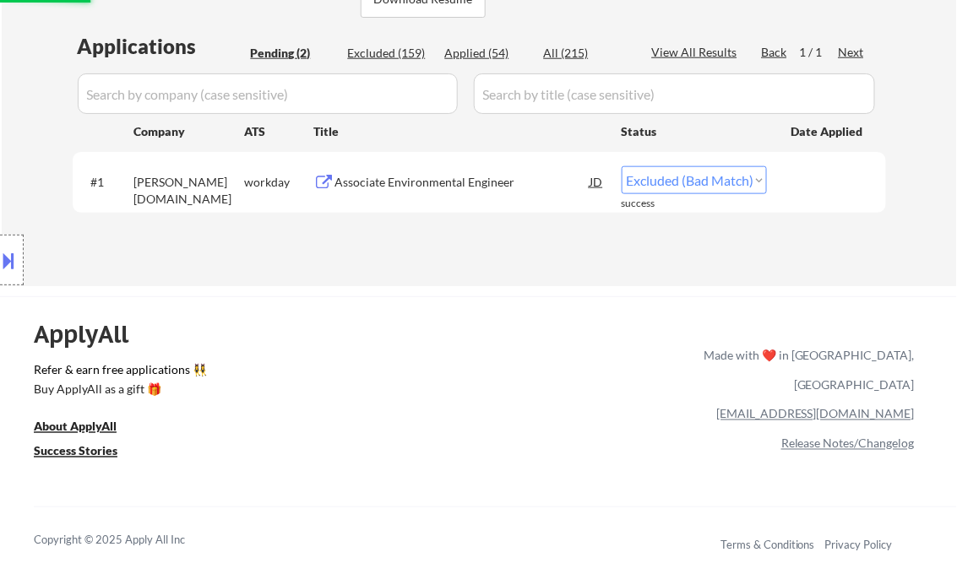
select select ""pending""
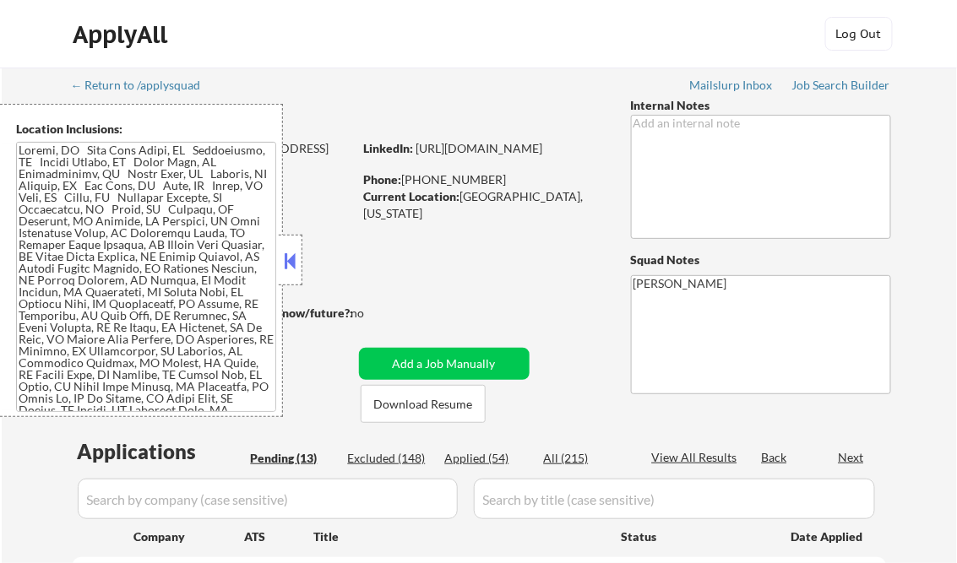
select select ""pending""
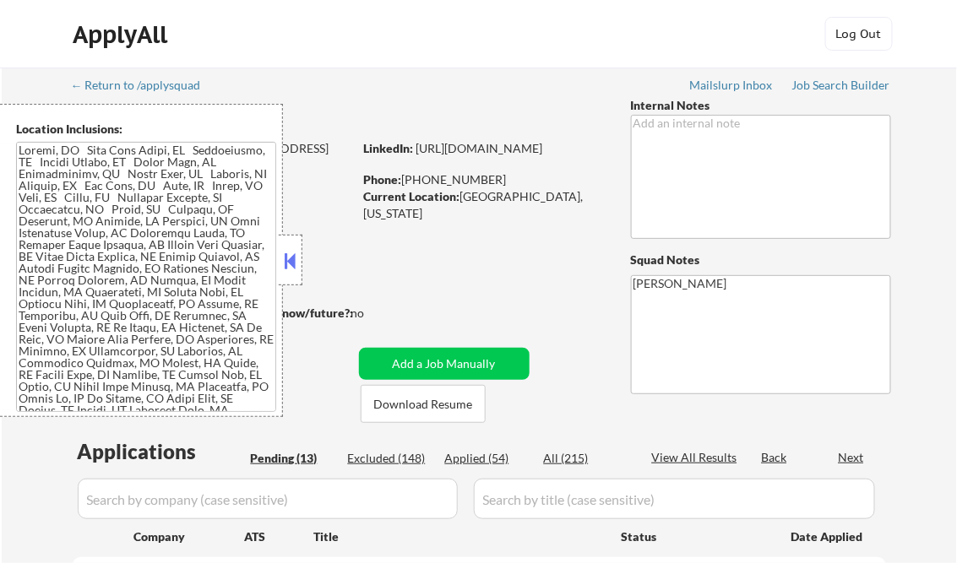
select select ""pending""
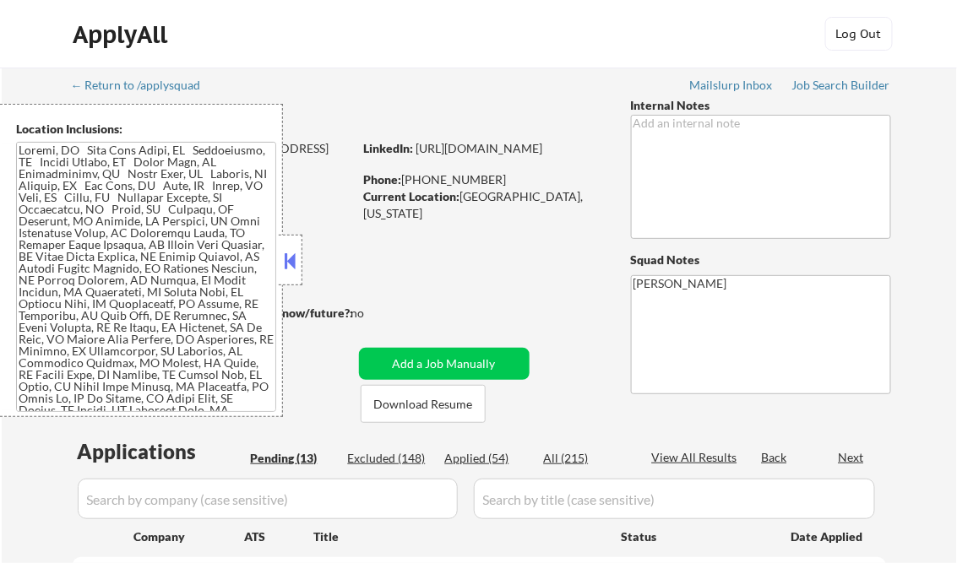
select select ""pending""
click at [290, 261] on button at bounding box center [290, 260] width 19 height 25
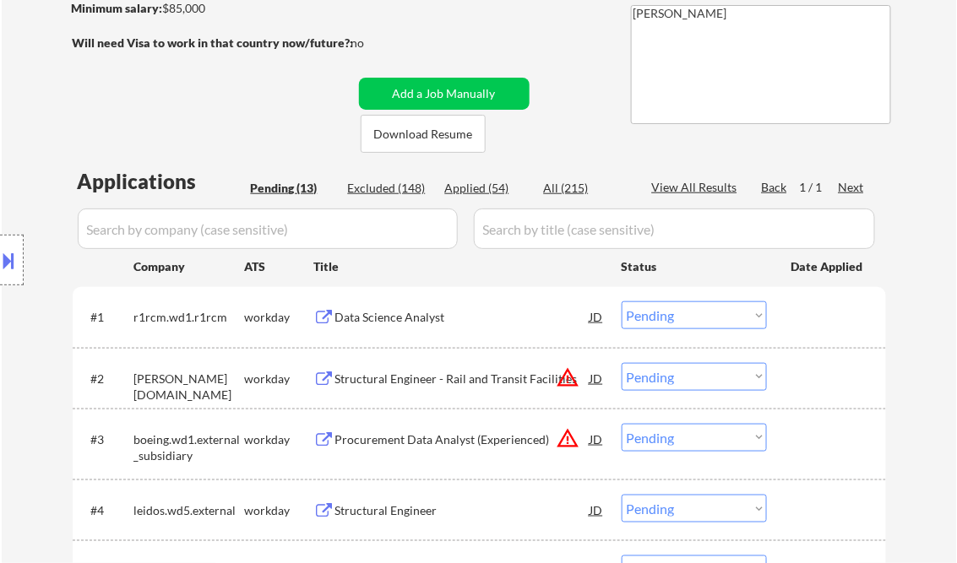
scroll to position [203, 0]
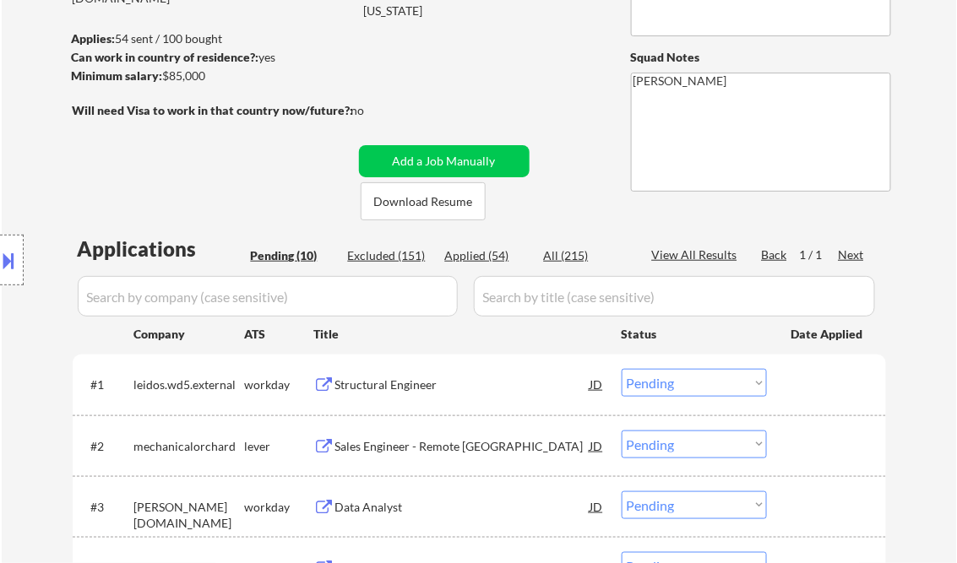
click at [475, 254] on div "Applied (54)" at bounding box center [487, 255] width 84 height 17
select select ""applied""
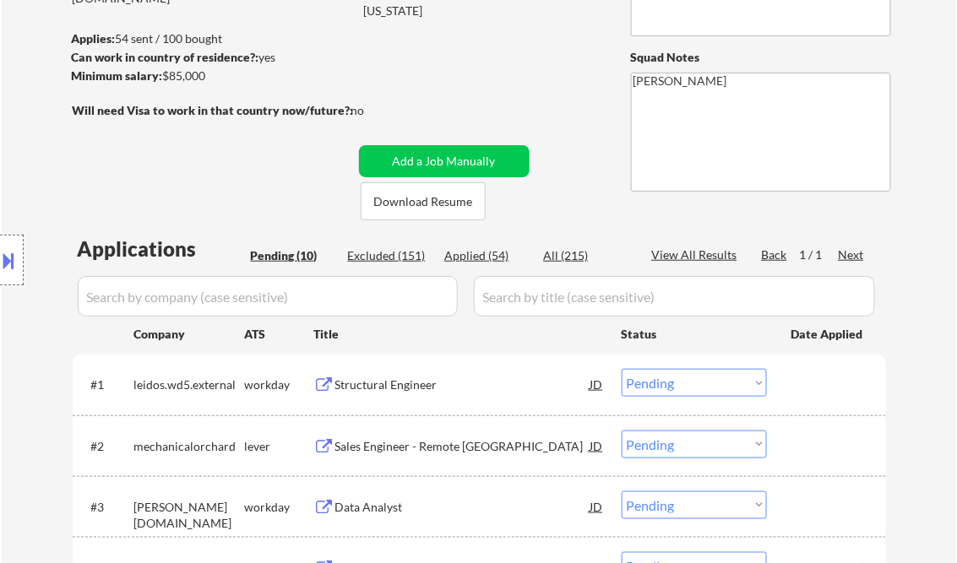
select select ""applied""
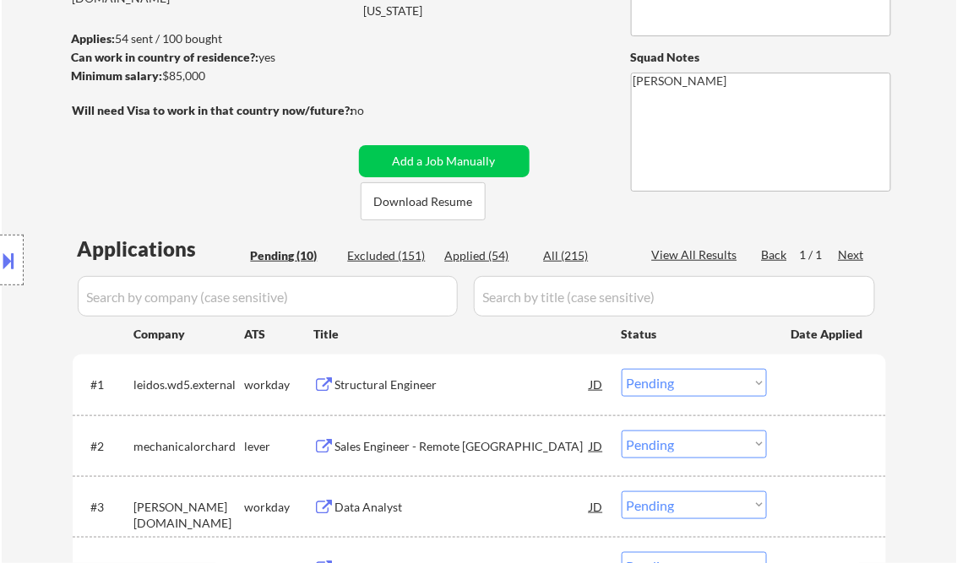
select select ""applied""
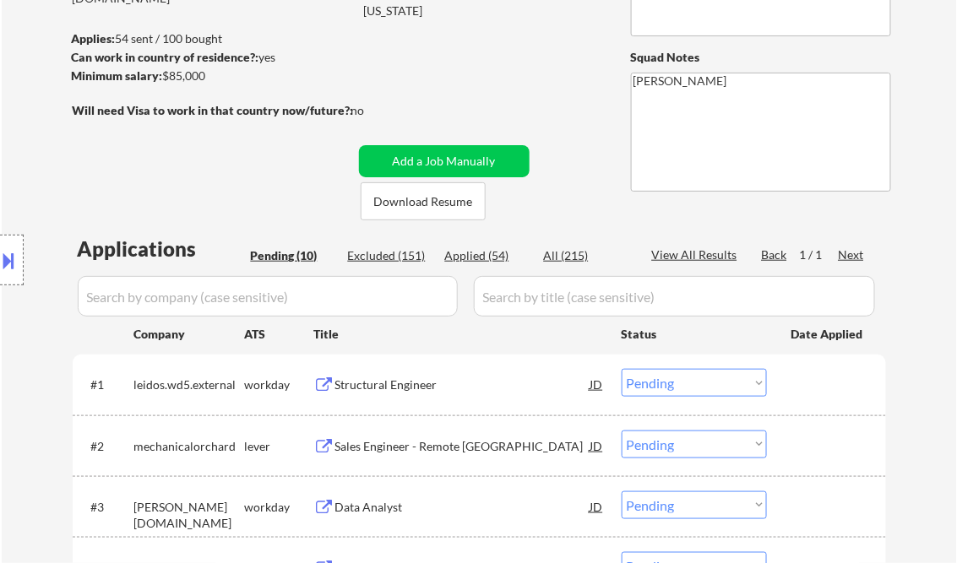
select select ""applied""
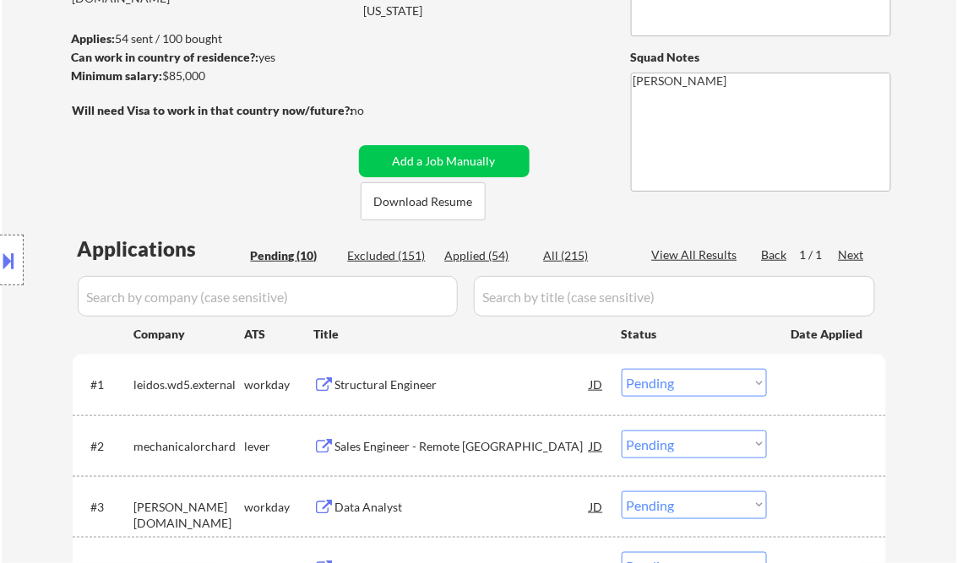
select select ""applied""
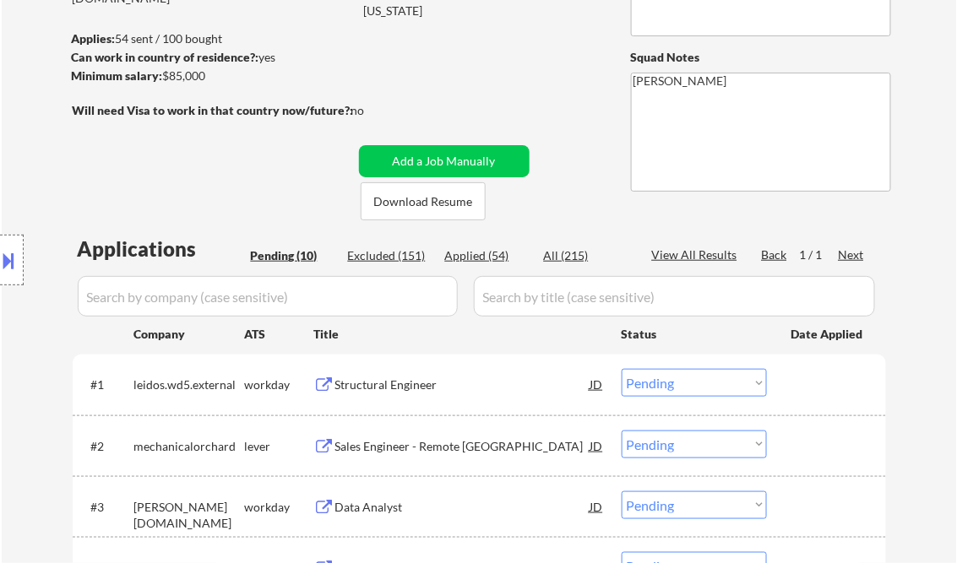
select select ""applied""
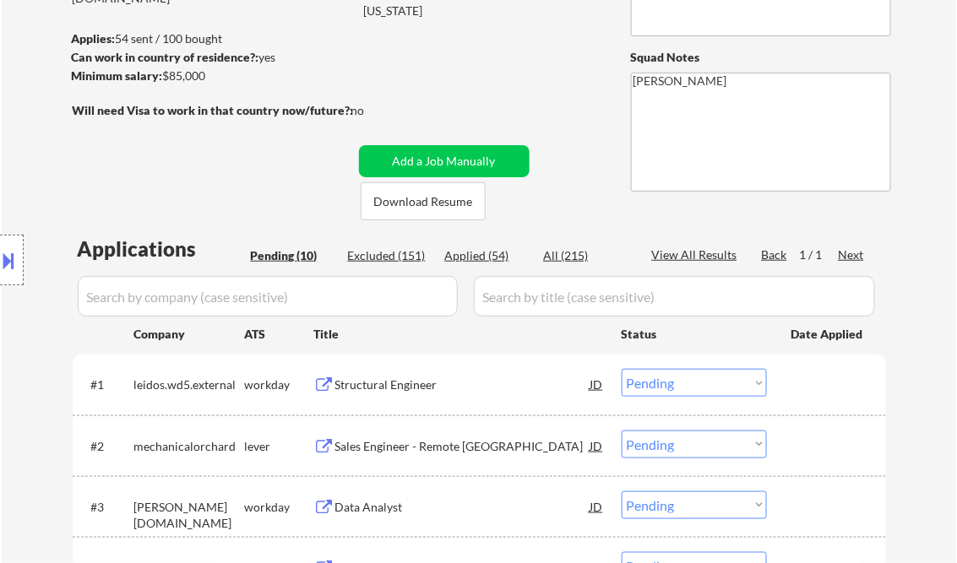
select select ""applied""
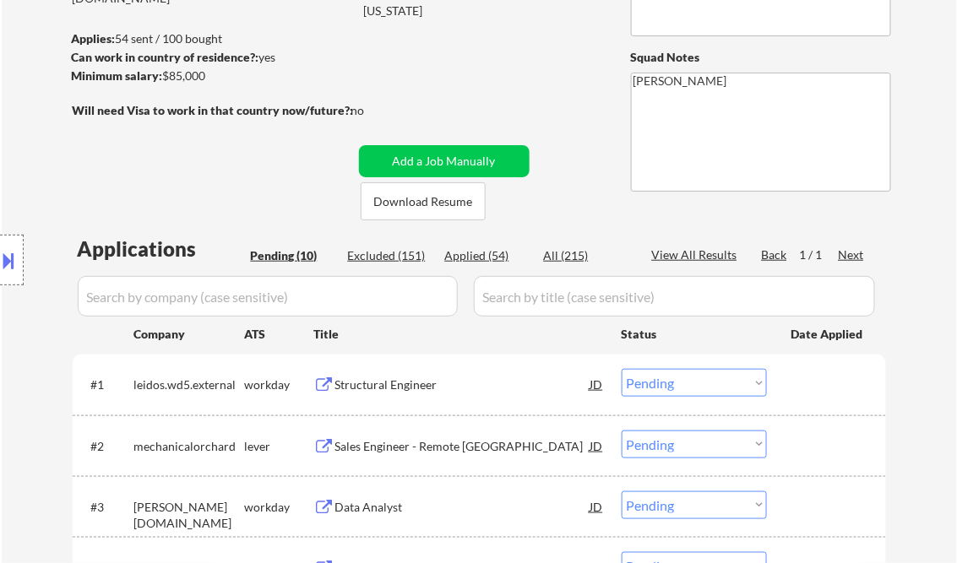
select select ""applied""
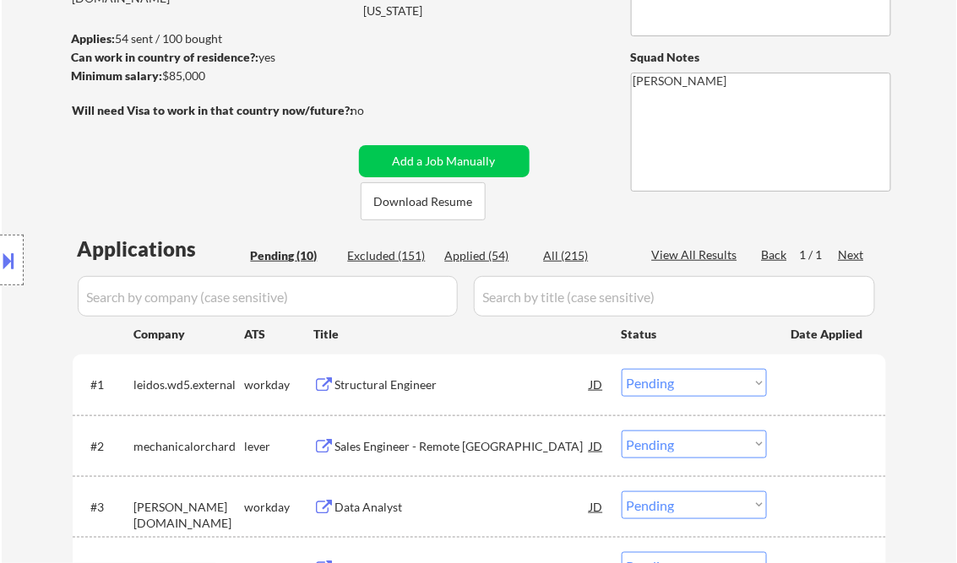
select select ""applied""
